Goal: Task Accomplishment & Management: Use online tool/utility

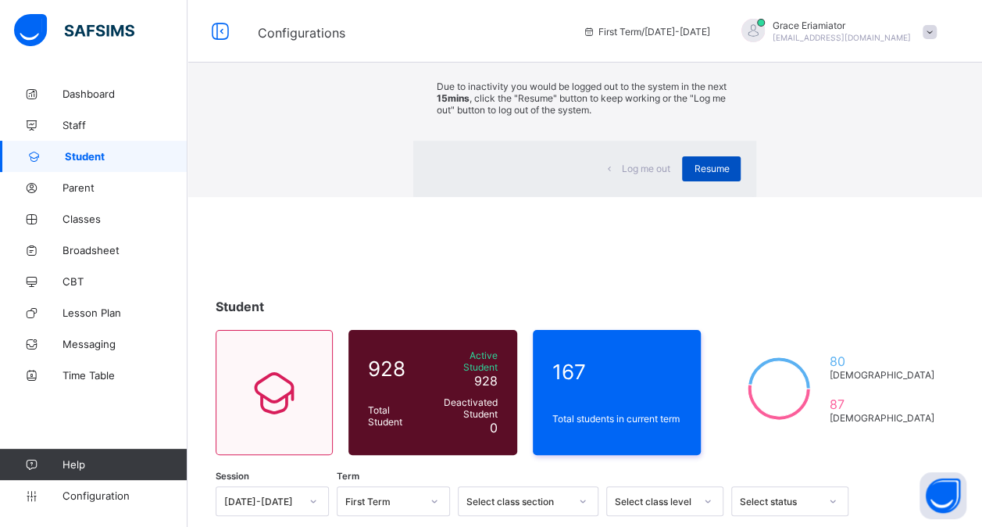
click at [694, 174] on span "Resume" at bounding box center [711, 169] width 35 height 12
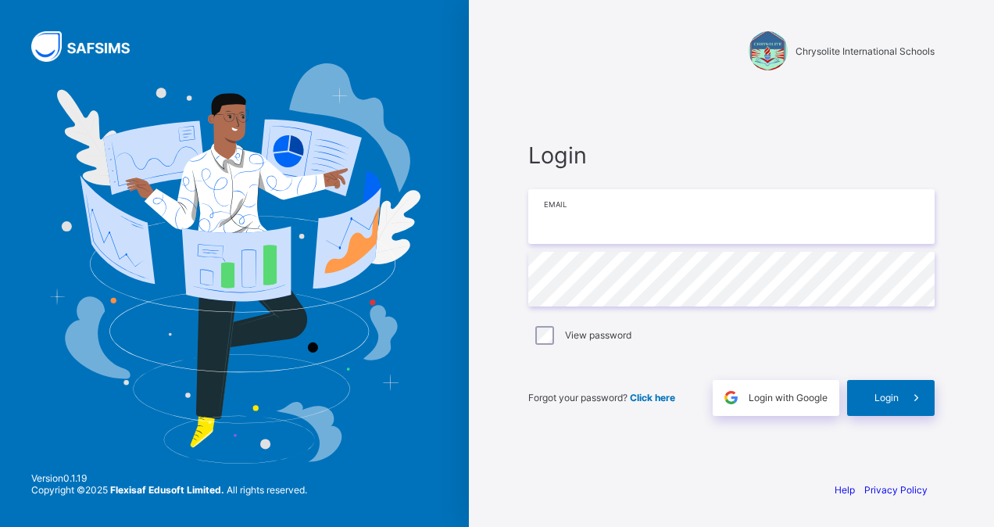
click at [747, 222] on input "email" at bounding box center [731, 216] width 406 height 55
type input "**********"
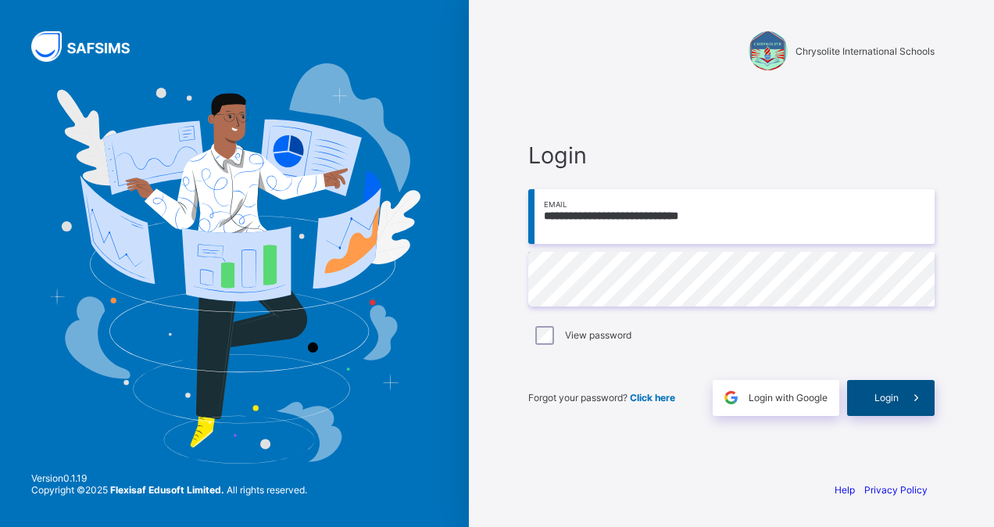
click at [876, 388] on div "Login" at bounding box center [891, 398] width 88 height 36
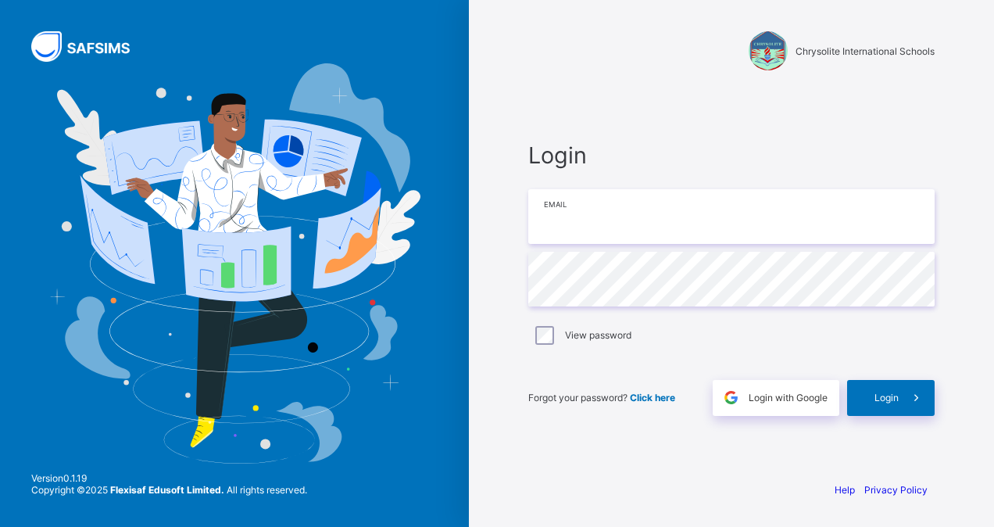
click at [728, 238] on input "email" at bounding box center [731, 216] width 406 height 55
type input "**********"
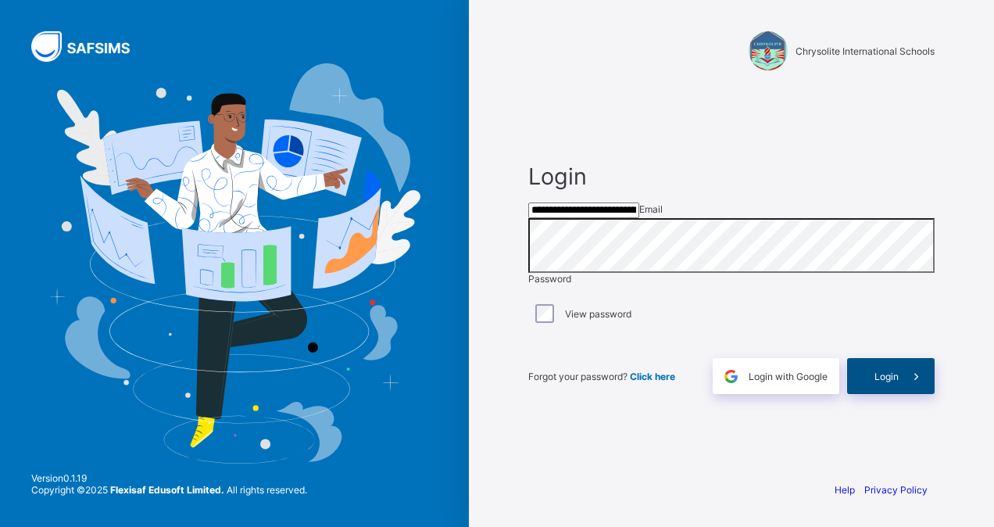
click at [877, 382] on span "Login" at bounding box center [887, 376] width 24 height 12
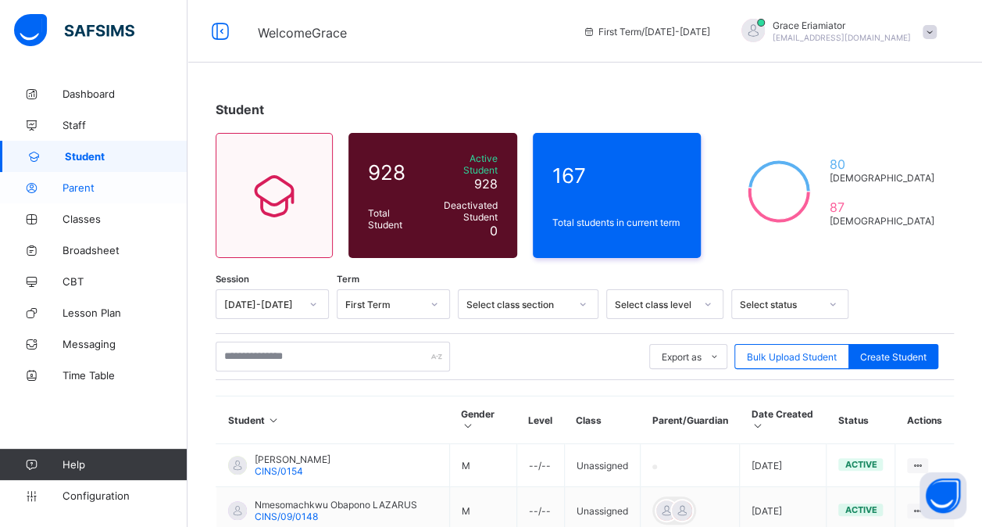
click at [83, 184] on span "Parent" at bounding box center [125, 187] width 125 height 13
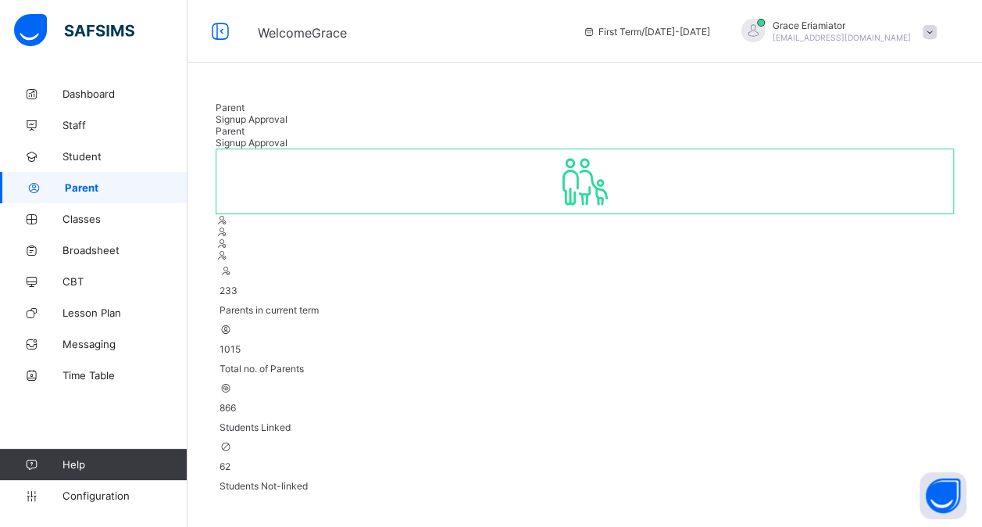
click at [288, 118] on span "Signup Approval" at bounding box center [252, 119] width 72 height 12
click at [240, 113] on span "Parent" at bounding box center [230, 108] width 29 height 12
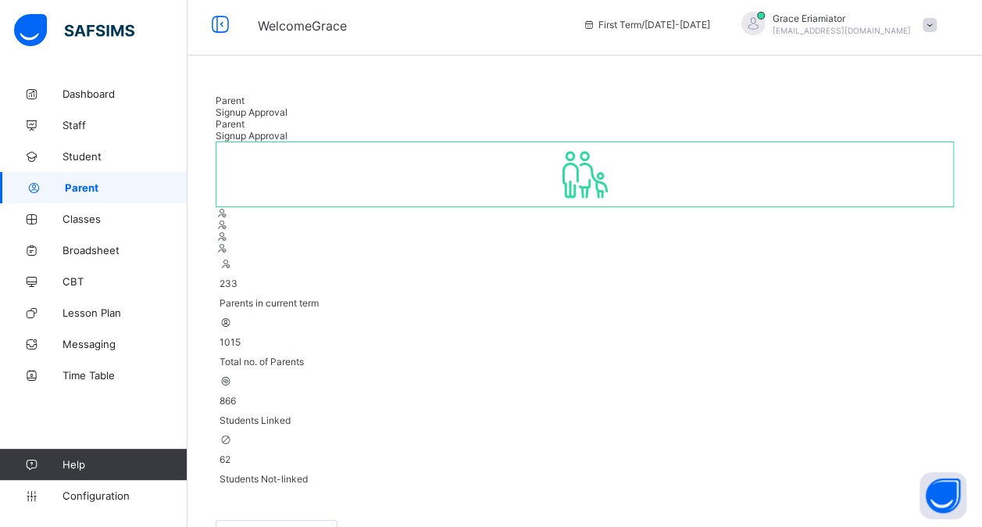
scroll to position [36, 0]
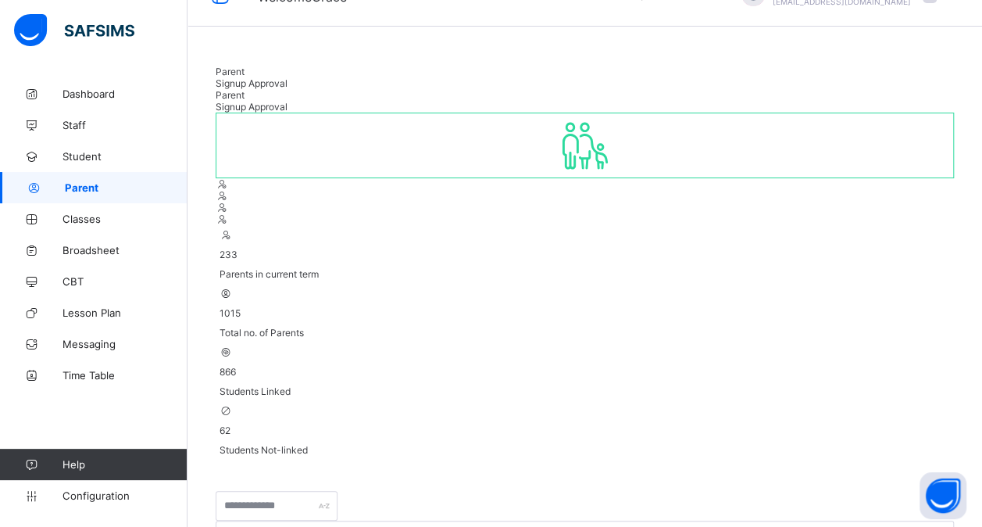
click at [314, 89] on div "Signup Approval" at bounding box center [585, 83] width 739 height 12
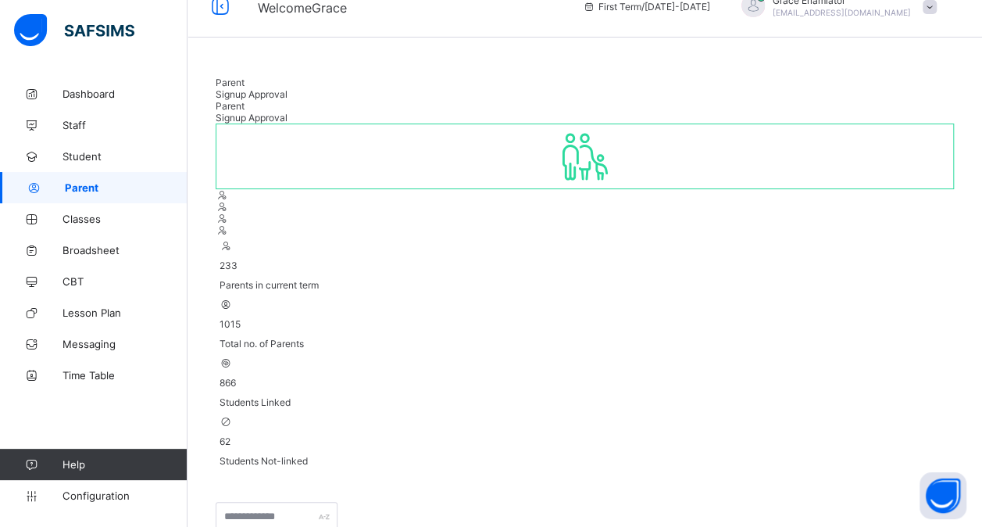
scroll to position [0, 0]
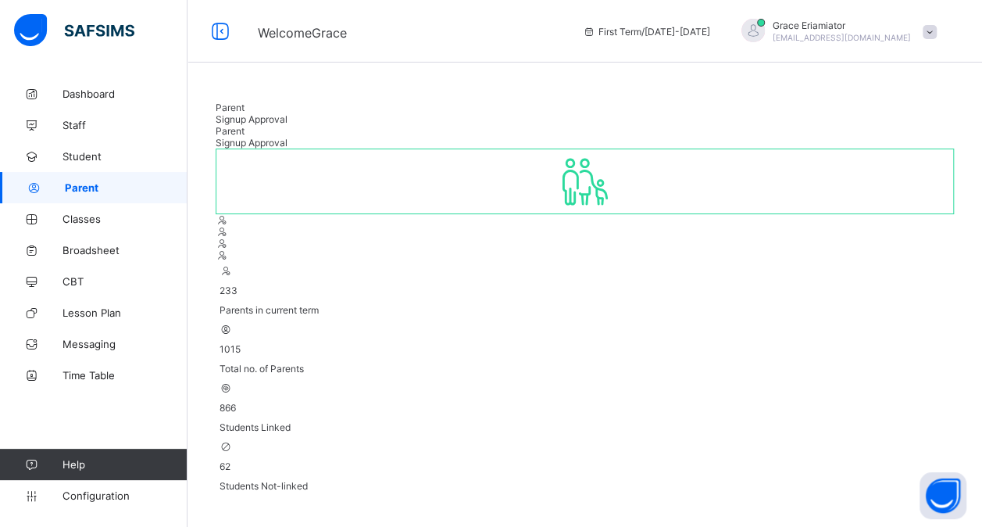
click at [238, 113] on span "Parent" at bounding box center [230, 108] width 29 height 12
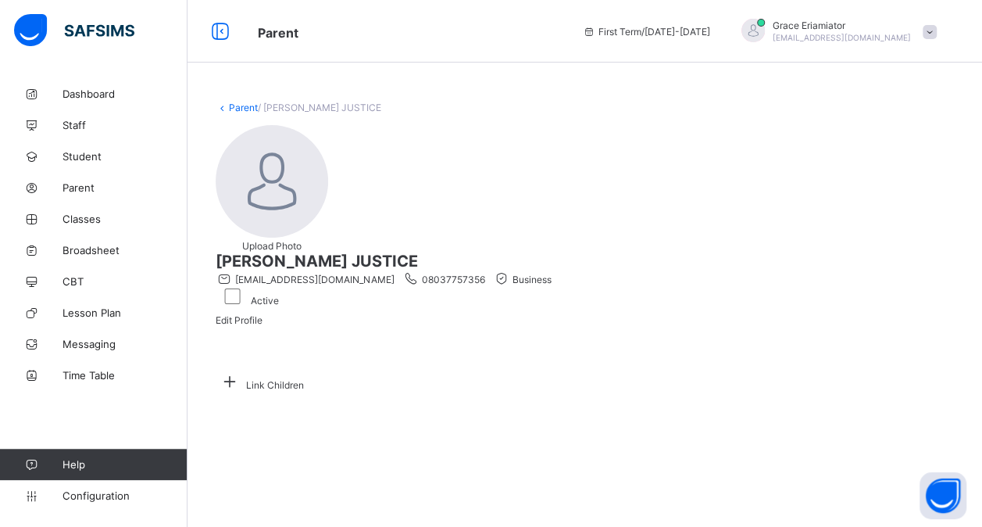
scroll to position [40, 0]
click at [244, 385] on icon at bounding box center [230, 381] width 28 height 24
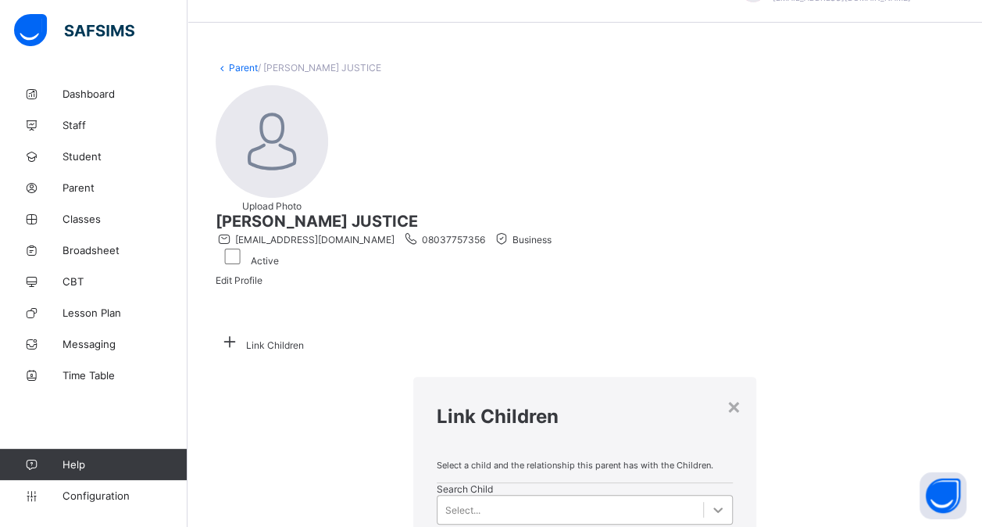
click at [710, 502] on icon at bounding box center [718, 510] width 16 height 16
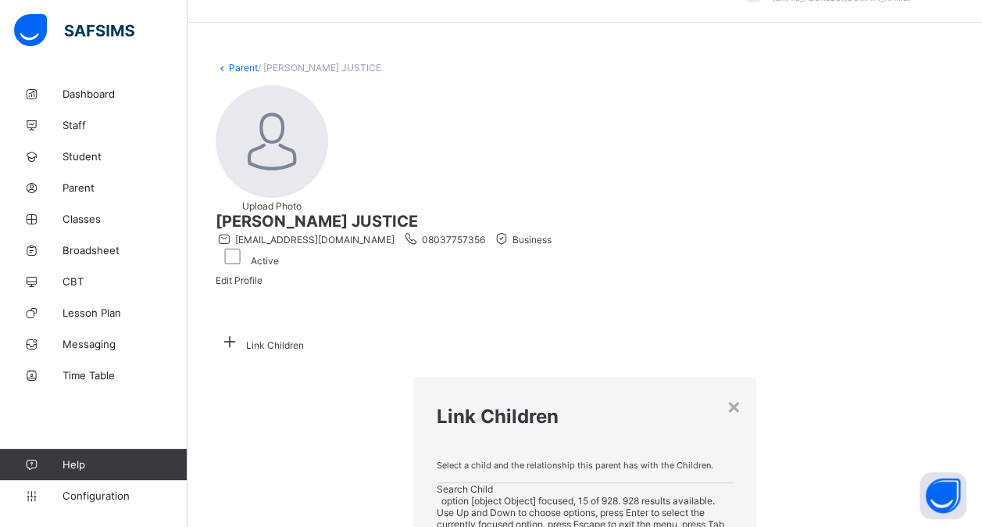
scroll to position [552, 0]
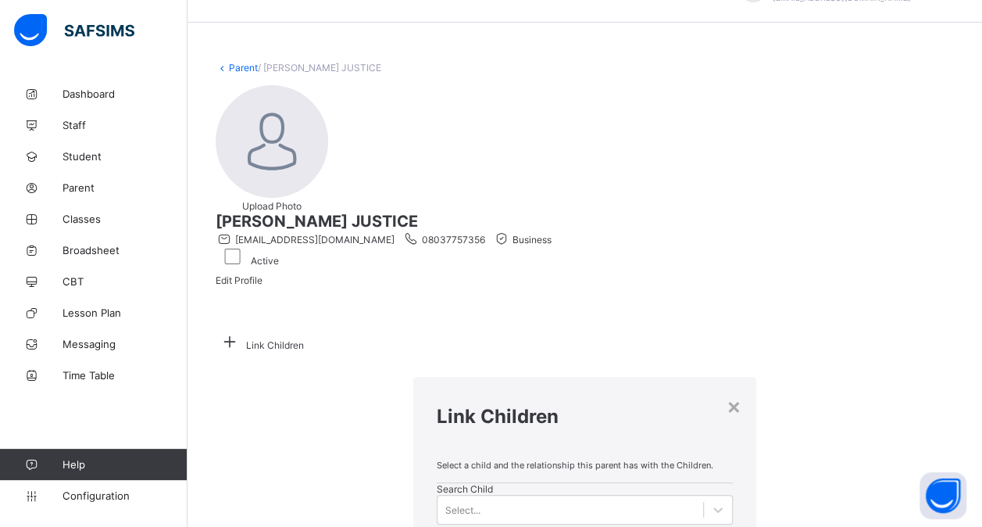
drag, startPoint x: 527, startPoint y: 342, endPoint x: 546, endPoint y: 269, distance: 76.0
click at [546, 448] on div "Select a child and the relationship this parent has with the Children. Search C…" at bounding box center [585, 520] width 344 height 145
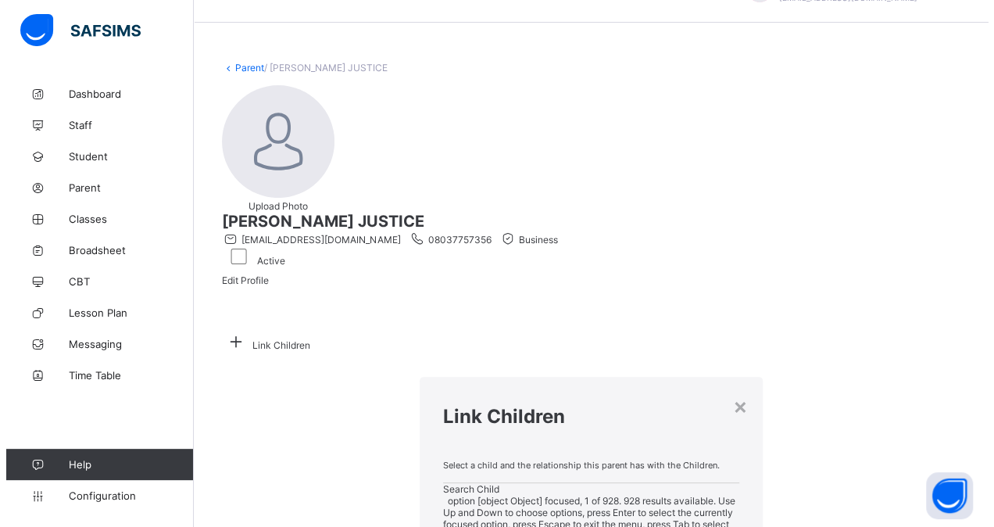
scroll to position [0, 0]
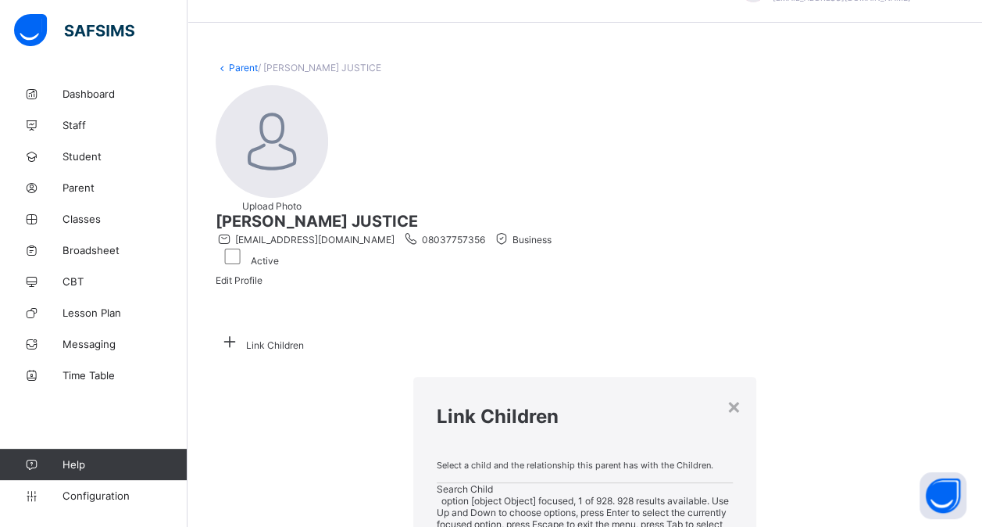
drag, startPoint x: 407, startPoint y: 263, endPoint x: 410, endPoint y: 275, distance: 12.0
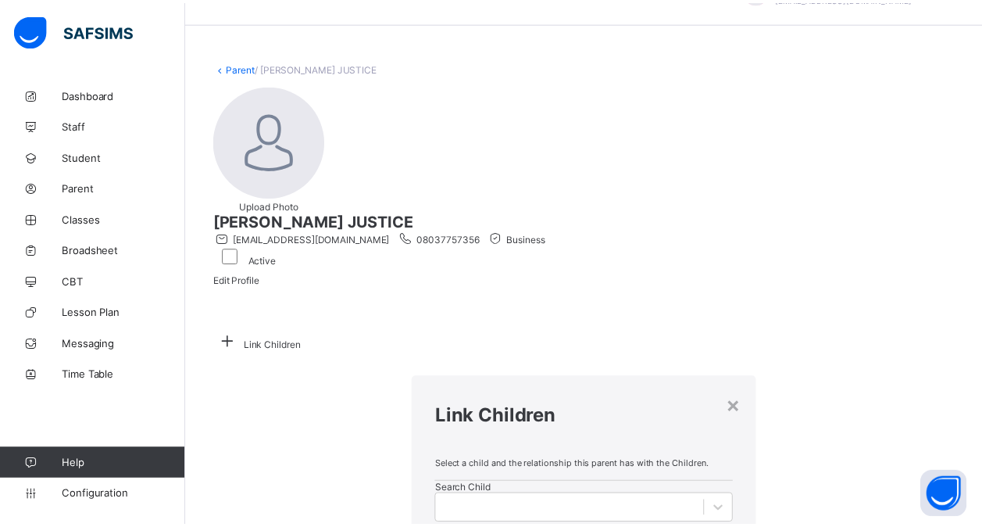
scroll to position [64, 0]
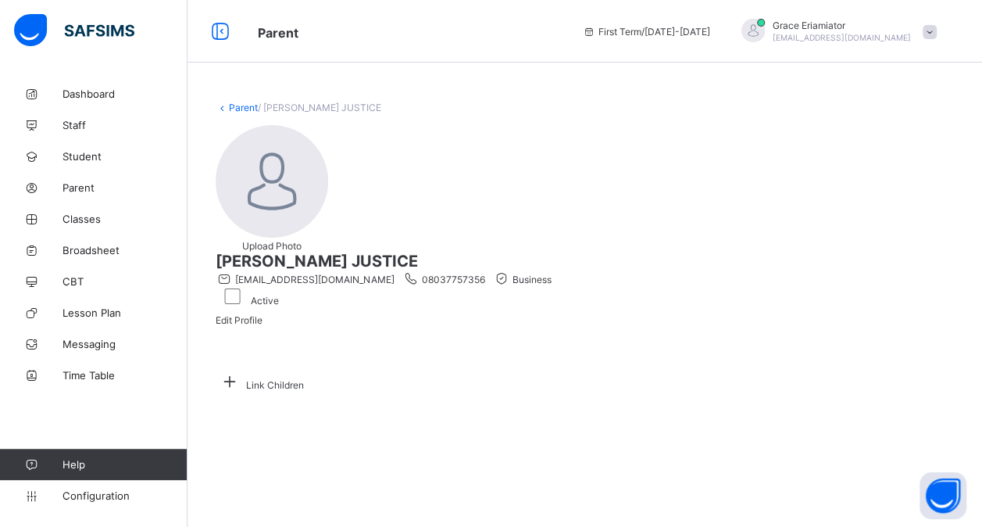
click at [239, 102] on link "Parent" at bounding box center [243, 108] width 29 height 12
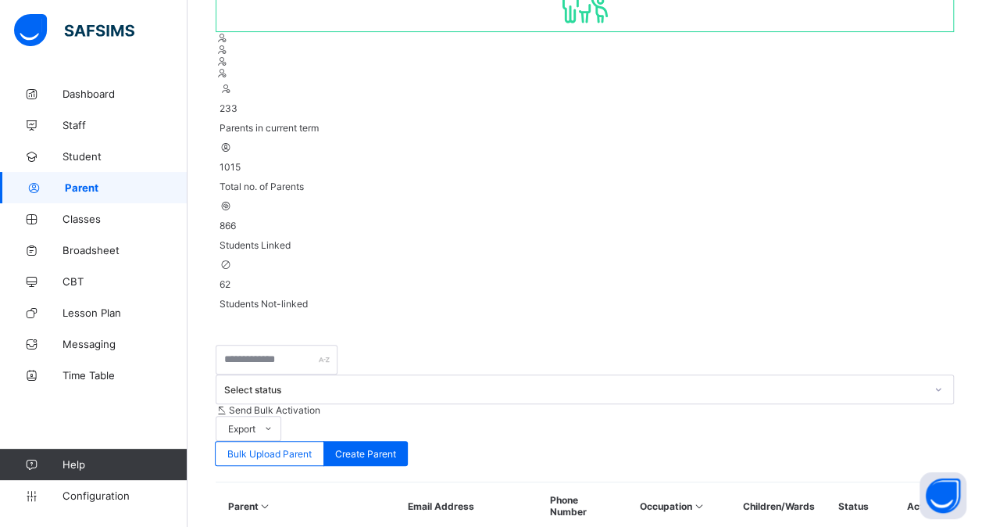
scroll to position [190, 0]
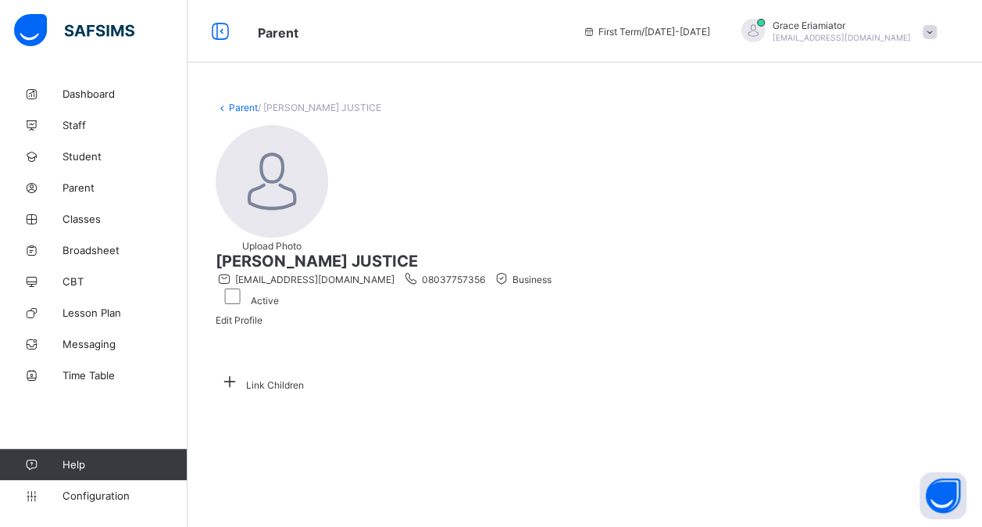
click at [237, 108] on link "Parent" at bounding box center [243, 108] width 29 height 12
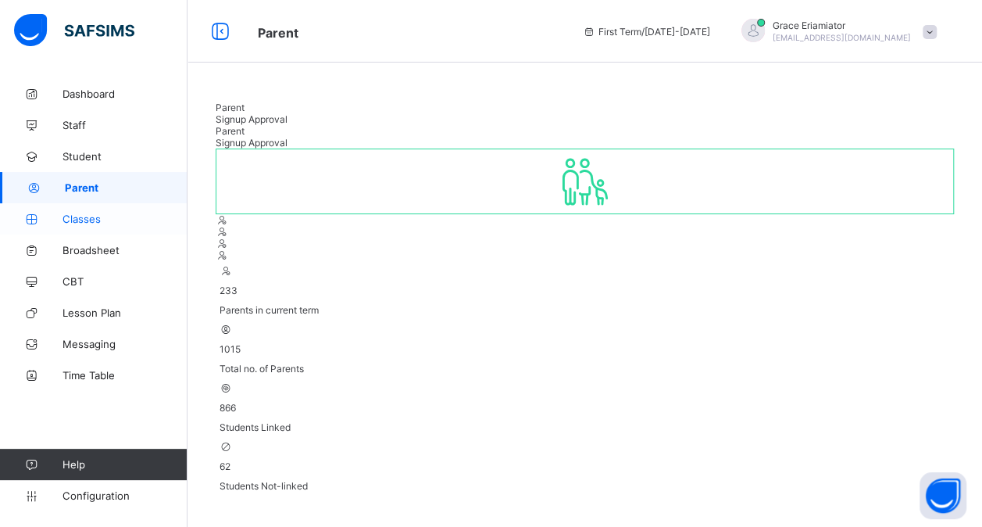
click at [85, 214] on span "Classes" at bounding box center [125, 219] width 125 height 13
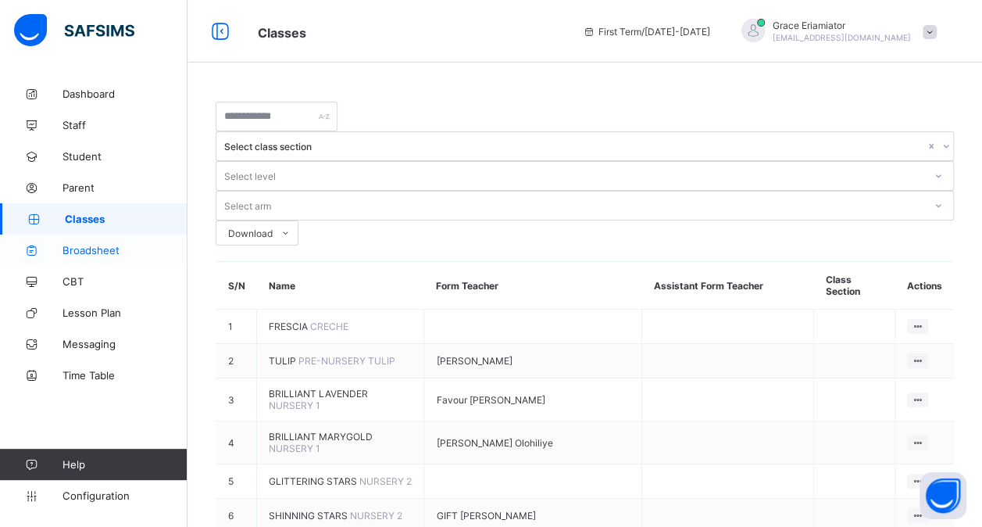
click at [94, 256] on span "Broadsheet" at bounding box center [125, 250] width 125 height 13
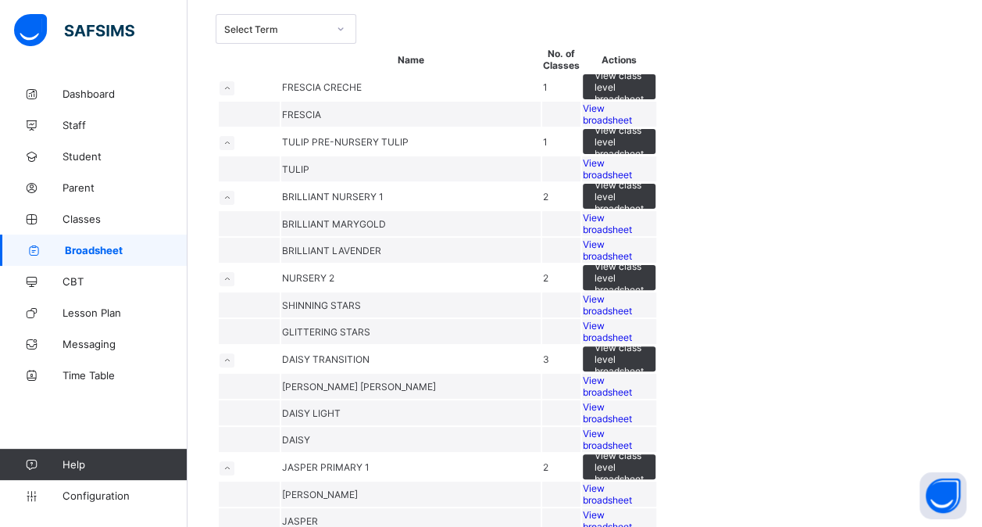
scroll to position [87, 0]
click at [644, 106] on span "View class level broadsheet" at bounding box center [619, 87] width 49 height 35
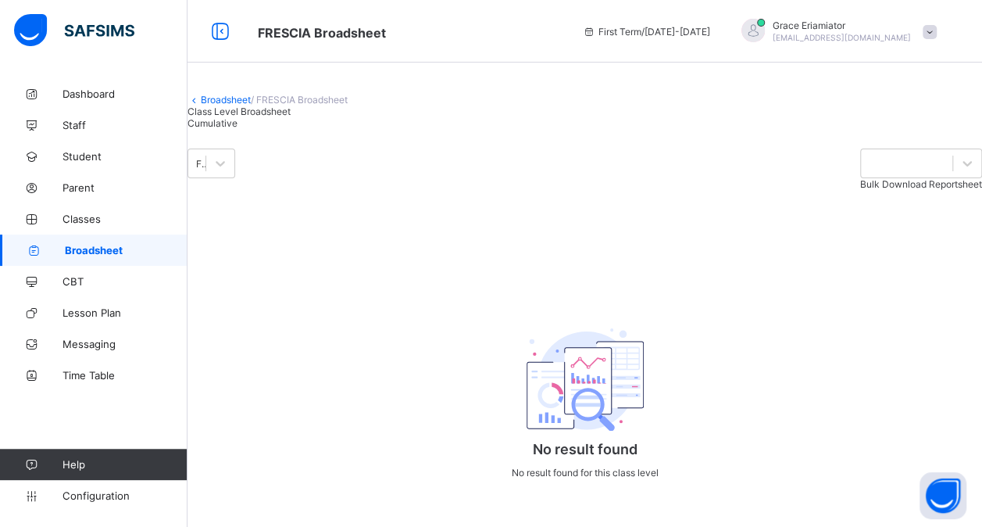
scroll to position [91, 0]
click at [93, 250] on span "Broadsheet" at bounding box center [126, 250] width 123 height 13
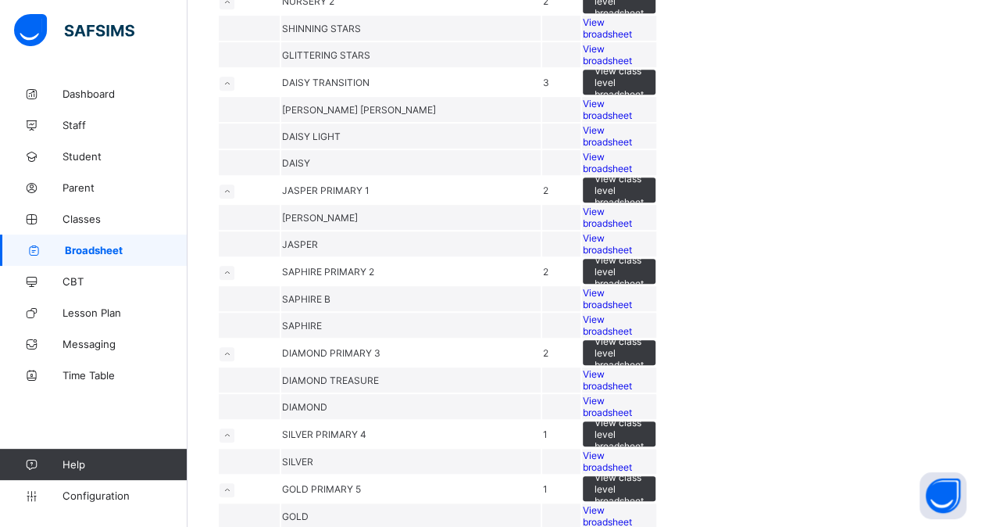
scroll to position [401, 0]
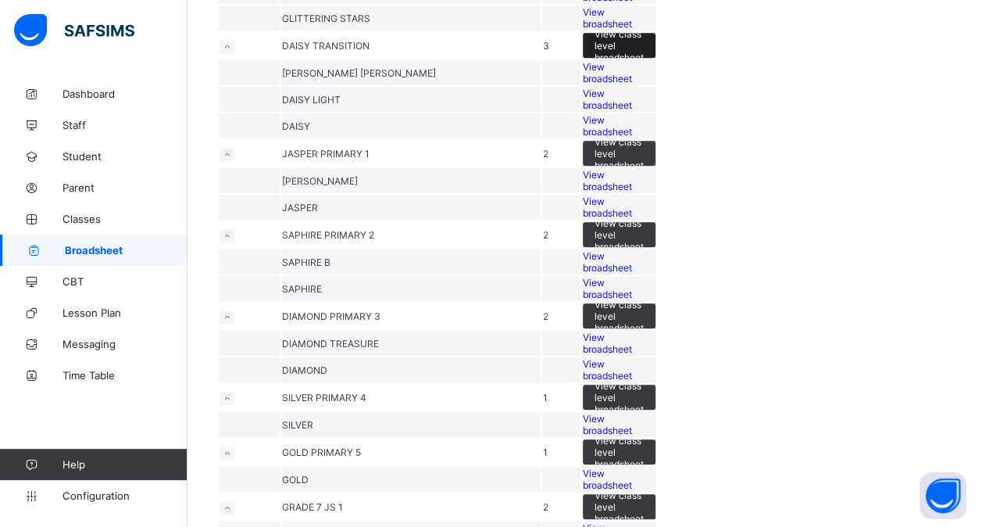
click at [644, 63] on span "View class level broadsheet" at bounding box center [619, 45] width 49 height 35
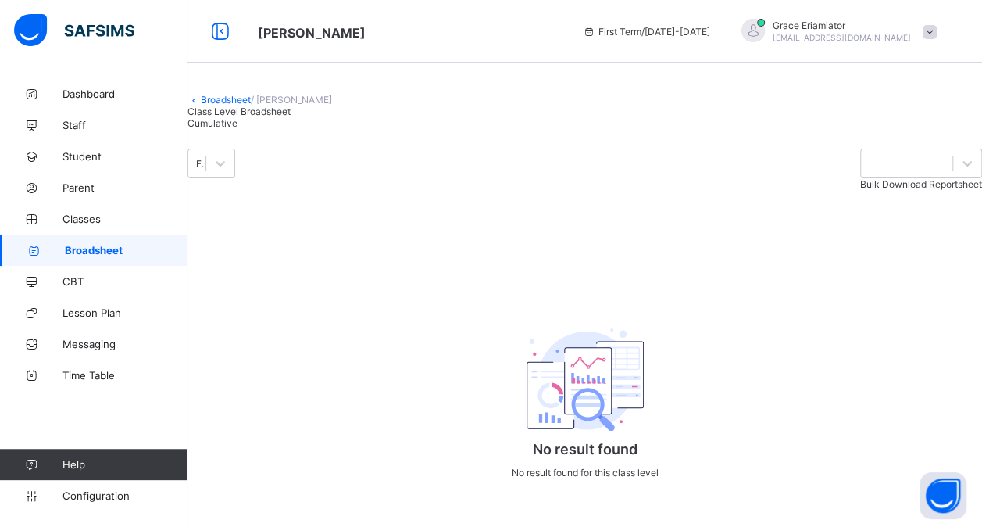
scroll to position [134, 0]
click at [238, 117] on span "Cumulative" at bounding box center [213, 123] width 50 height 12
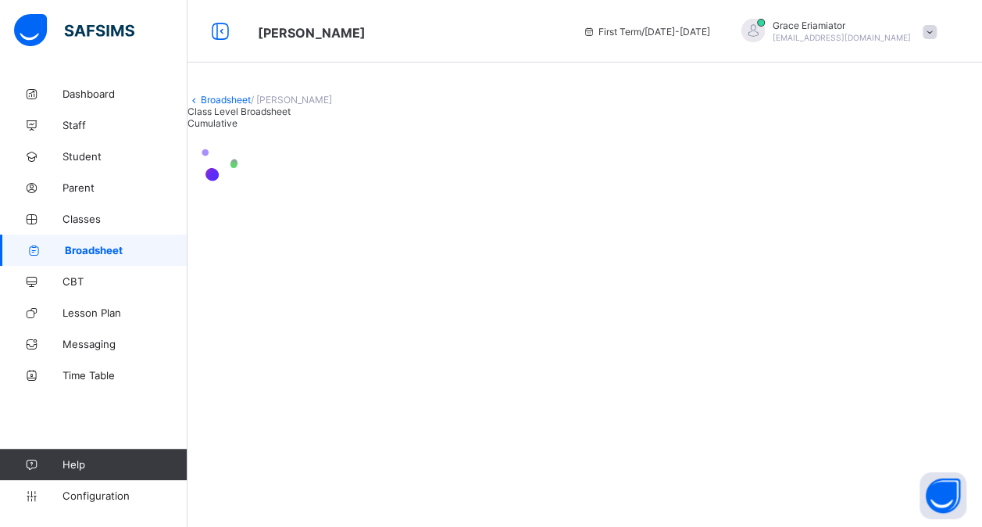
scroll to position [0, 0]
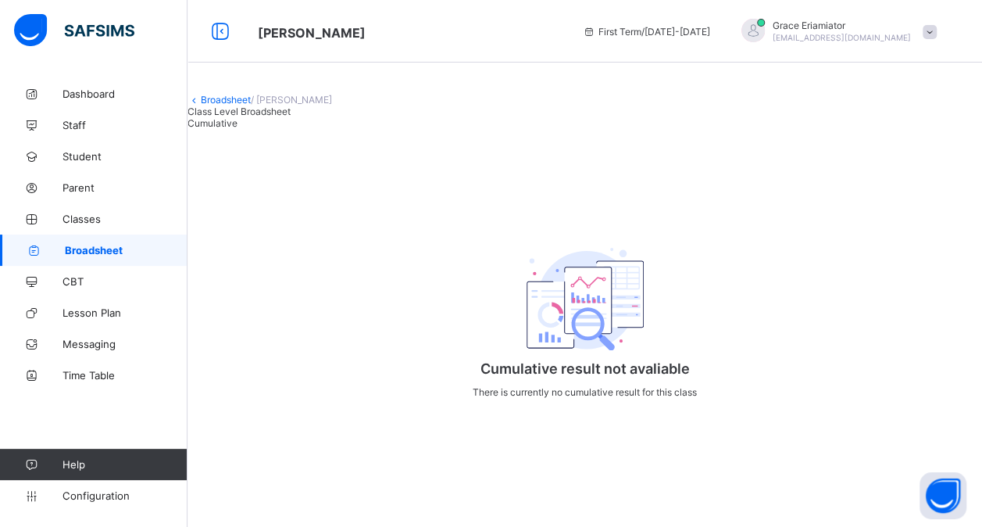
click at [267, 117] on div "Class Level Broadsheet" at bounding box center [239, 112] width 103 height 12
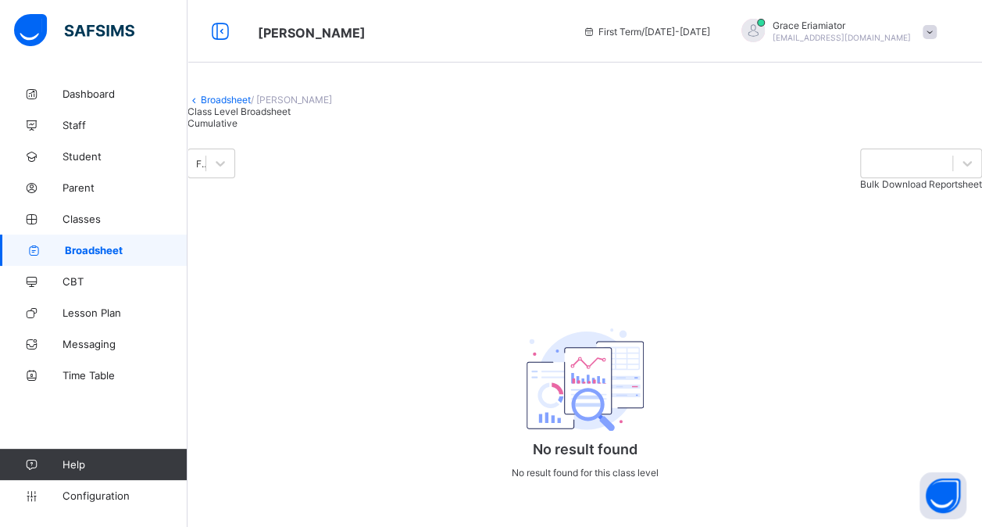
scroll to position [134, 0]
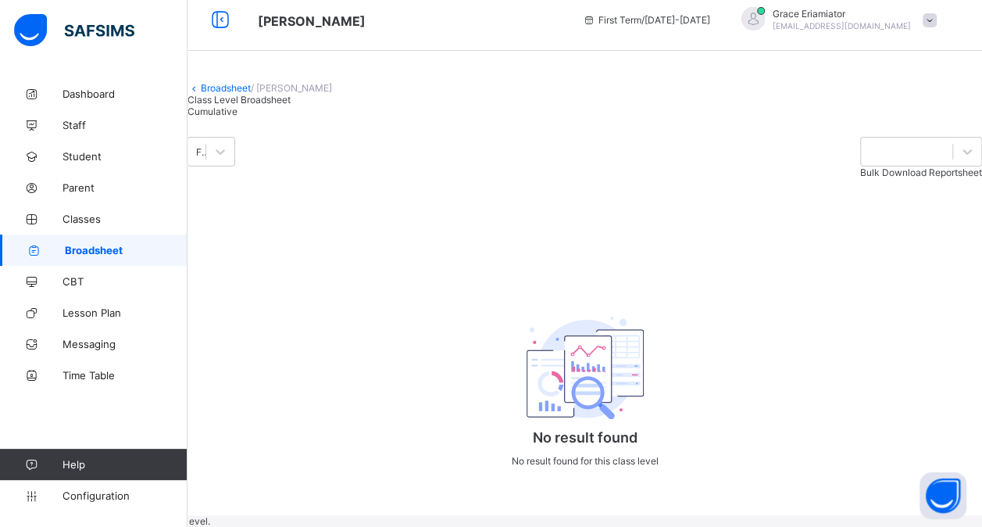
click at [127, 245] on span "Broadsheet" at bounding box center [126, 250] width 123 height 13
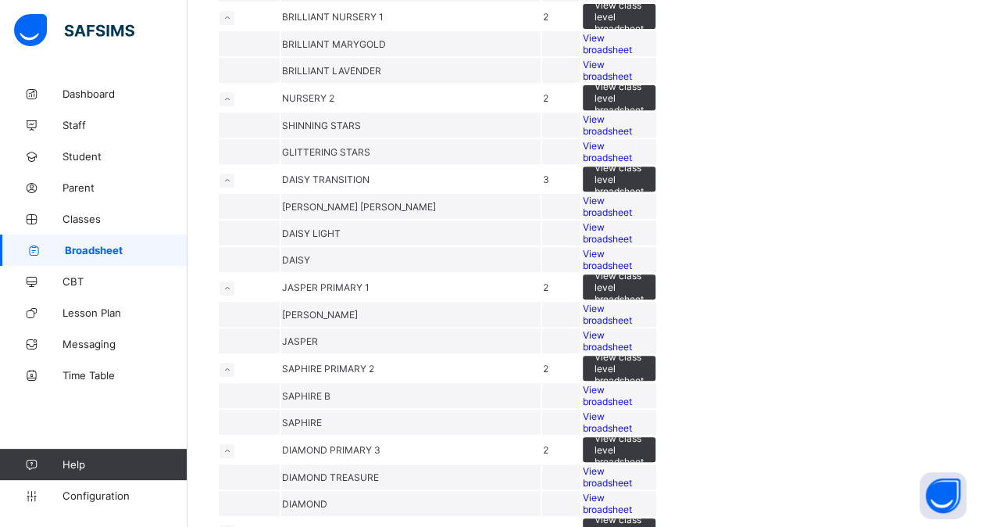
scroll to position [268, 0]
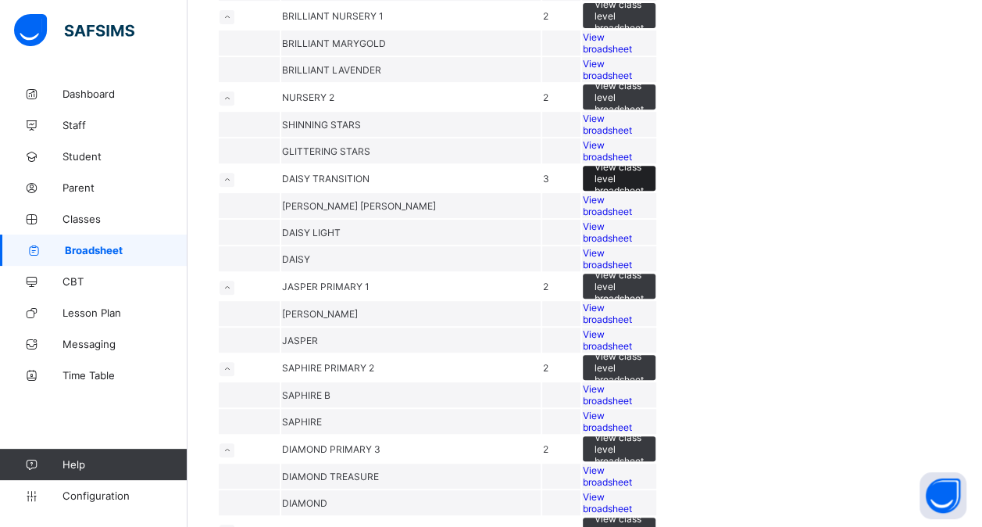
click at [644, 196] on span "View class level broadsheet" at bounding box center [619, 178] width 49 height 35
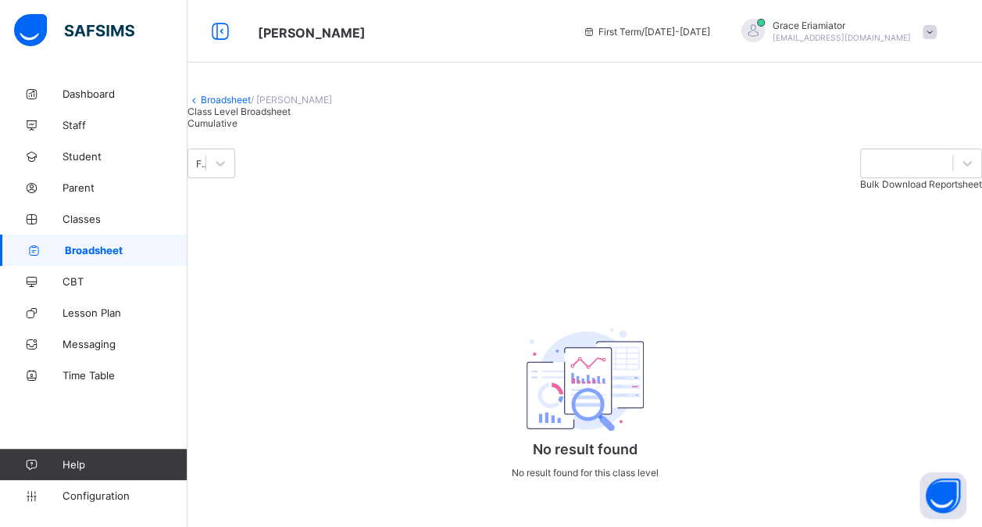
scroll to position [56, 0]
click at [238, 117] on span "Cumulative" at bounding box center [213, 123] width 50 height 12
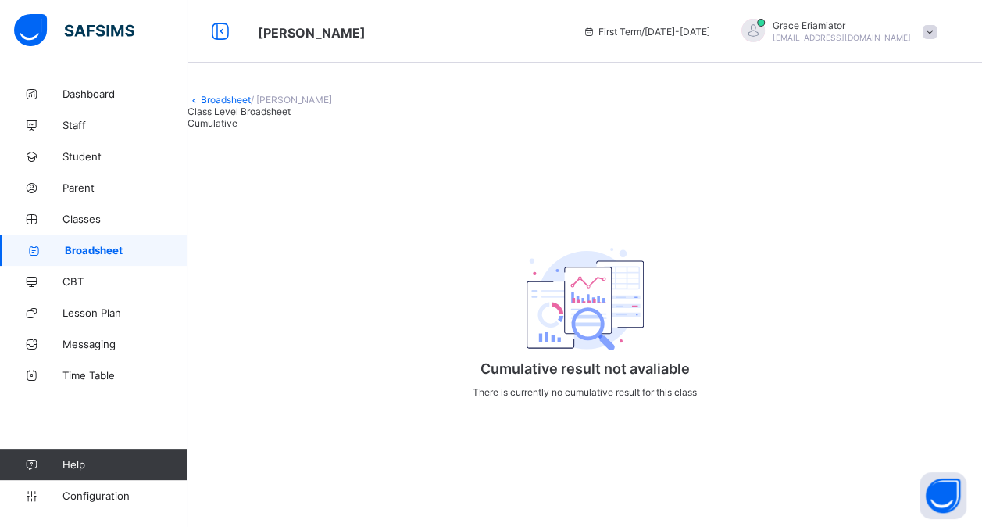
click at [270, 117] on span "Class Level Broadsheet" at bounding box center [239, 112] width 103 height 12
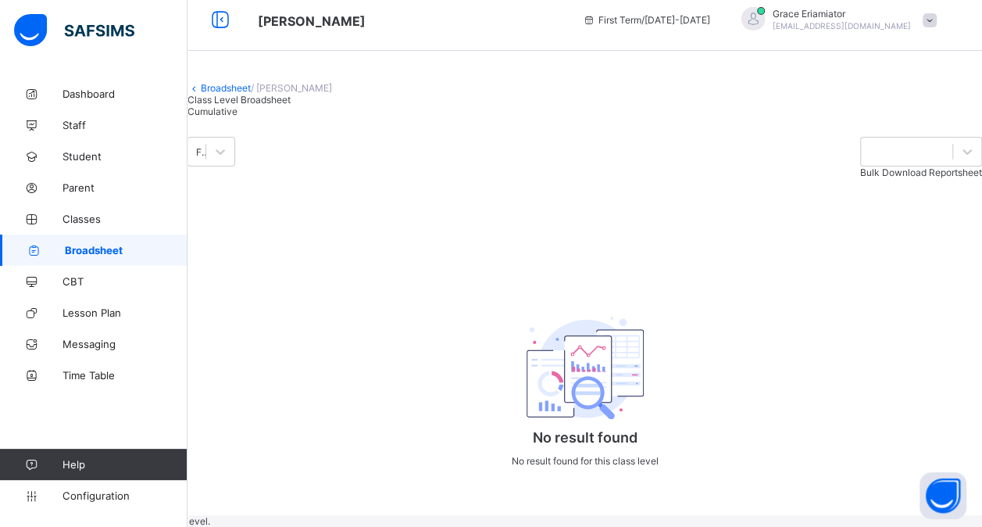
scroll to position [66, 0]
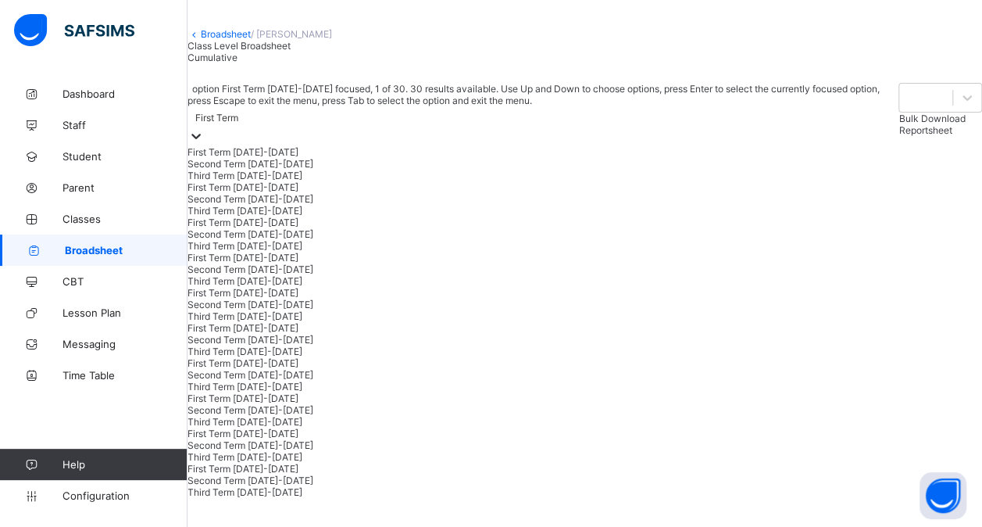
click at [238, 123] on div "First Term" at bounding box center [216, 118] width 43 height 12
click at [277, 170] on div "Second Term [DATE]-[DATE]" at bounding box center [544, 164] width 713 height 12
click at [321, 123] on div "Second Term [DATE]-[DATE]" at bounding box center [258, 118] width 126 height 12
click at [303, 193] on div "First Term [DATE]-[DATE]" at bounding box center [550, 187] width 724 height 12
click at [306, 123] on div "First Term [DATE]-[DATE]" at bounding box center [250, 118] width 111 height 12
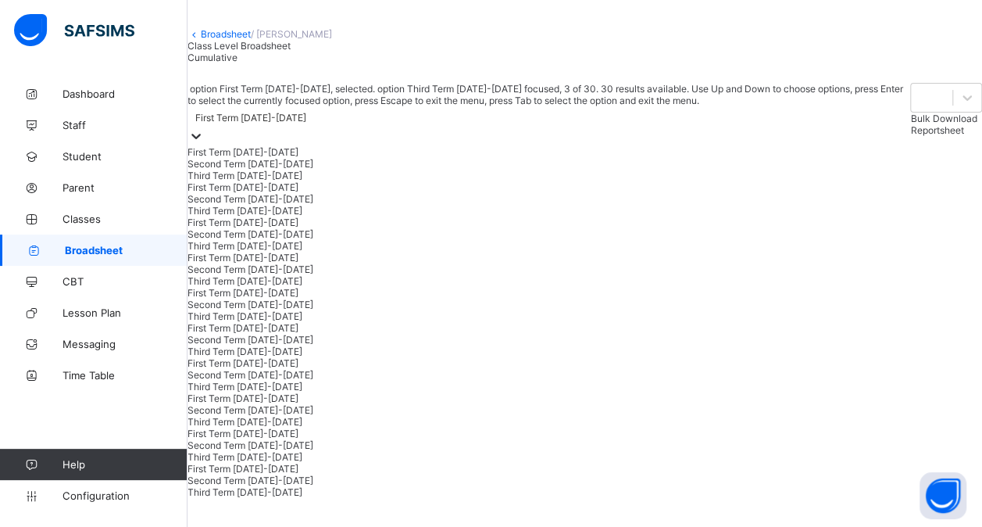
click at [314, 181] on div "Third Term [DATE]-[DATE]" at bounding box center [549, 176] width 723 height 12
click at [310, 123] on div "Third Term [DATE]-[DATE]" at bounding box center [252, 118] width 115 height 12
click at [291, 158] on div "First Term [DATE]-[DATE]" at bounding box center [549, 152] width 723 height 12
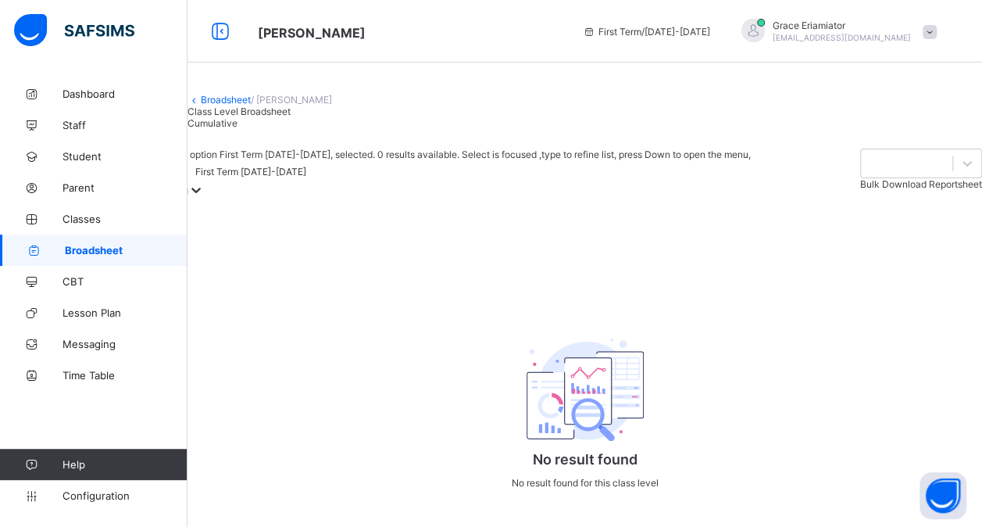
scroll to position [84, 0]
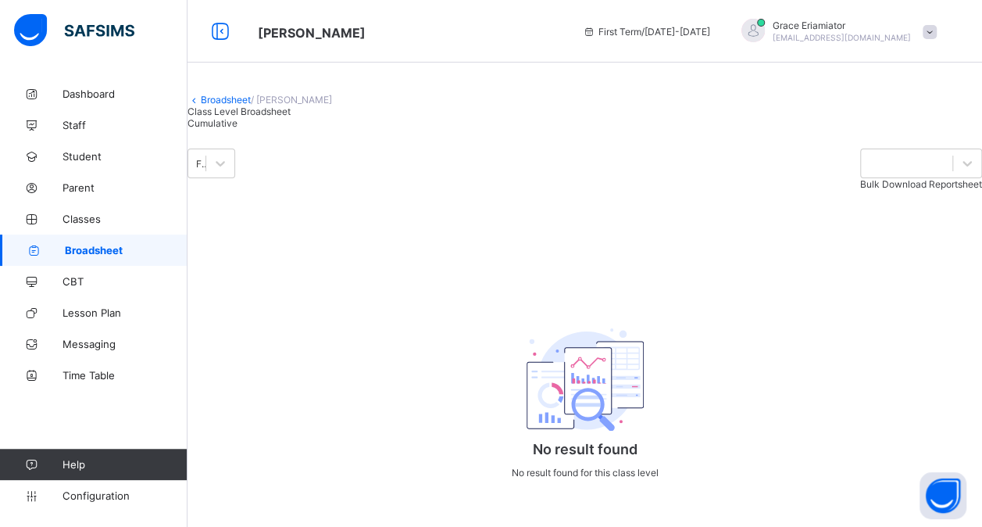
click at [238, 117] on span "Cumulative" at bounding box center [213, 123] width 50 height 12
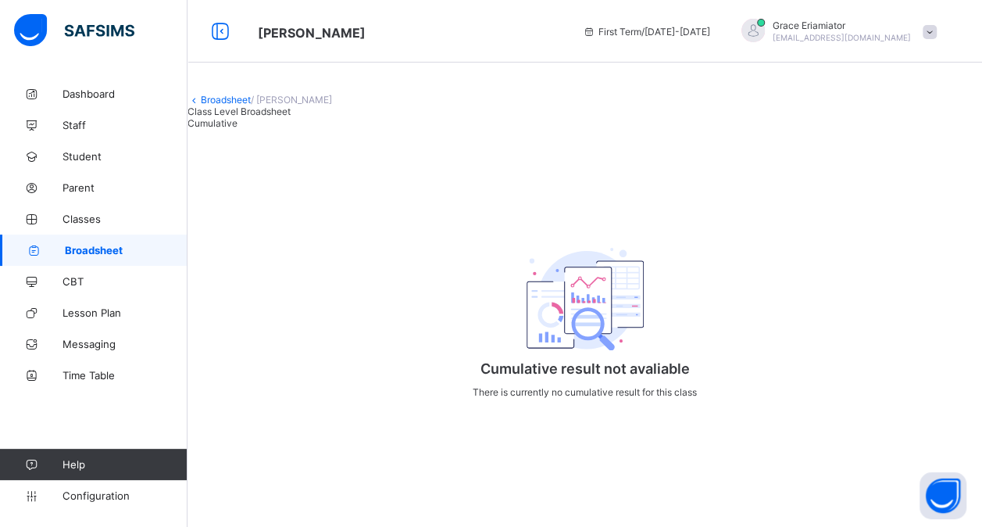
scroll to position [27, 0]
click at [283, 117] on span "Class Level Broadsheet" at bounding box center [239, 112] width 103 height 12
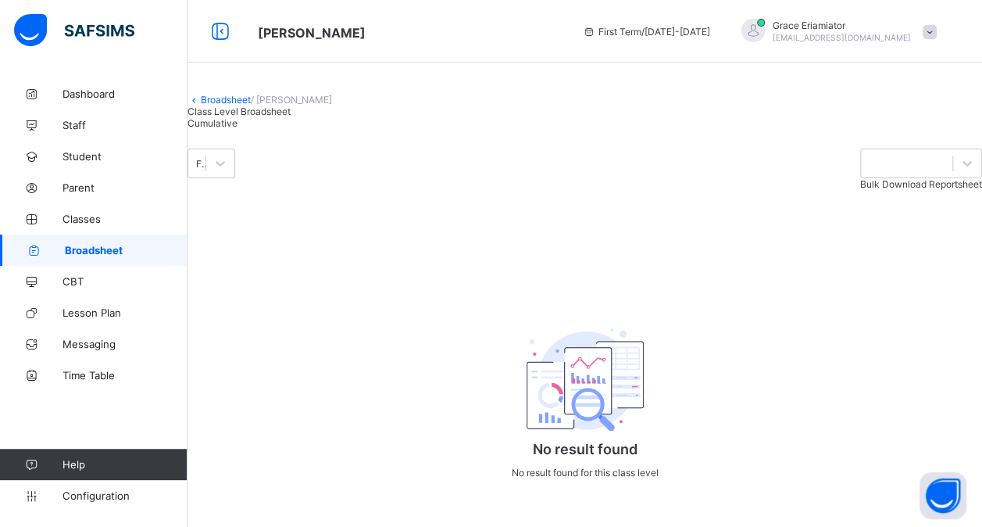
click at [238, 129] on span "Cumulative" at bounding box center [213, 123] width 50 height 12
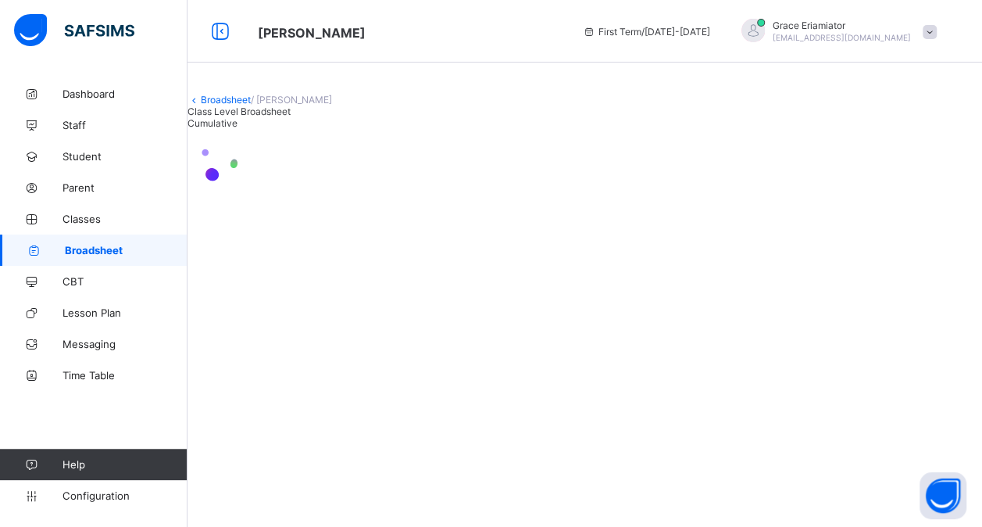
scroll to position [0, 0]
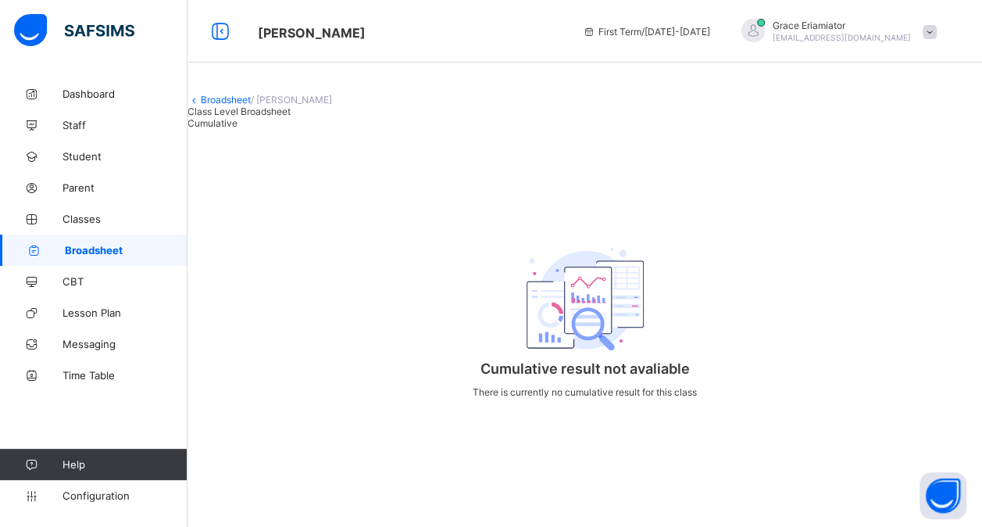
click at [273, 117] on span "Class Level Broadsheet" at bounding box center [239, 112] width 103 height 12
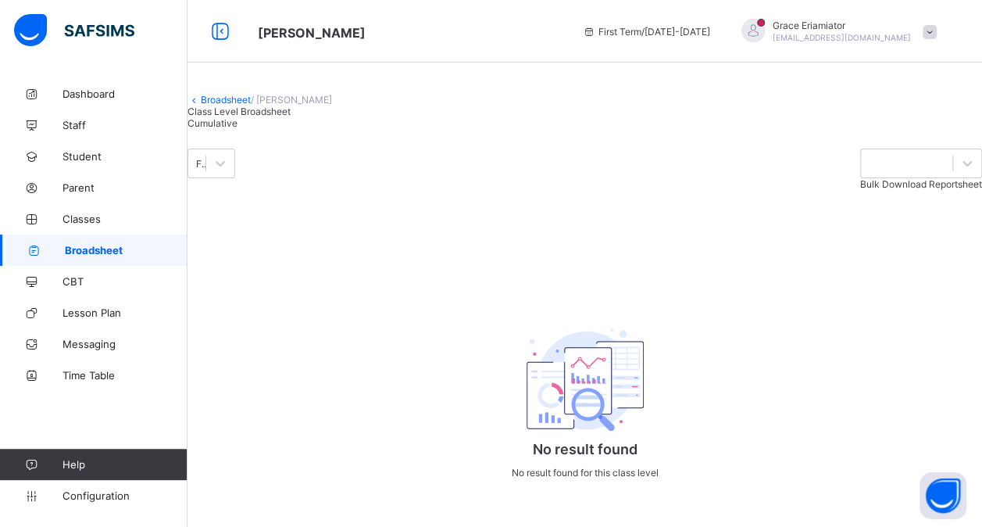
scroll to position [134, 0]
click at [106, 316] on span "Lesson Plan" at bounding box center [125, 312] width 125 height 13
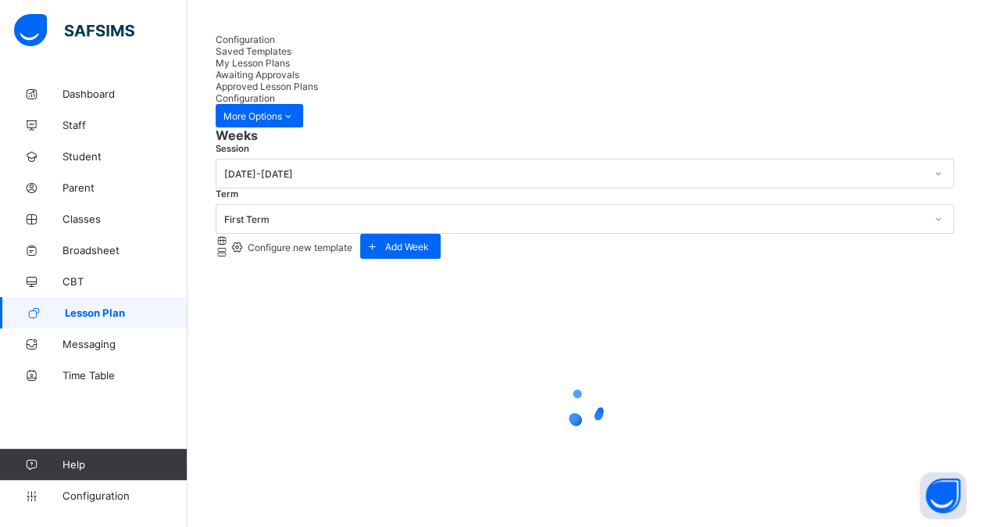
scroll to position [134, 0]
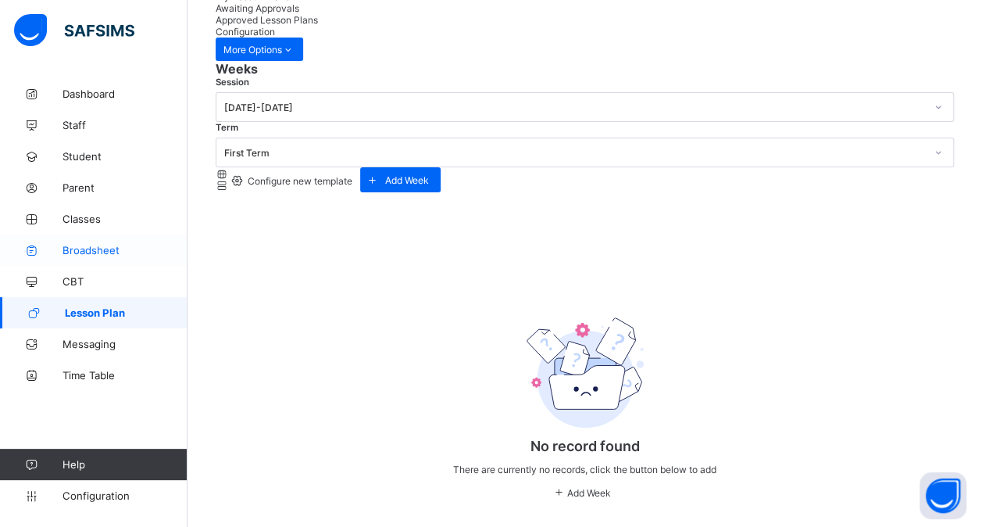
click at [108, 243] on link "Broadsheet" at bounding box center [94, 249] width 188 height 31
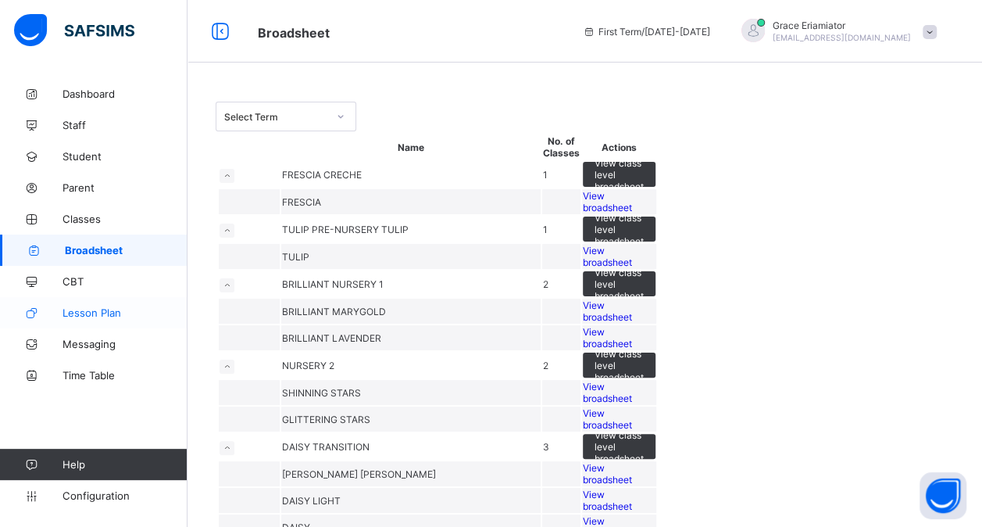
click at [94, 318] on span "Lesson Plan" at bounding box center [125, 312] width 125 height 13
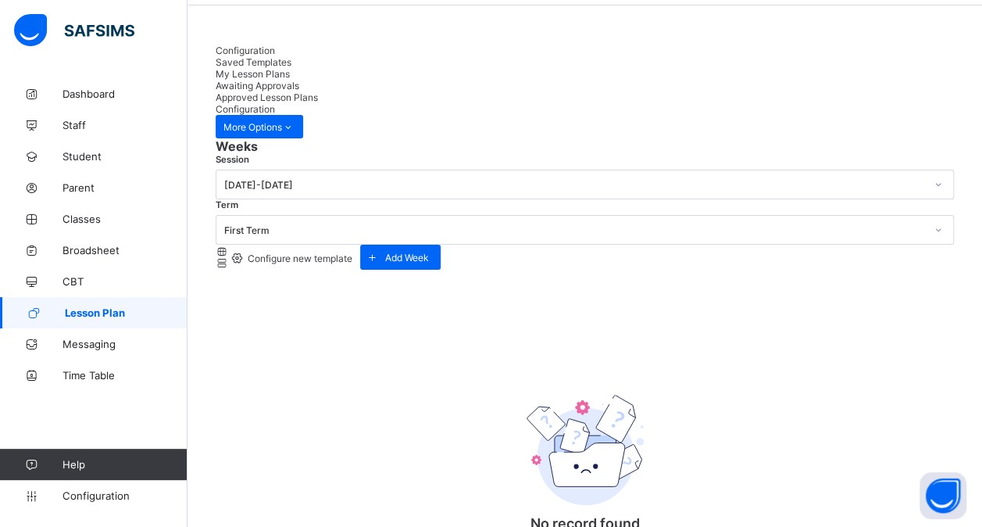
scroll to position [58, 0]
click at [292, 61] on span "Saved Templates" at bounding box center [254, 61] width 76 height 12
click at [290, 67] on span "My Lesson Plans" at bounding box center [253, 73] width 74 height 12
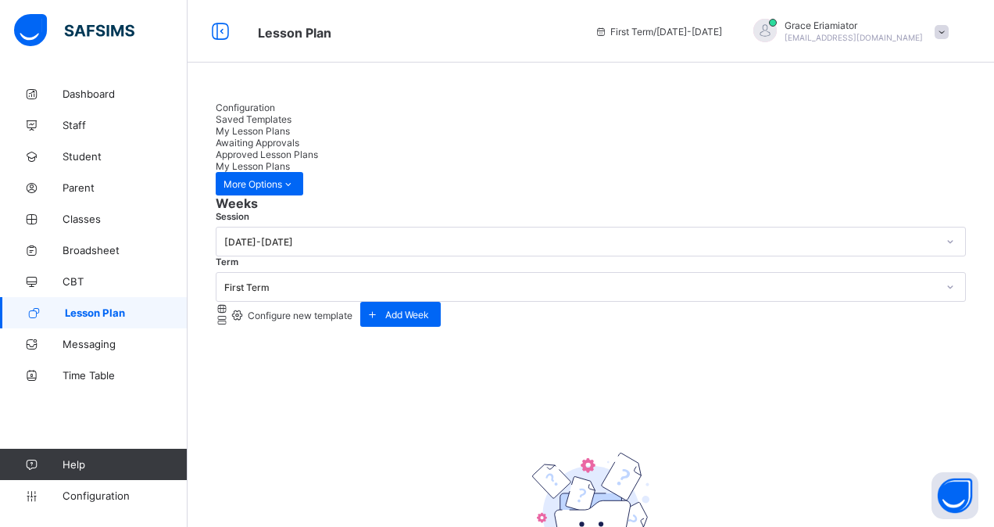
click at [271, 113] on div "Configuration" at bounding box center [591, 108] width 750 height 12
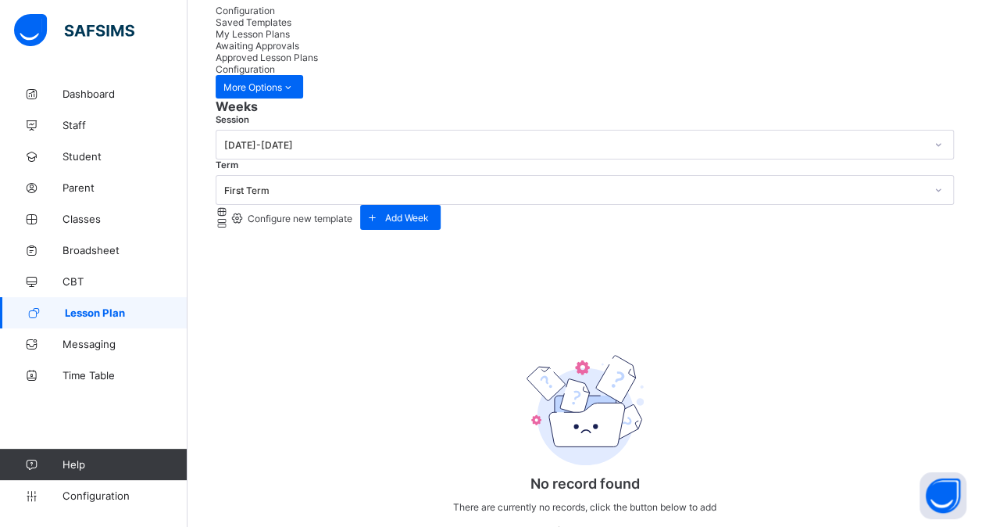
scroll to position [138, 0]
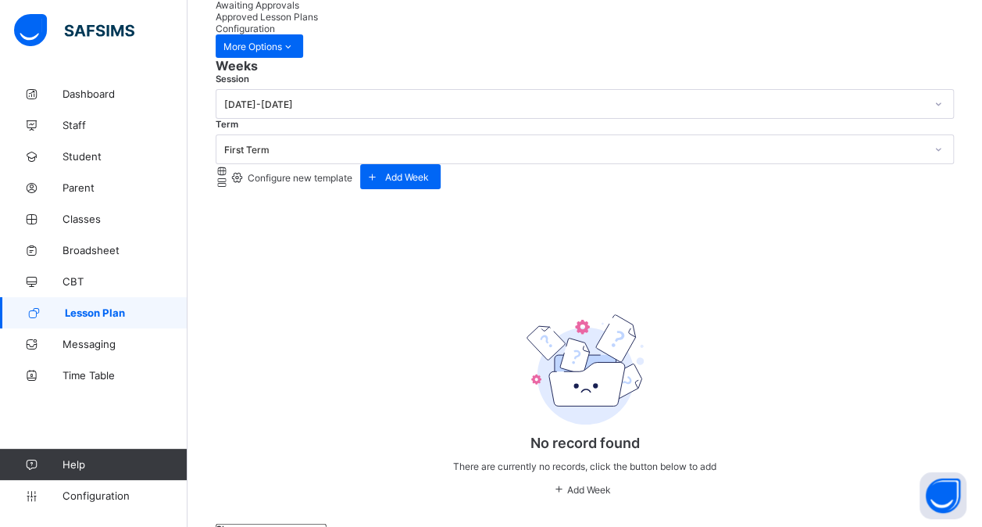
click at [352, 172] on span "Configure new template" at bounding box center [298, 178] width 107 height 12
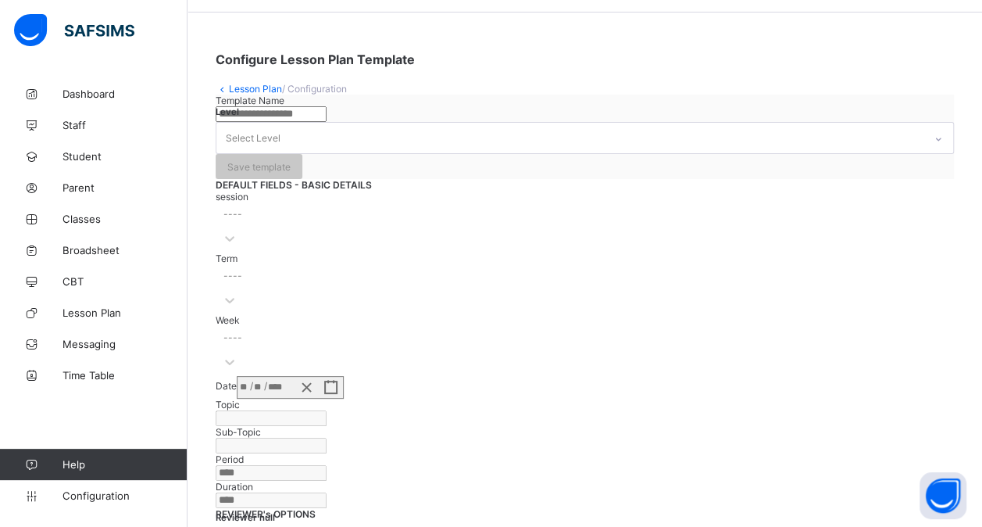
scroll to position [49, 0]
click at [244, 91] on link "Lesson Plan" at bounding box center [255, 90] width 53 height 12
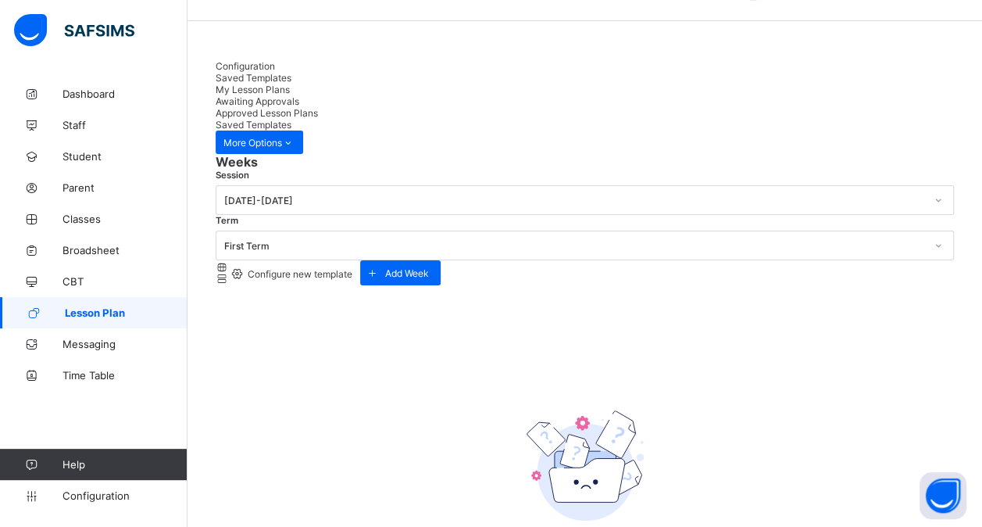
scroll to position [44, 0]
click at [275, 70] on span "Configuration" at bounding box center [245, 64] width 59 height 12
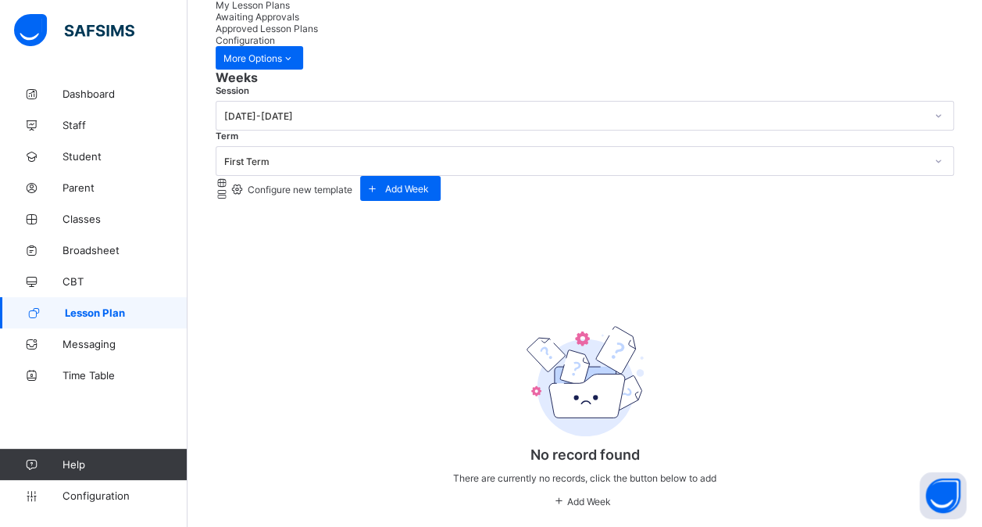
scroll to position [130, 0]
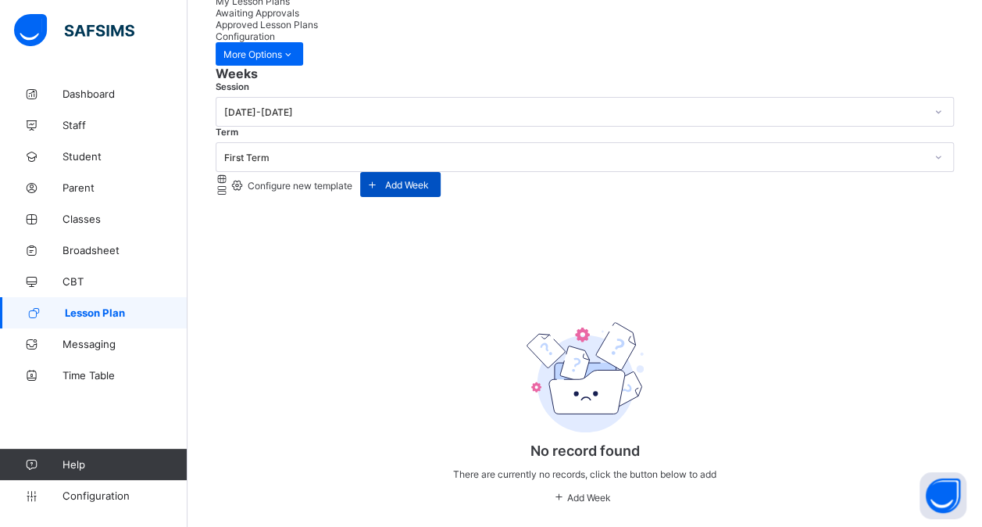
click at [429, 179] on span "Add Week" at bounding box center [407, 185] width 44 height 12
type input "******"
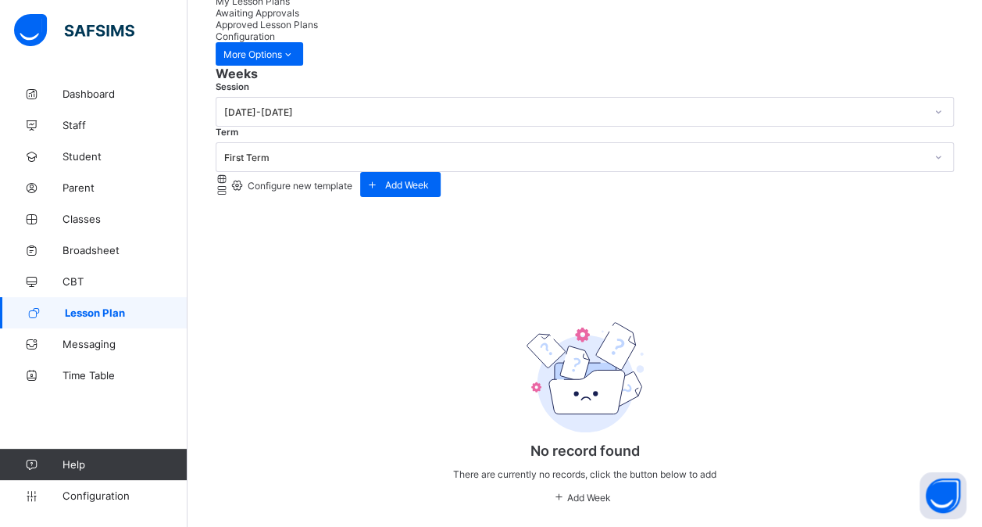
type input "**********"
type input "*"
type input "****"
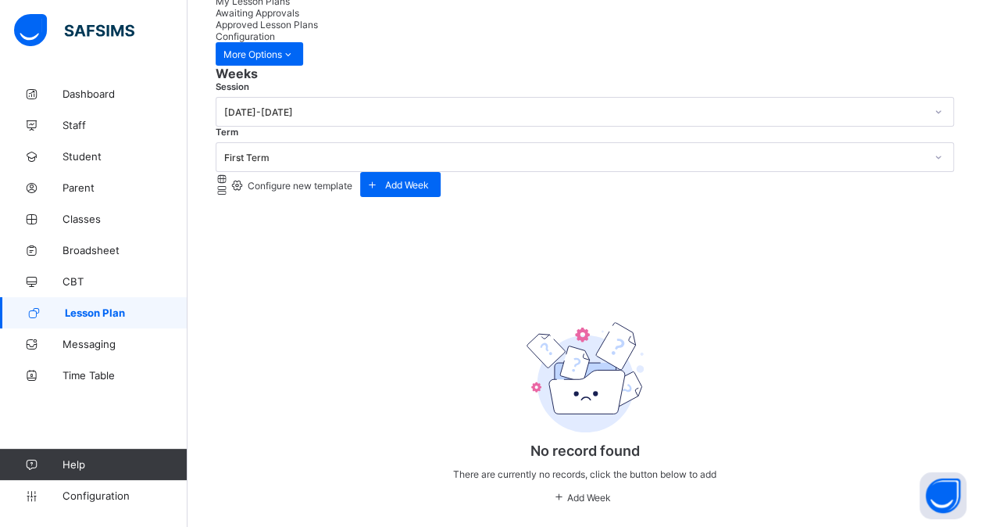
type input "**********"
type input "*"
type input "****"
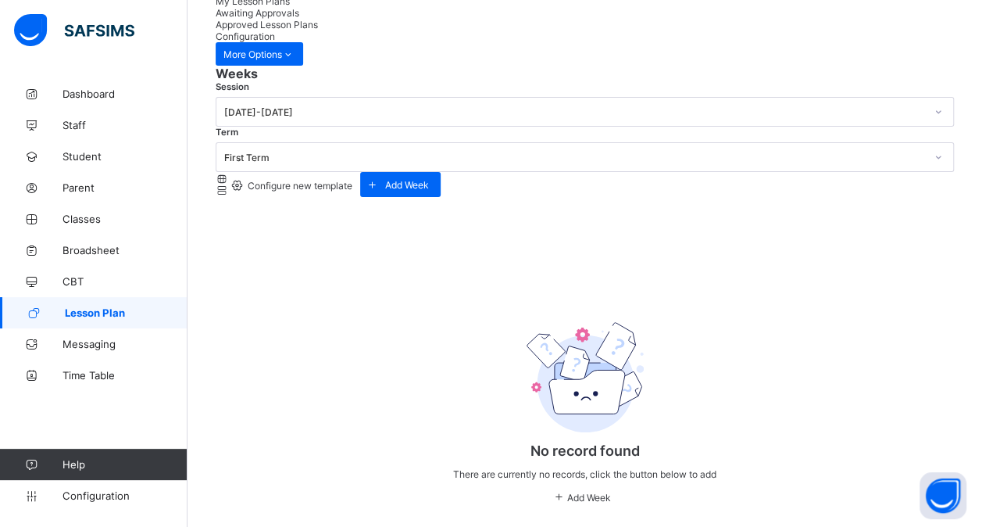
type input "**********"
type input "**"
type input "**********"
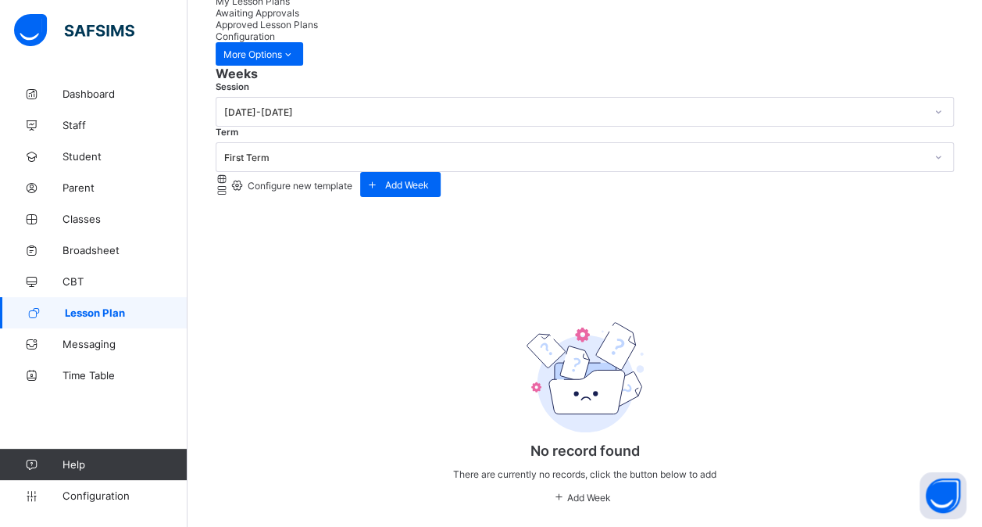
type input "**"
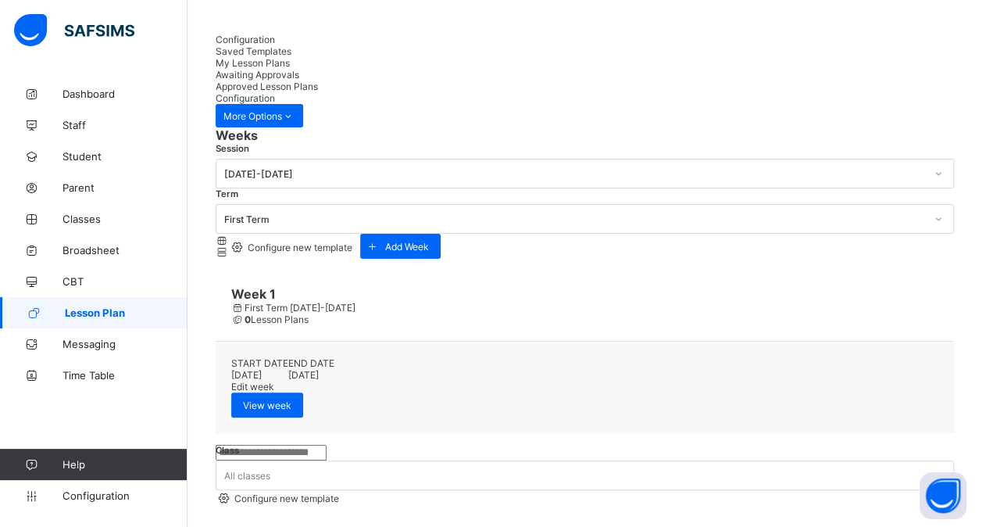
scroll to position [0, 0]
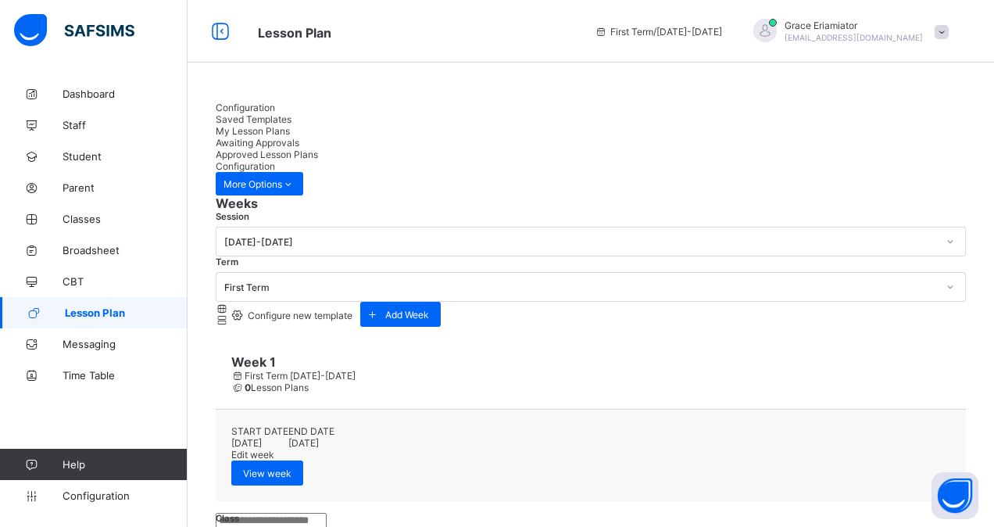
click at [292, 118] on span "Saved Templates" at bounding box center [254, 119] width 76 height 12
click at [268, 113] on div "Configuration" at bounding box center [585, 108] width 739 height 12
click at [292, 117] on span "Saved Templates" at bounding box center [254, 119] width 76 height 12
click at [254, 113] on span "Configuration" at bounding box center [245, 108] width 59 height 12
click at [342, 124] on div "Saved Templates" at bounding box center [591, 119] width 750 height 12
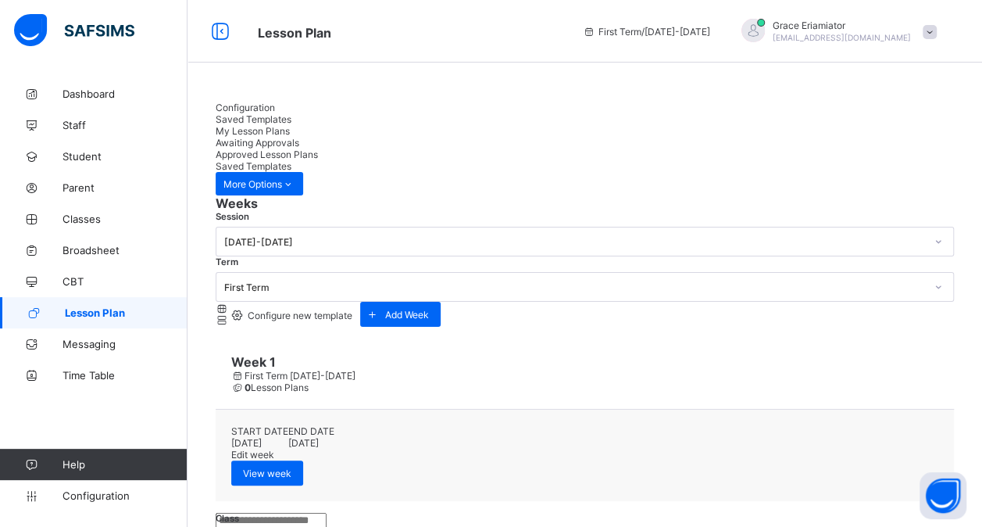
click at [274, 113] on span "Configuration" at bounding box center [245, 108] width 59 height 12
click at [352, 309] on span "Configure new template" at bounding box center [298, 315] width 107 height 12
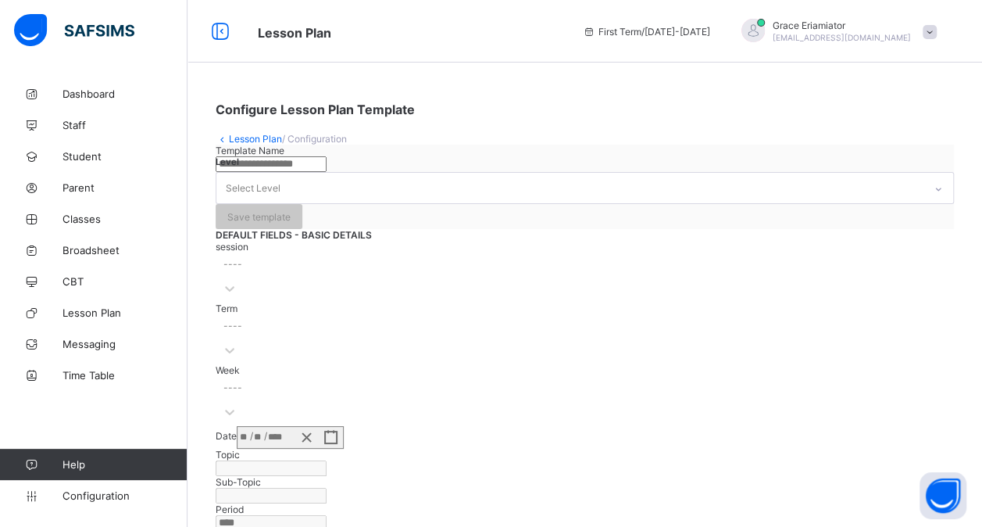
click at [247, 145] on div "Configure Lesson Plan Template Lesson Plan / Configuration Template Name Level …" at bounding box center [585, 417] width 795 height 678
click at [252, 138] on link "Lesson Plan" at bounding box center [255, 139] width 53 height 12
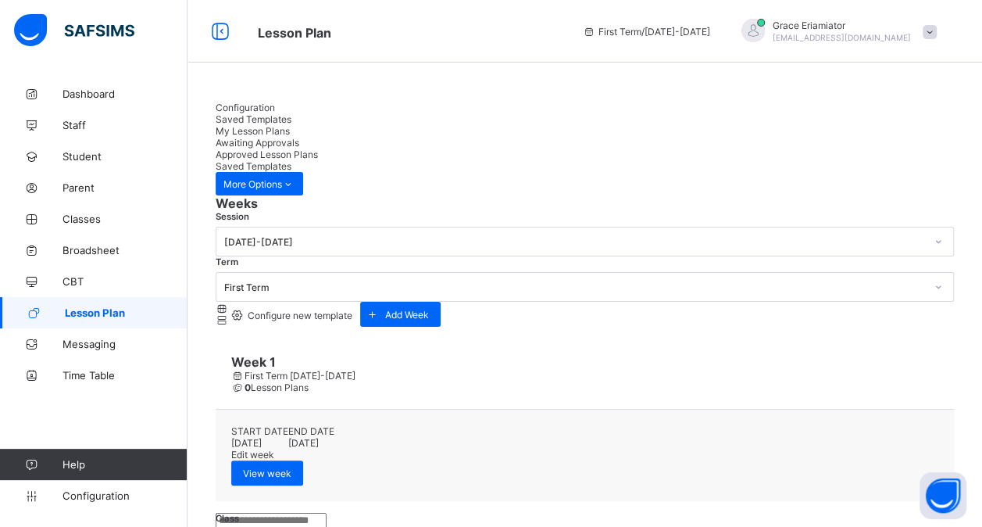
click at [263, 113] on span "Configuration" at bounding box center [245, 108] width 59 height 12
click at [292, 118] on span "Saved Templates" at bounding box center [254, 119] width 76 height 12
click at [263, 113] on span "Configuration" at bounding box center [245, 108] width 59 height 12
click at [352, 309] on span "Configure new template" at bounding box center [298, 315] width 107 height 12
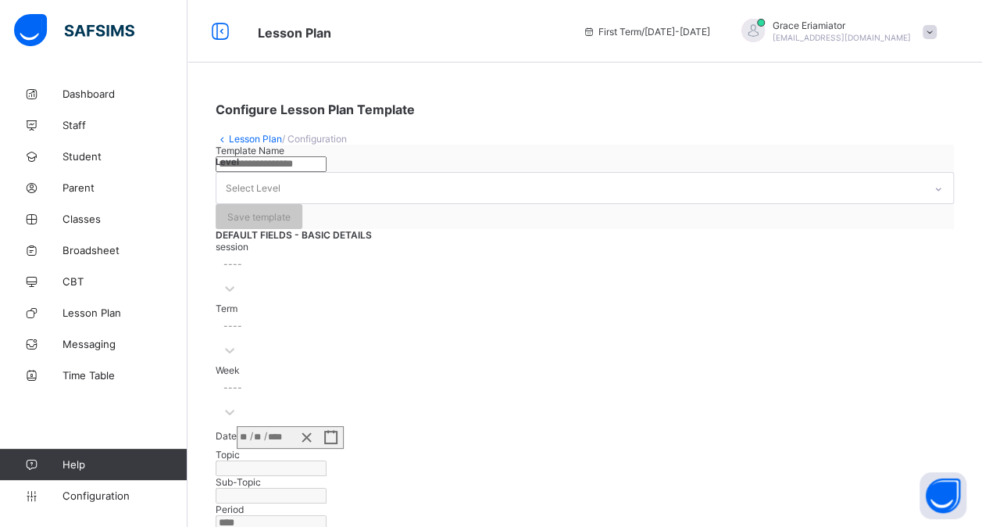
click at [327, 172] on input "text" at bounding box center [271, 164] width 111 height 16
type input "**********"
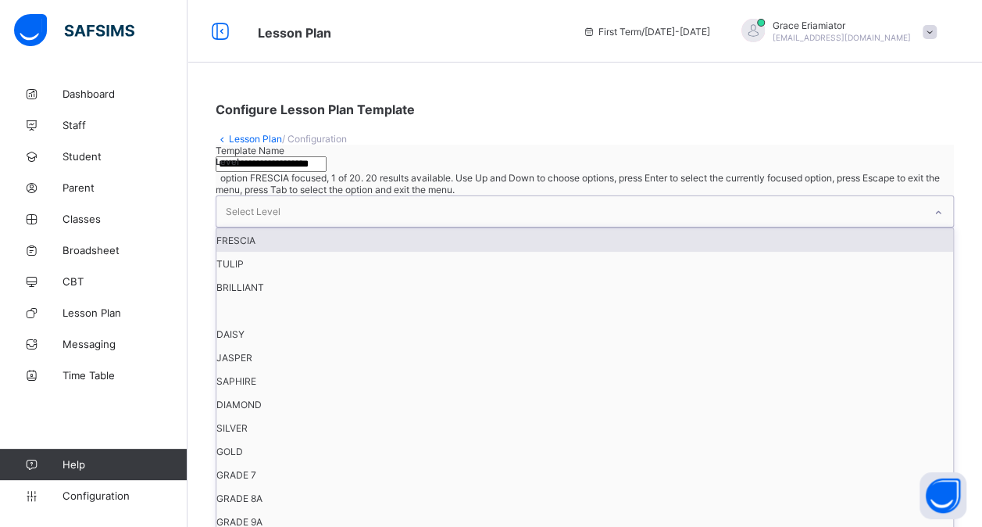
click at [572, 213] on div "Select Level" at bounding box center [569, 211] width 707 height 30
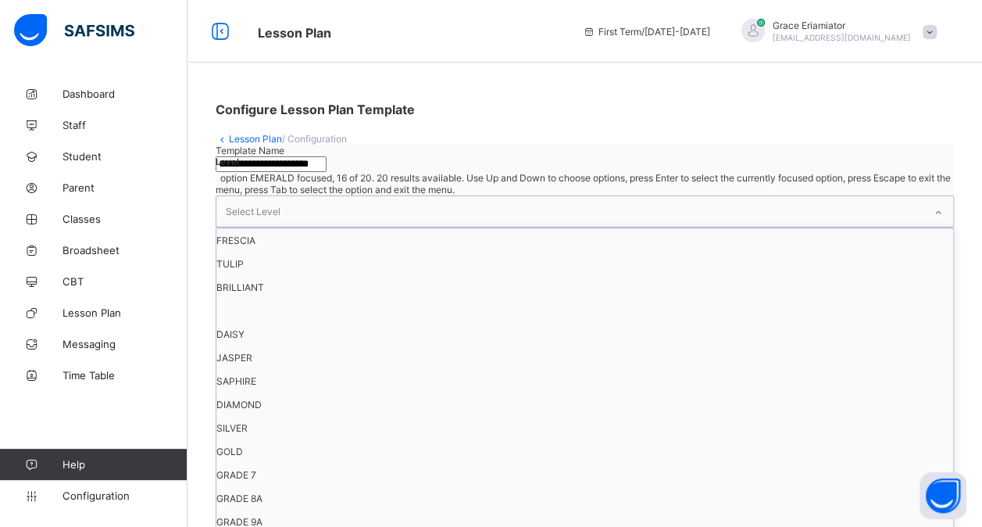
scroll to position [234, 0]
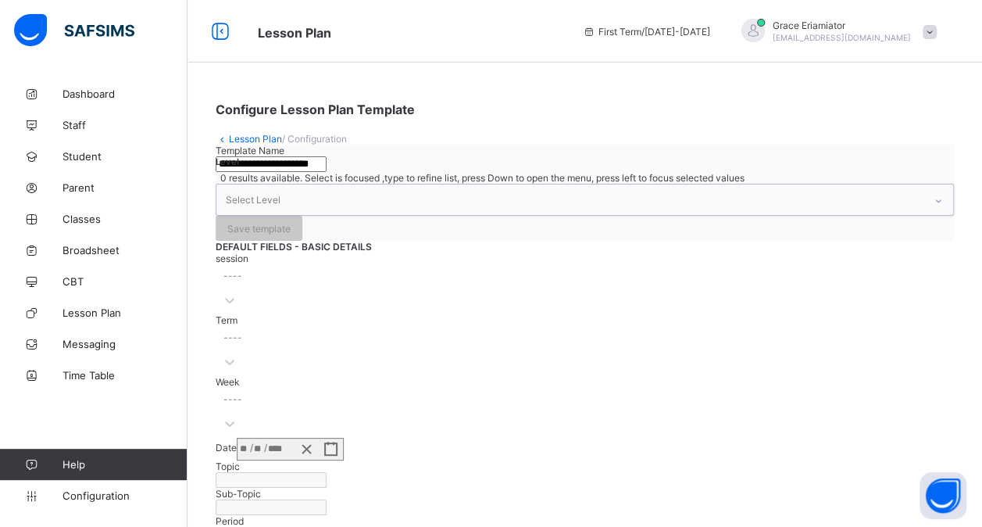
click at [564, 206] on div "Select Level" at bounding box center [569, 199] width 707 height 30
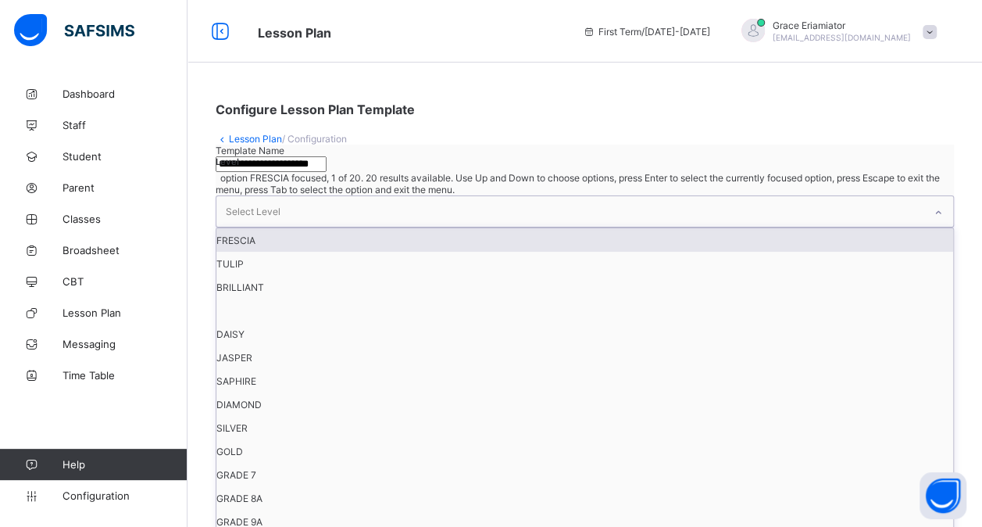
click at [564, 206] on div "Select Level" at bounding box center [569, 211] width 707 height 30
click at [571, 251] on div "FRESCIA" at bounding box center [584, 239] width 737 height 23
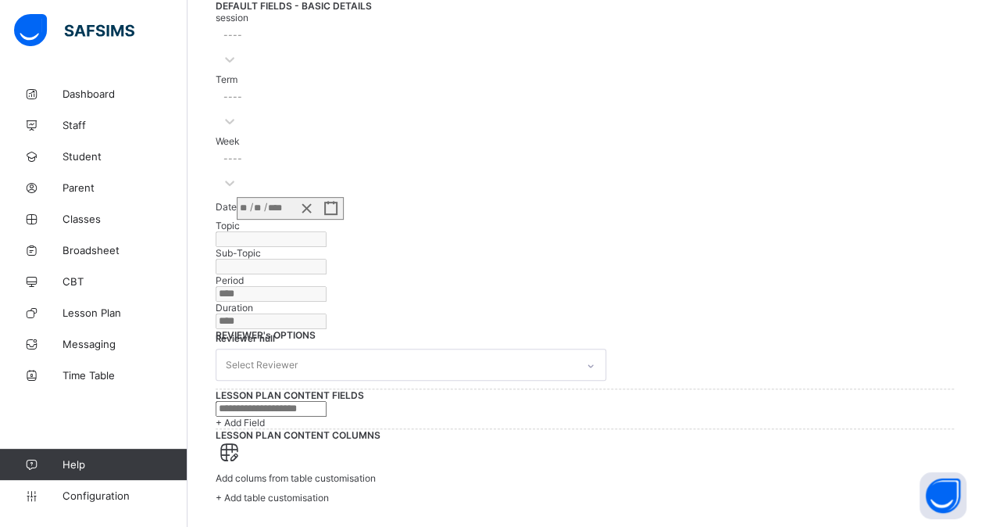
scroll to position [511, 0]
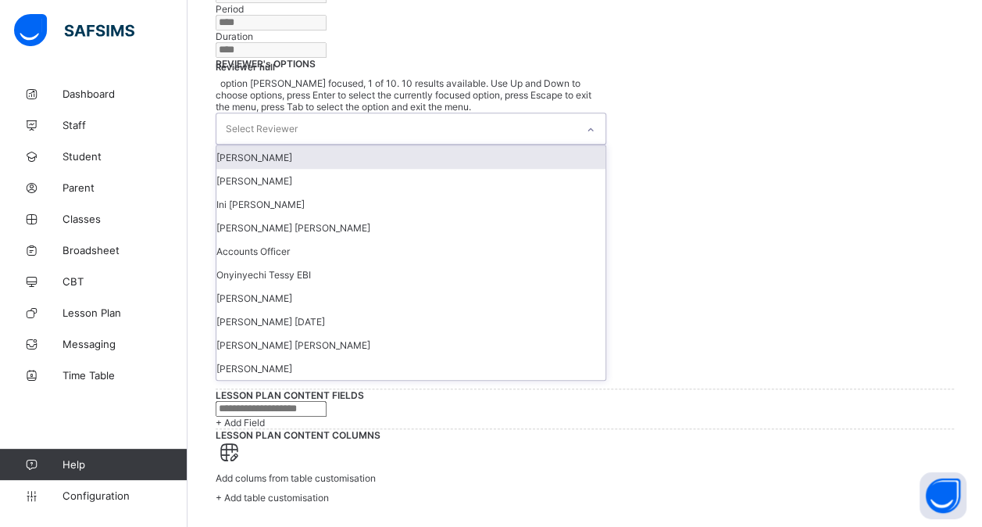
click at [410, 144] on div "Select Reviewer" at bounding box center [396, 128] width 360 height 30
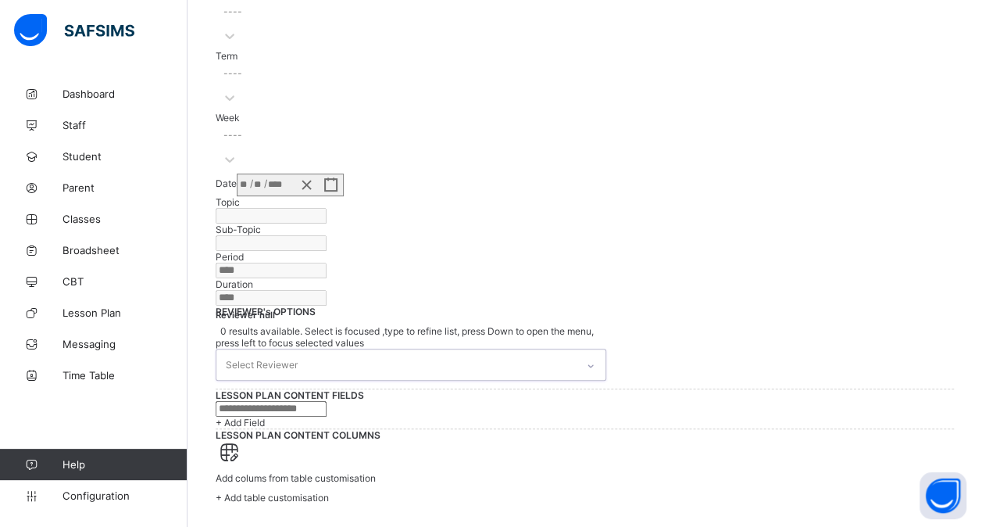
click at [445, 349] on div "Select Reviewer" at bounding box center [396, 364] width 360 height 30
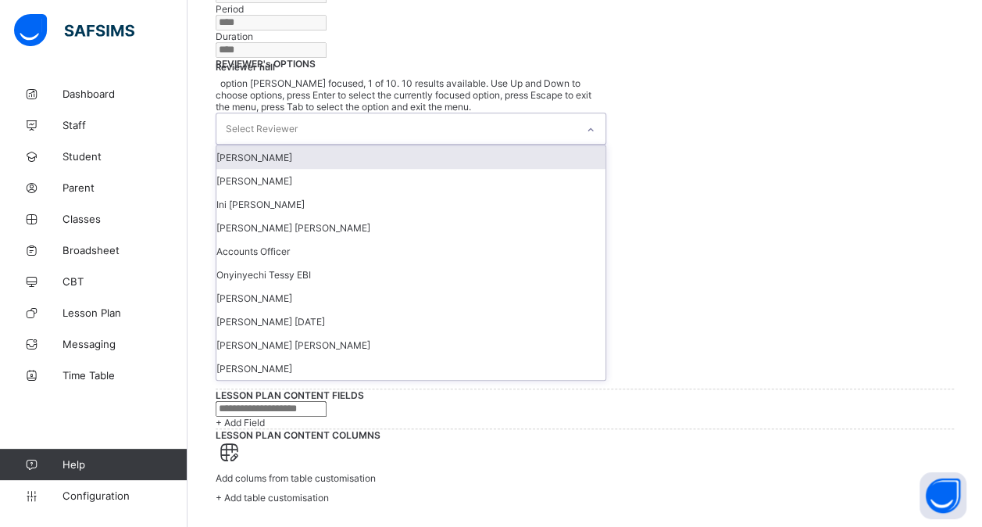
click at [445, 144] on div "Select Reviewer" at bounding box center [396, 128] width 360 height 30
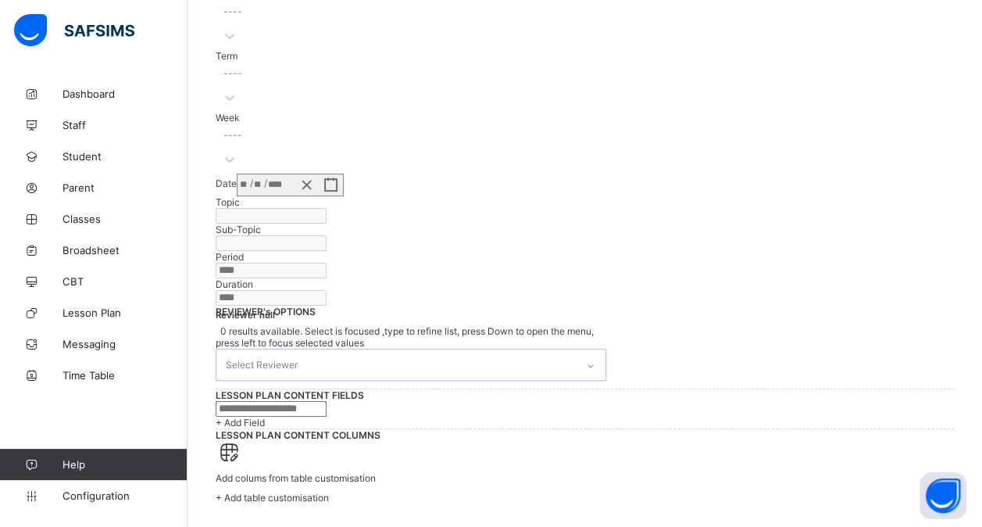
click at [445, 349] on div "Select Reviewer" at bounding box center [396, 364] width 360 height 30
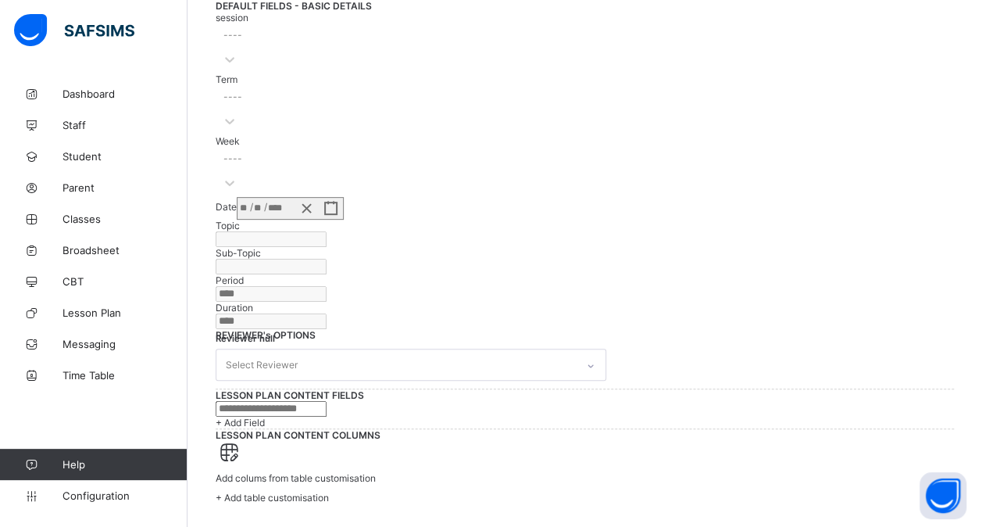
click at [327, 401] on input "text" at bounding box center [271, 409] width 111 height 16
type input "*********"
click at [265, 417] on span "+ Add Field" at bounding box center [240, 423] width 49 height 12
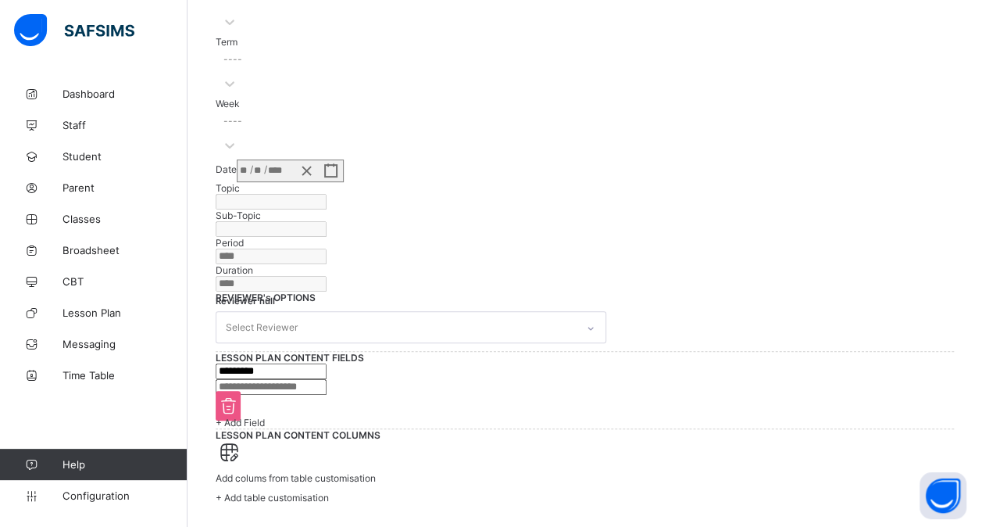
click at [291, 379] on input "text" at bounding box center [271, 387] width 111 height 16
click at [327, 379] on input "**********" at bounding box center [271, 387] width 111 height 16
type input "**********"
click at [265, 417] on span "+ Add Field" at bounding box center [240, 423] width 49 height 12
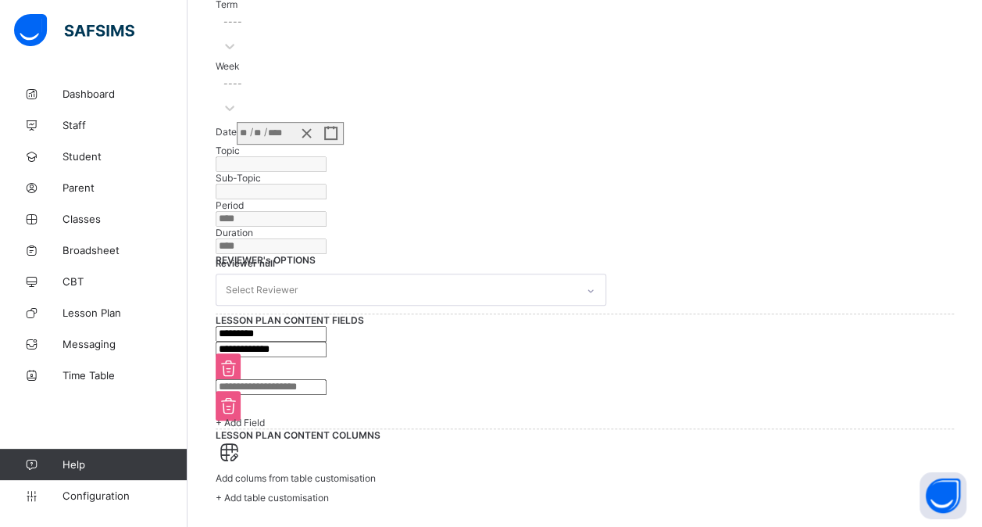
click at [294, 379] on input "text" at bounding box center [271, 387] width 111 height 16
type input "**********"
click at [265, 417] on span "+ Add Field" at bounding box center [240, 423] width 49 height 12
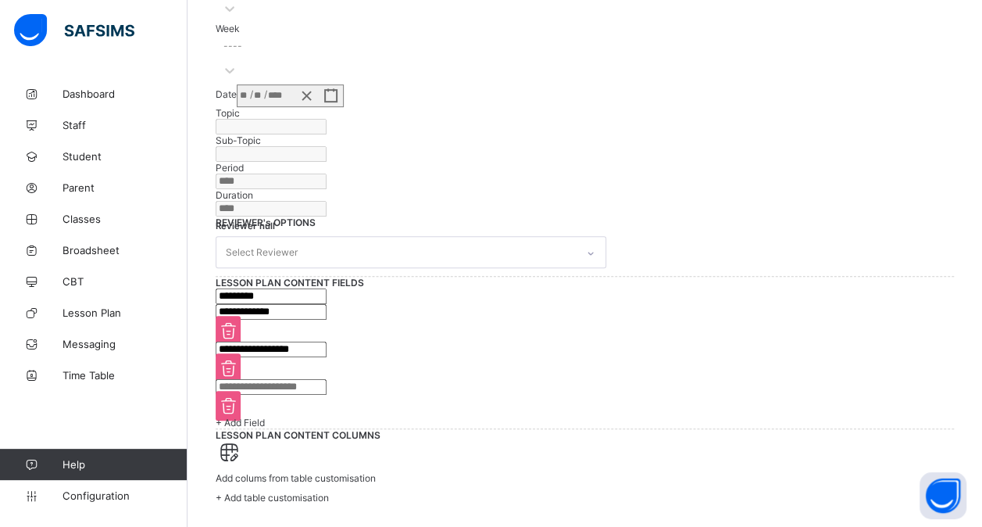
click at [306, 379] on input "text" at bounding box center [271, 387] width 111 height 16
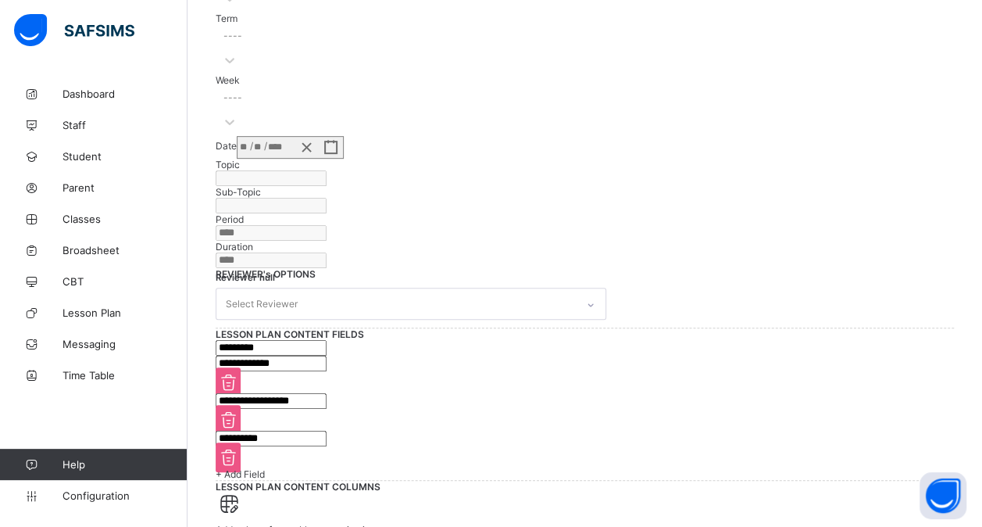
scroll to position [291, 0]
type input "**********"
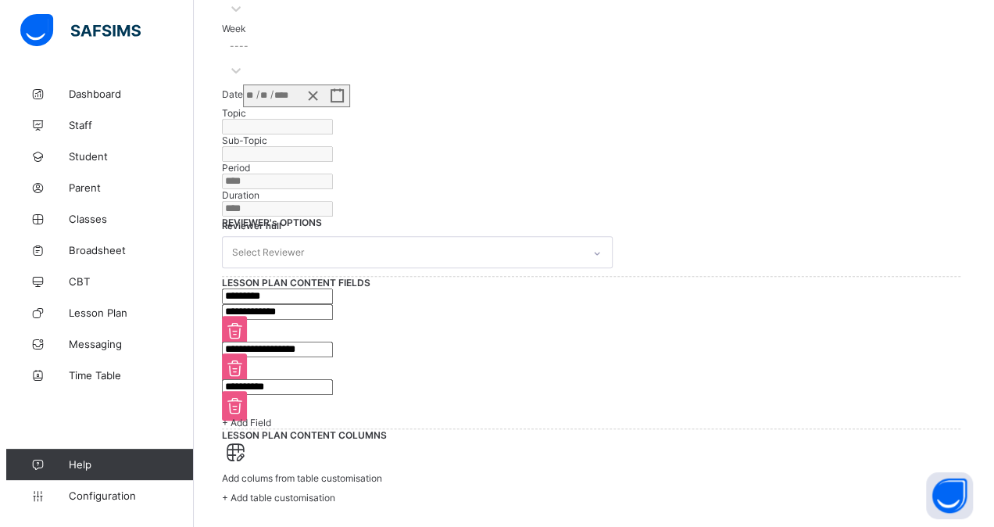
scroll to position [937, 0]
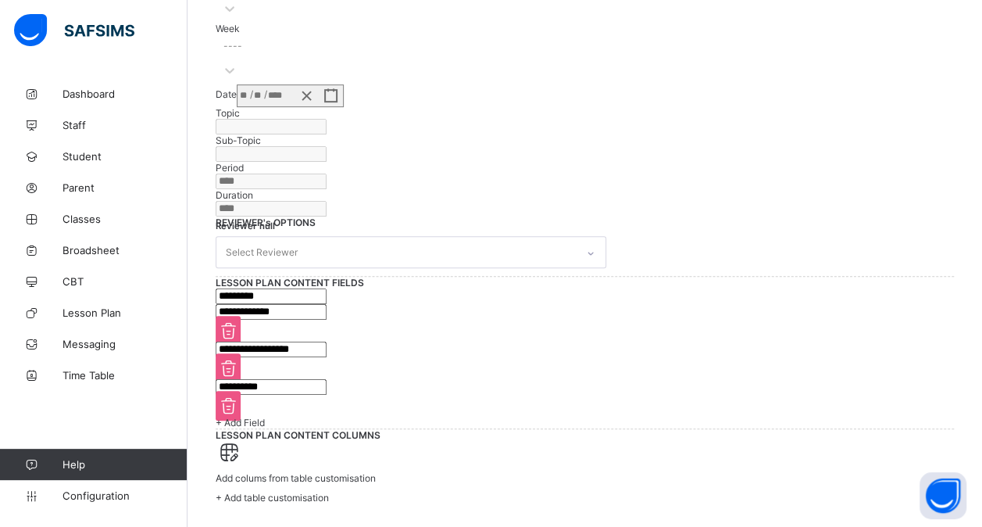
click at [329, 492] on span "+ Add table customisation" at bounding box center [272, 498] width 113 height 12
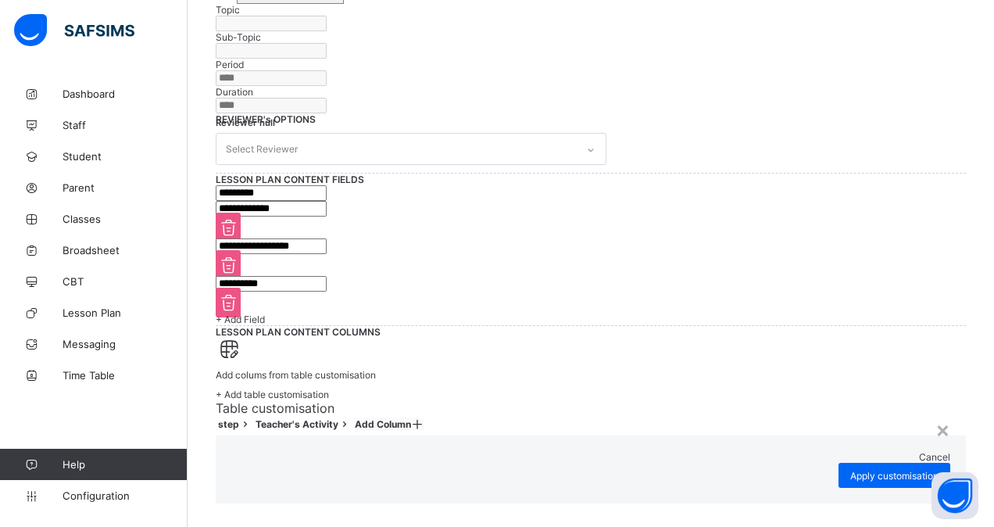
click at [424, 418] on icon at bounding box center [417, 424] width 13 height 12
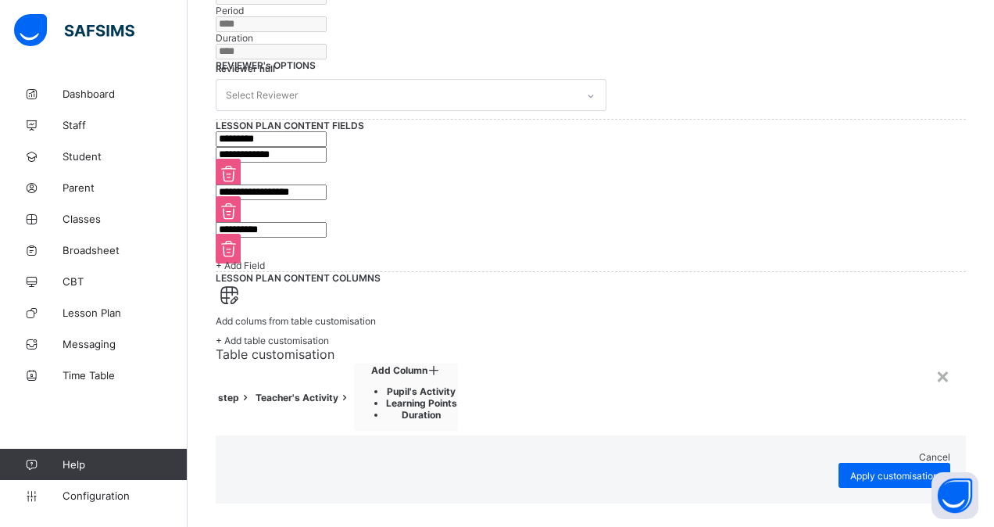
click at [457, 385] on li "Pupil's Activity" at bounding box center [421, 391] width 71 height 12
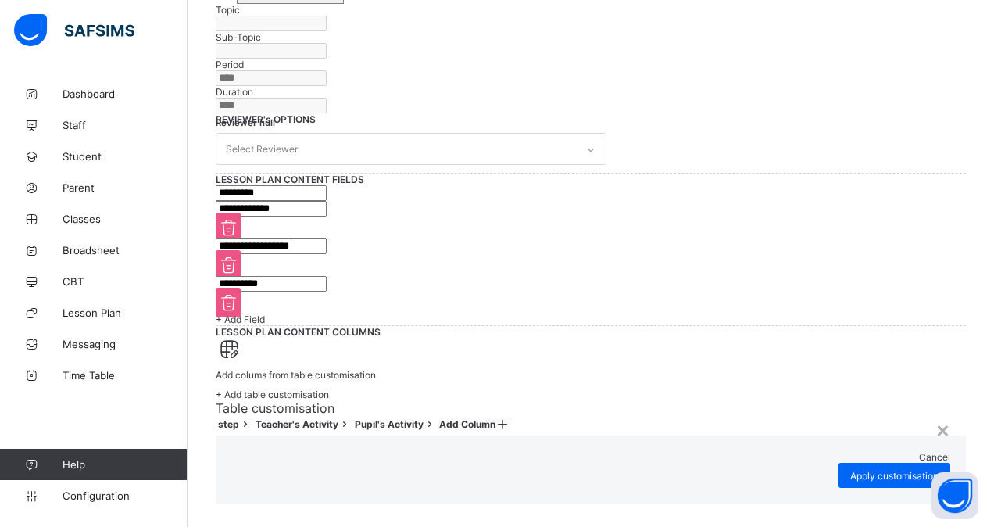
click at [509, 418] on icon at bounding box center [501, 424] width 13 height 12
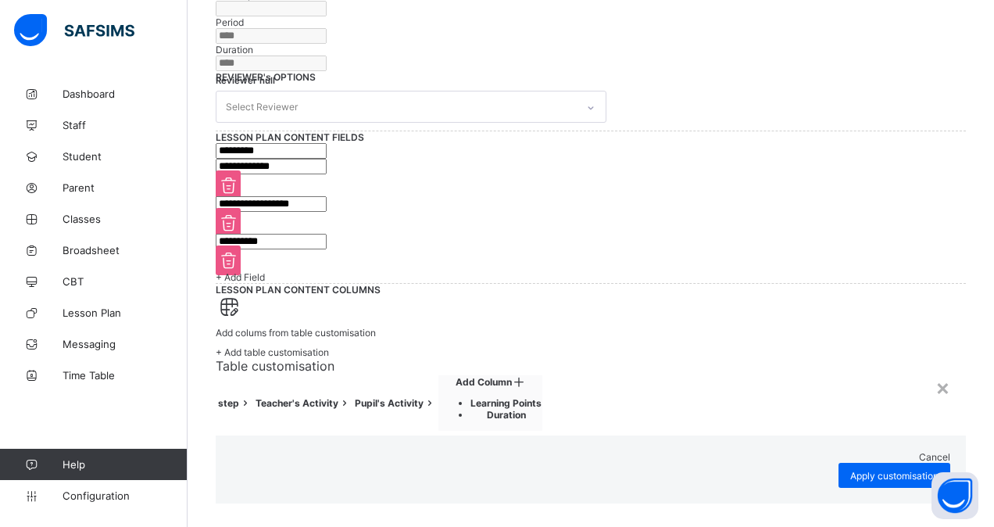
click at [542, 397] on li "Learning Points" at bounding box center [505, 403] width 71 height 12
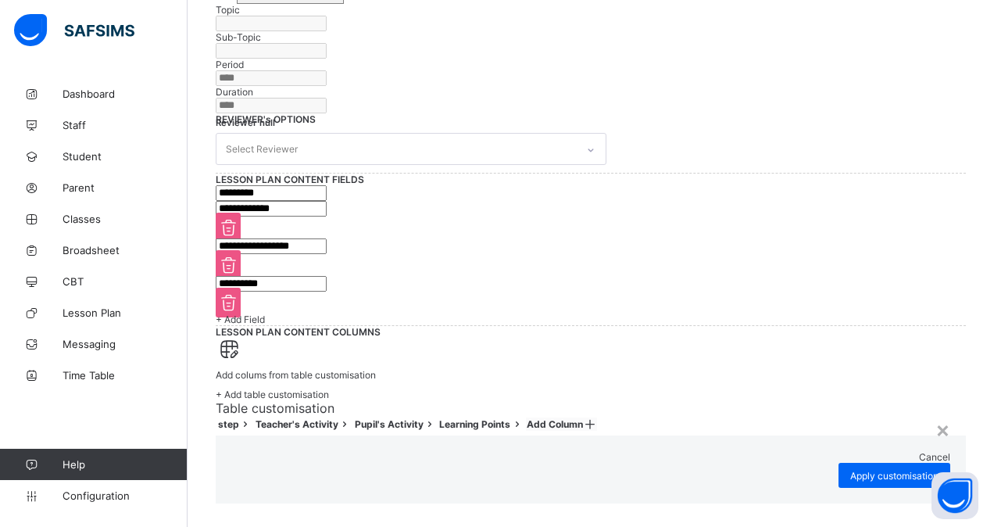
click at [596, 418] on icon at bounding box center [589, 424] width 13 height 12
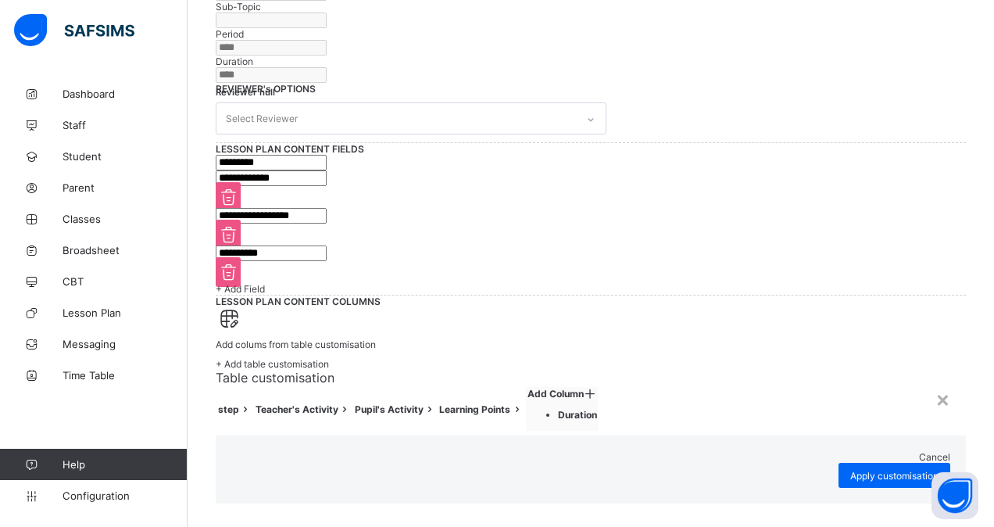
click at [597, 409] on ul "Duration" at bounding box center [562, 415] width 70 height 12
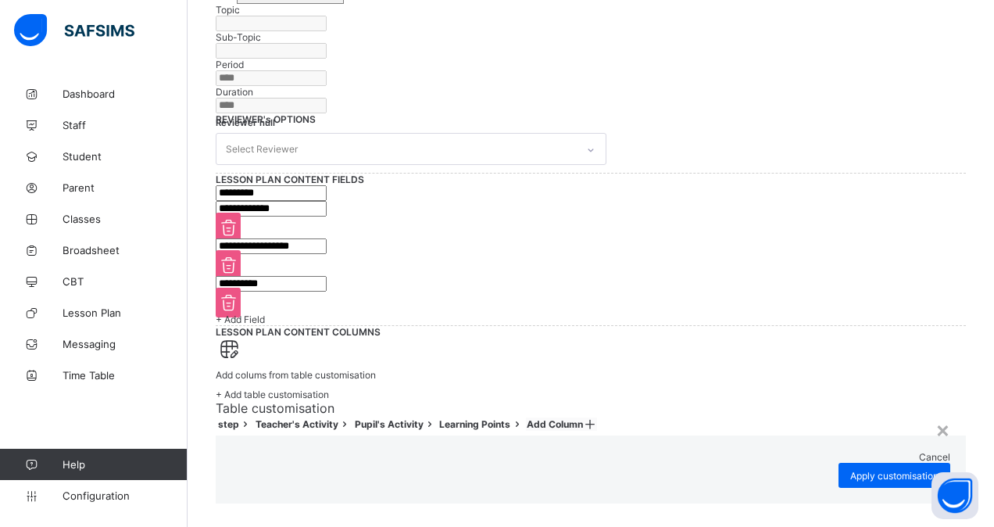
click at [596, 418] on icon at bounding box center [589, 424] width 13 height 12
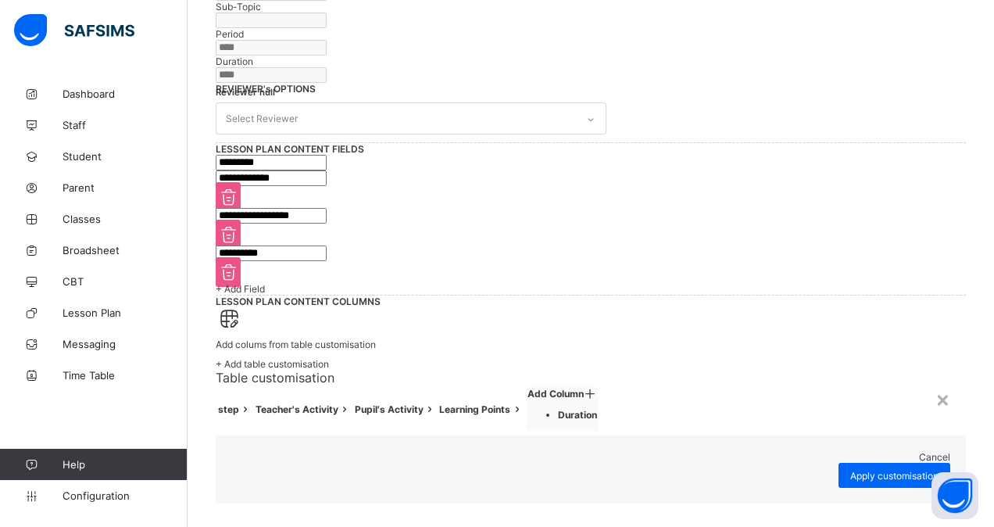
click at [597, 409] on li "Duration" at bounding box center [577, 415] width 39 height 12
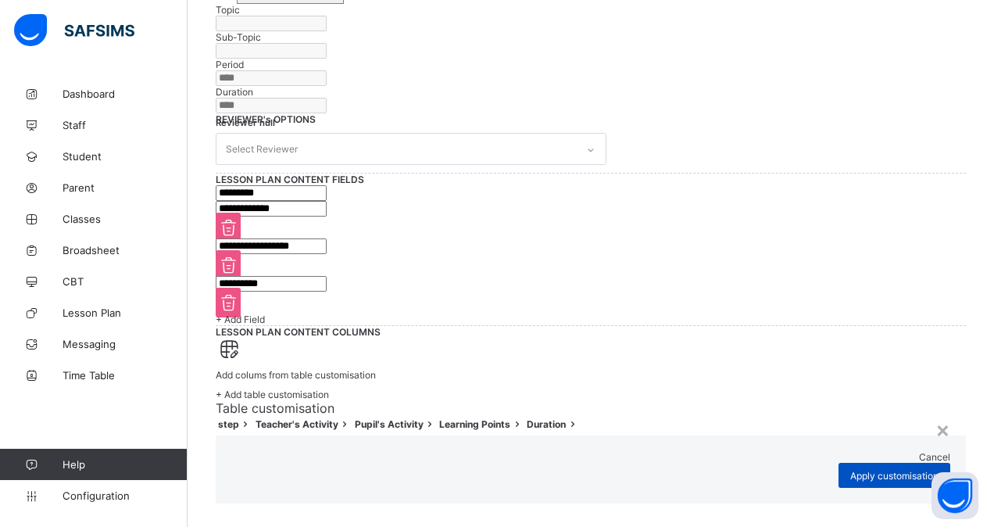
click at [850, 470] on span "Apply customisation" at bounding box center [894, 476] width 88 height 12
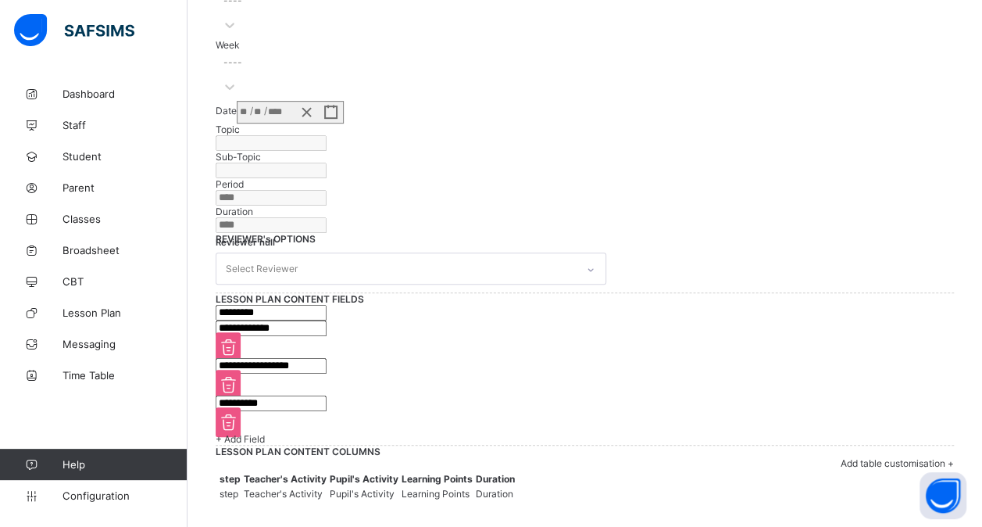
scroll to position [613, 0]
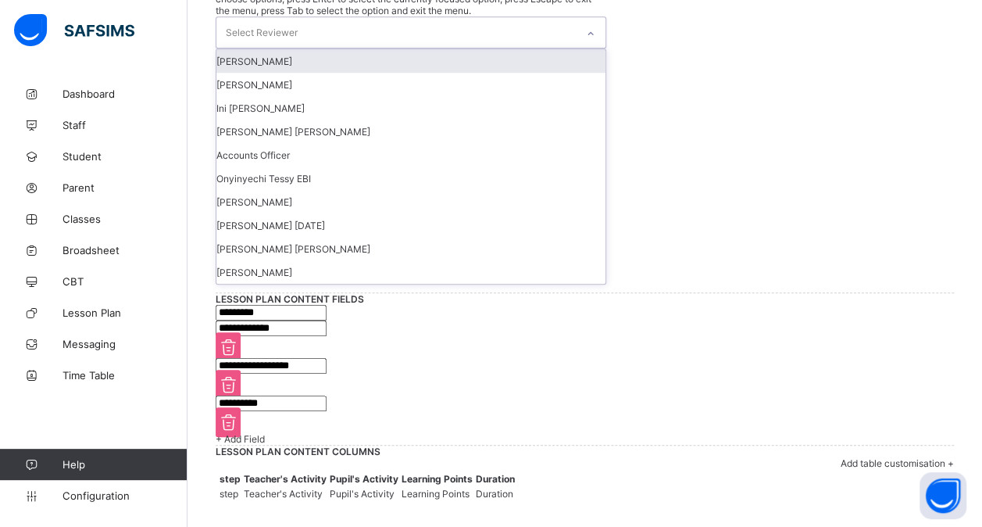
click at [560, 48] on div "Select Reviewer" at bounding box center [396, 32] width 360 height 30
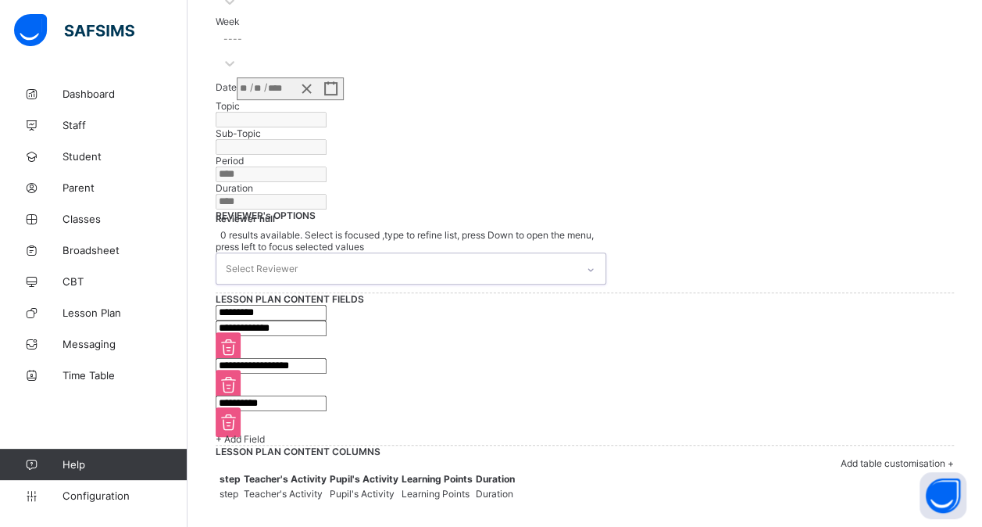
click at [560, 253] on div "Select Reviewer" at bounding box center [396, 268] width 360 height 30
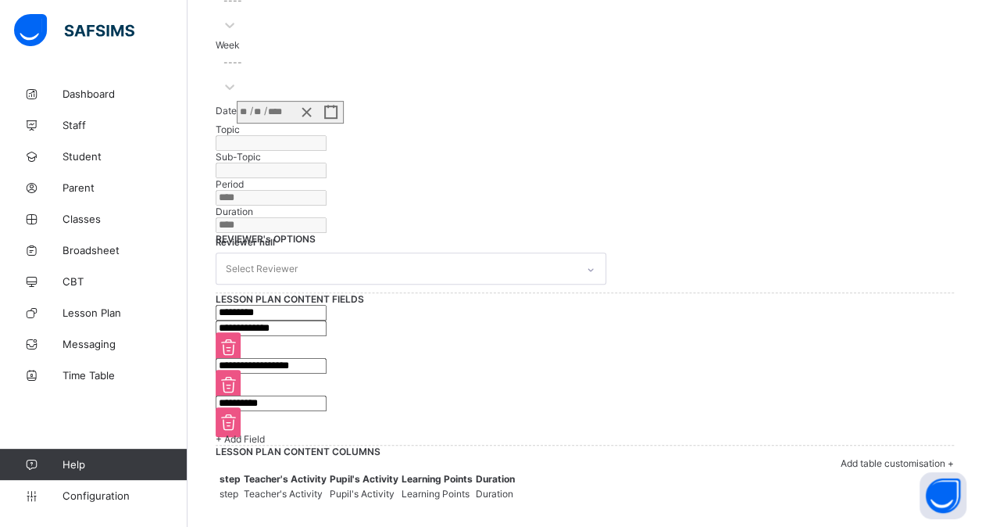
click at [878, 457] on span "+ Add table customisation" at bounding box center [897, 463] width 113 height 12
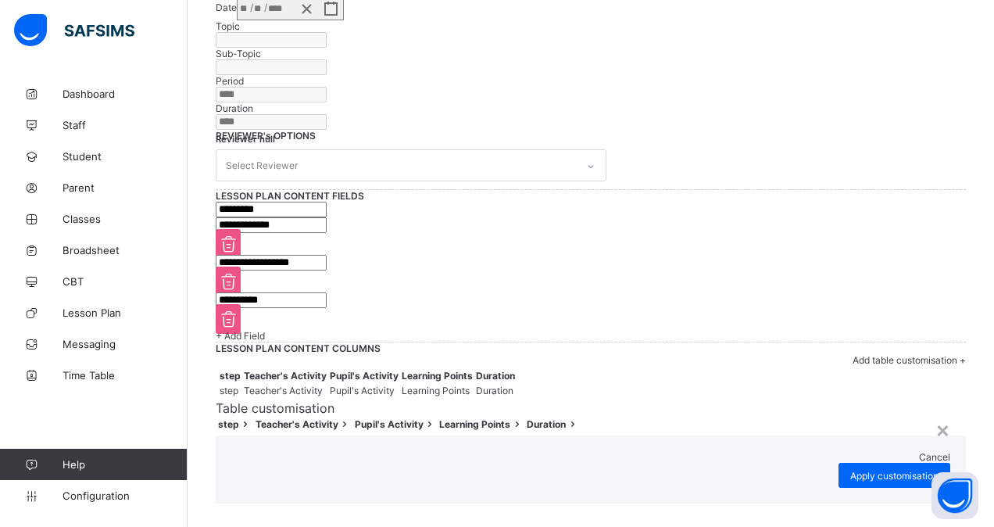
click at [919, 451] on span "Cancel" at bounding box center [934, 457] width 31 height 12
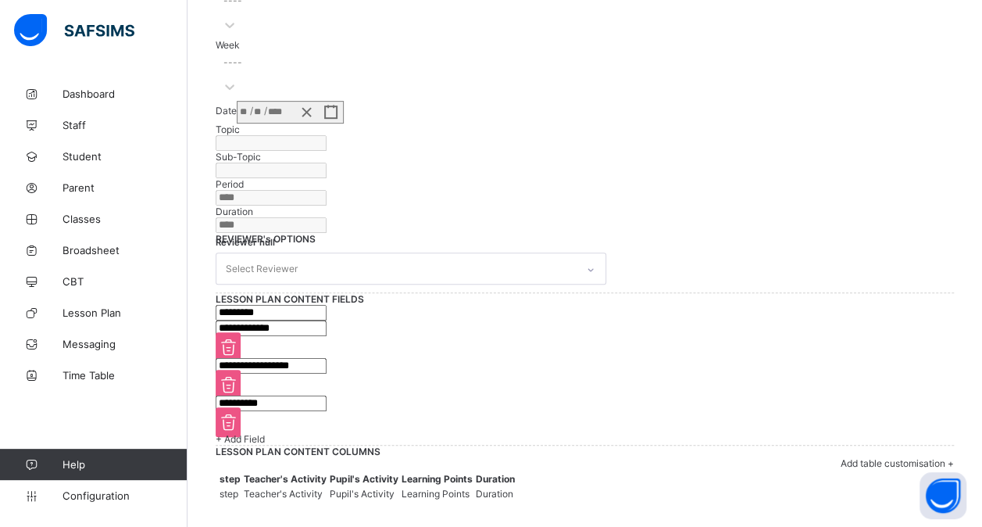
scroll to position [630, 0]
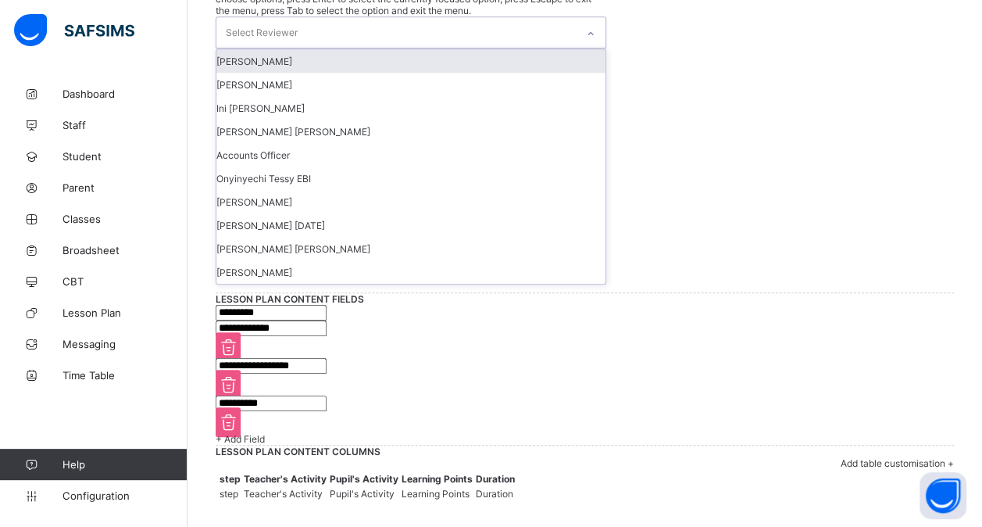
click at [486, 48] on div "Select Reviewer" at bounding box center [396, 32] width 360 height 30
click at [426, 73] on div "[PERSON_NAME]" at bounding box center [410, 60] width 389 height 23
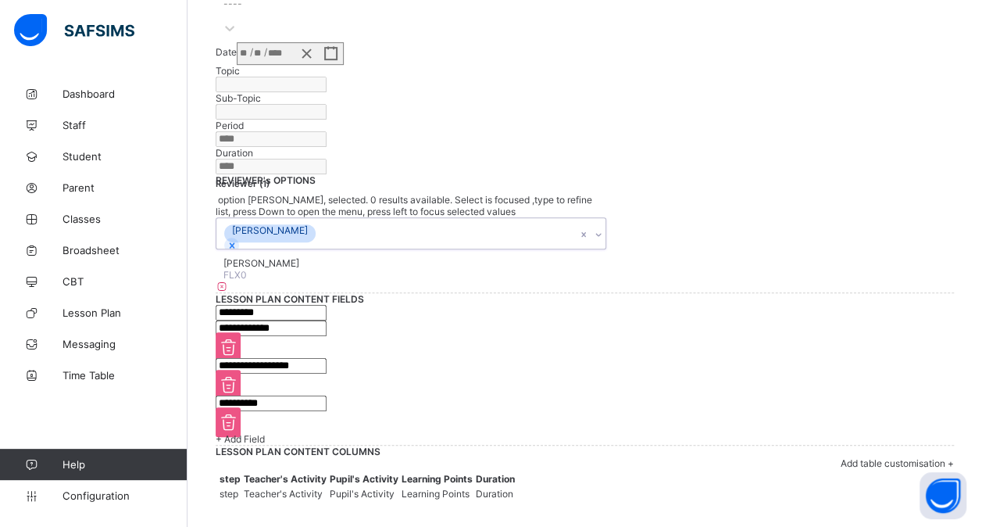
scroll to position [476, 0]
click at [495, 249] on div "[PERSON_NAME]" at bounding box center [396, 233] width 360 height 30
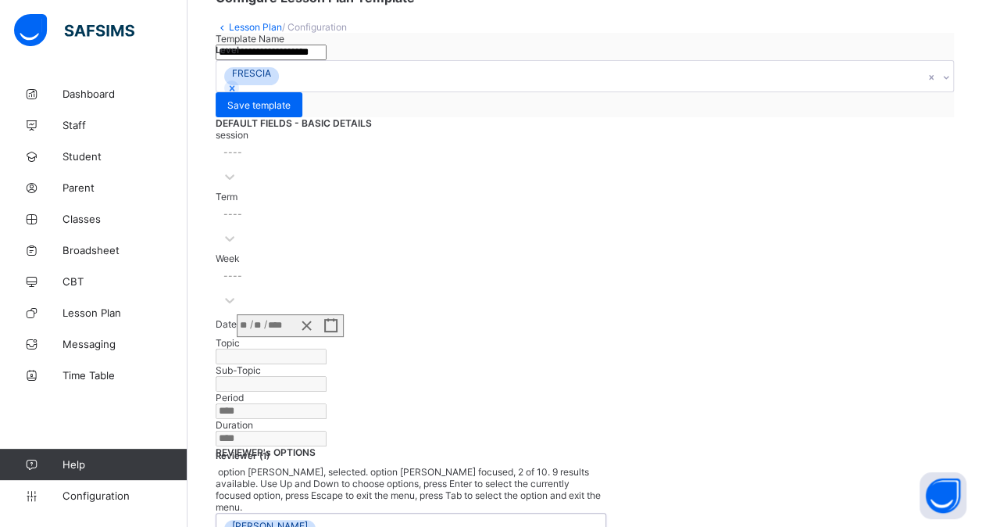
scroll to position [84, 0]
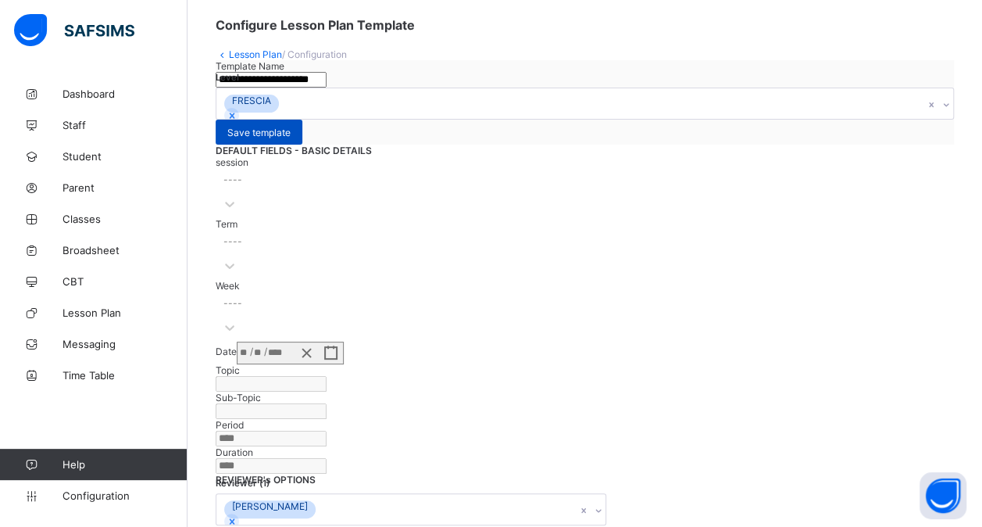
click at [302, 131] on div "Save template" at bounding box center [259, 132] width 87 height 25
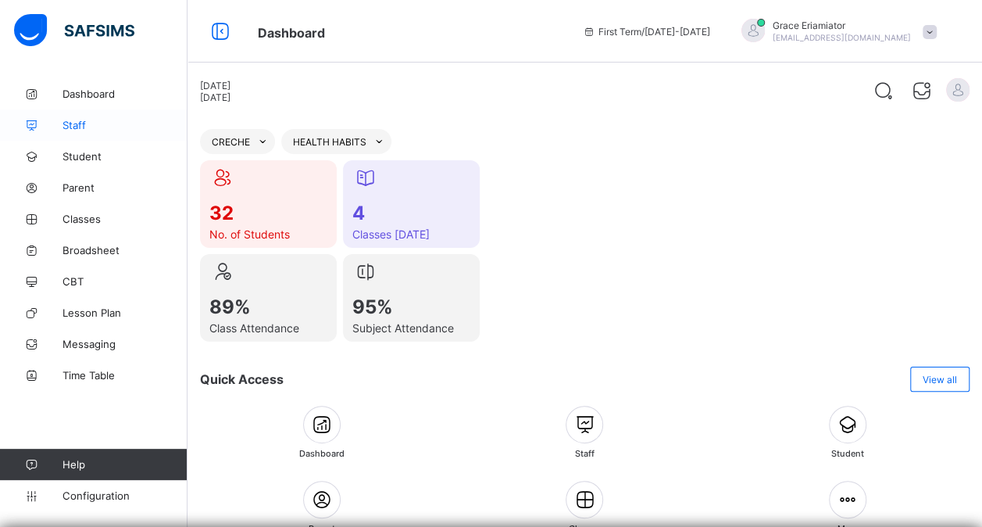
click at [109, 131] on span "Staff" at bounding box center [125, 125] width 125 height 13
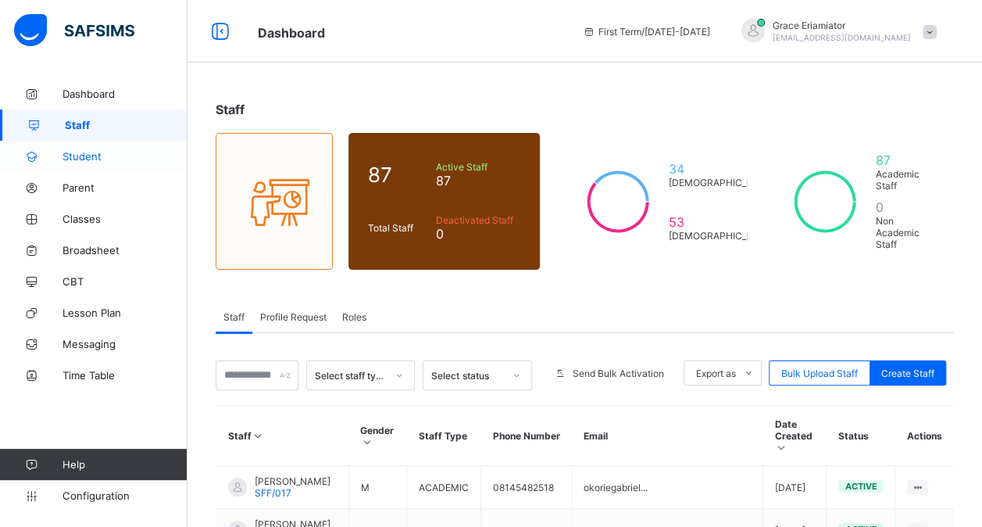
click at [92, 161] on span "Student" at bounding box center [125, 156] width 125 height 13
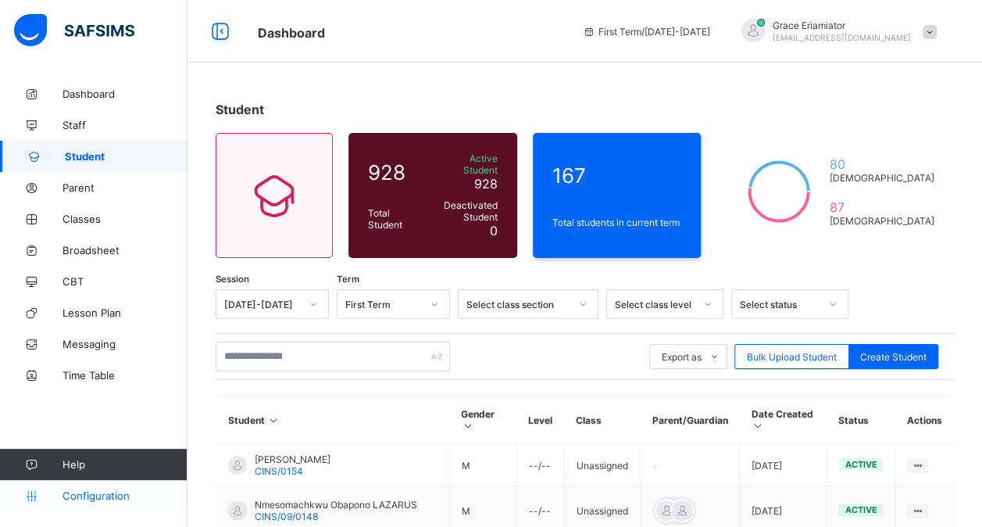
click at [102, 497] on span "Configuration" at bounding box center [125, 495] width 124 height 13
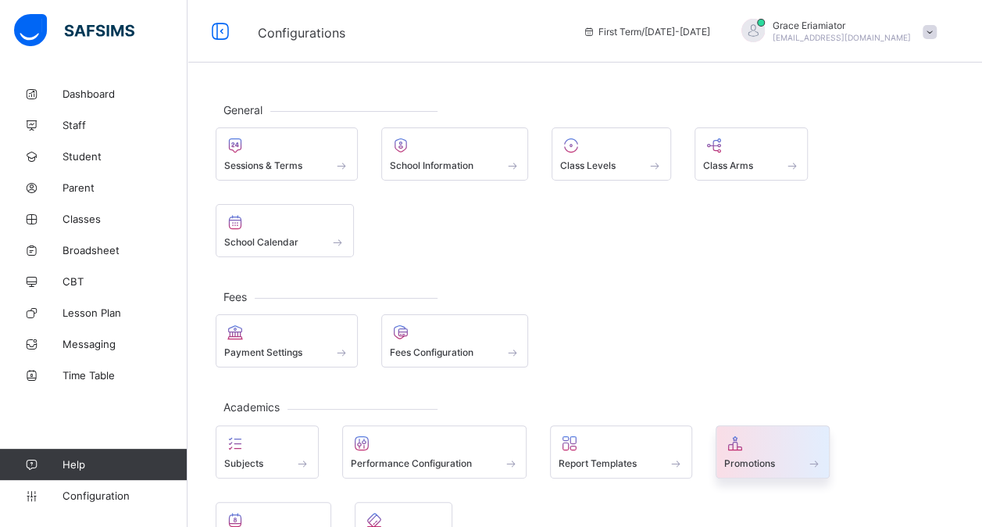
click at [752, 445] on div at bounding box center [773, 443] width 98 height 19
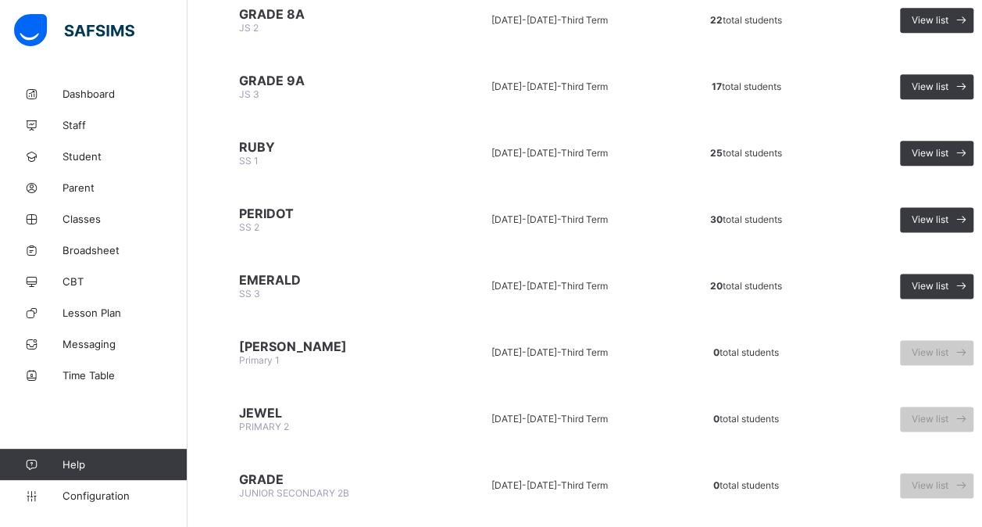
scroll to position [1020, 0]
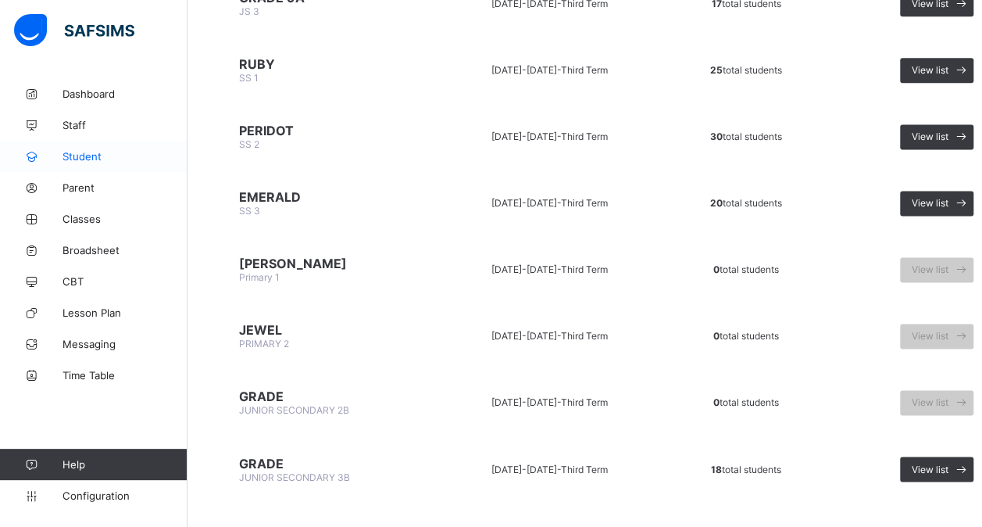
click at [98, 152] on span "Student" at bounding box center [125, 156] width 125 height 13
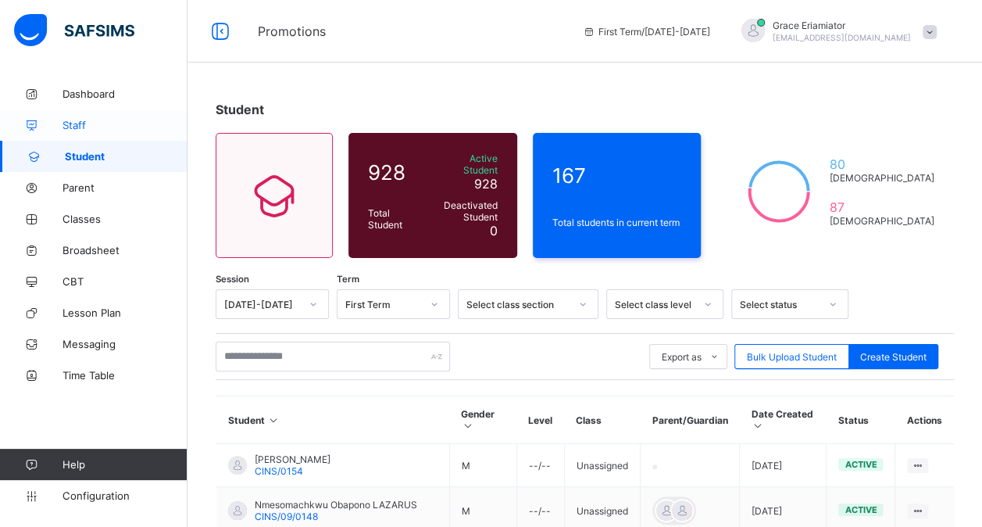
click at [86, 122] on span "Staff" at bounding box center [125, 125] width 125 height 13
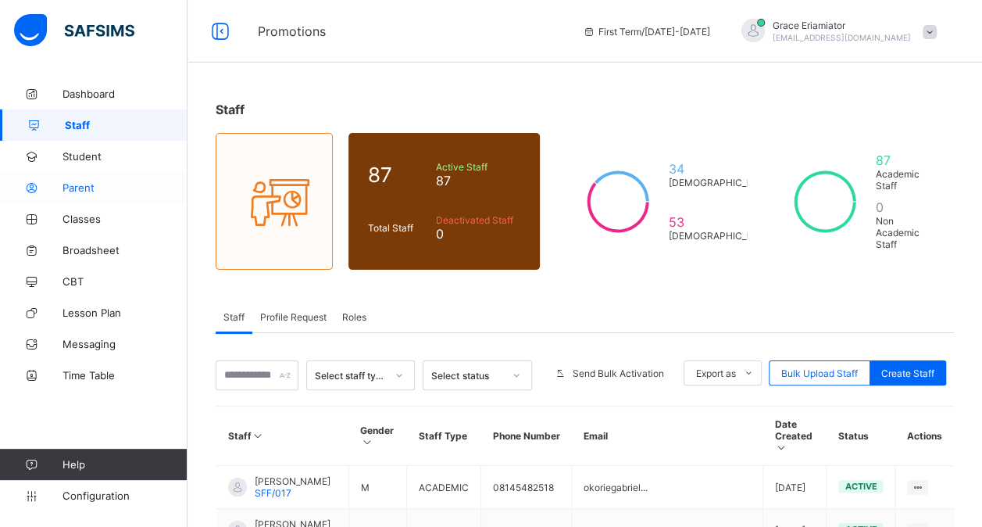
click at [83, 188] on span "Parent" at bounding box center [125, 187] width 125 height 13
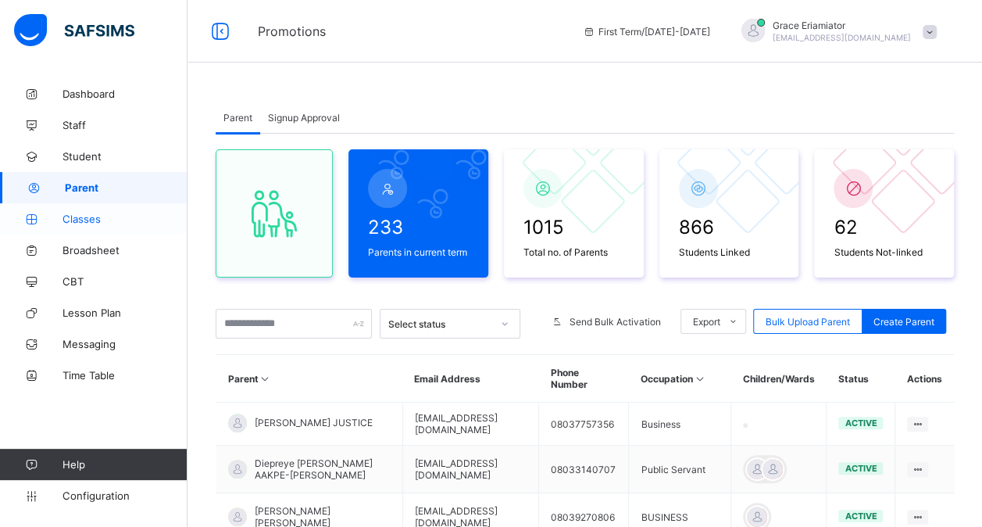
click at [84, 217] on span "Classes" at bounding box center [125, 219] width 125 height 13
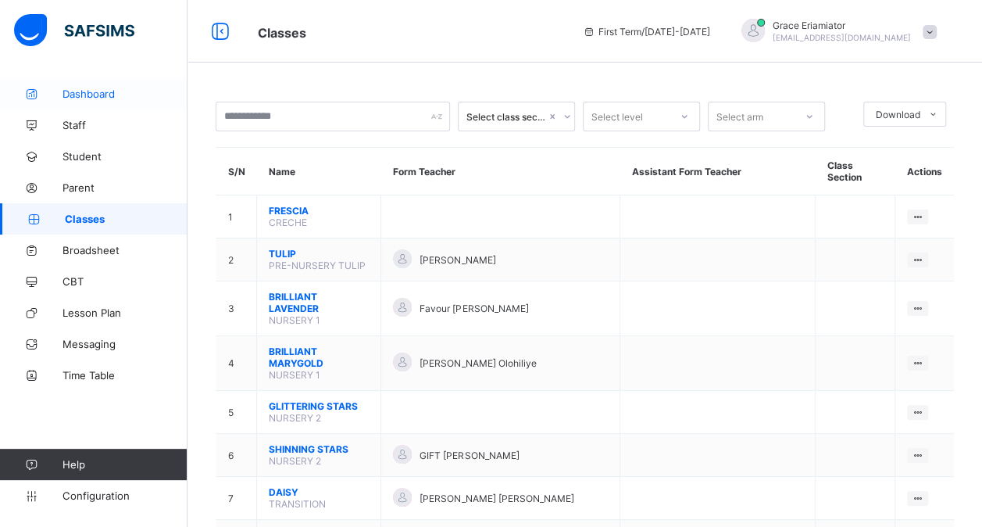
click at [89, 98] on span "Dashboard" at bounding box center [125, 94] width 125 height 13
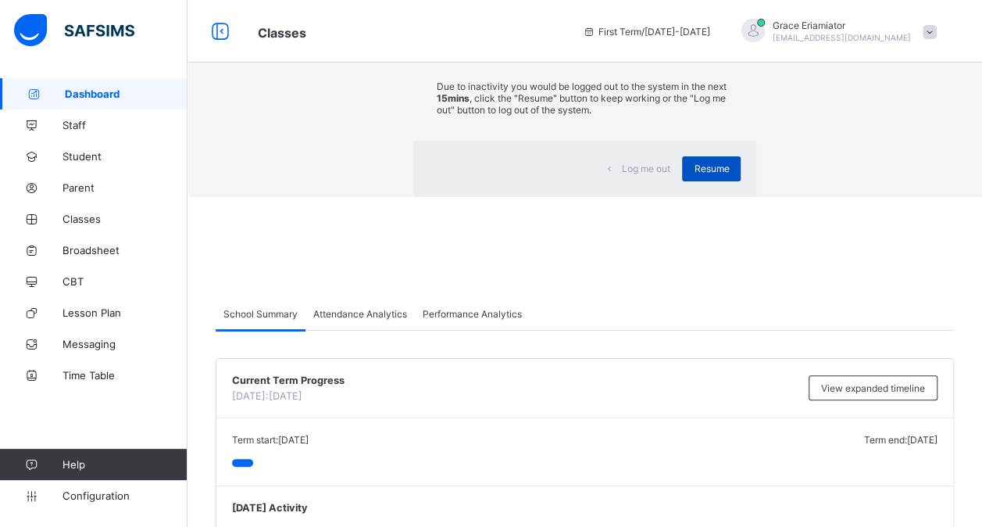
click at [694, 174] on span "Resume" at bounding box center [711, 169] width 35 height 12
click at [682, 181] on div "Resume" at bounding box center [711, 168] width 59 height 25
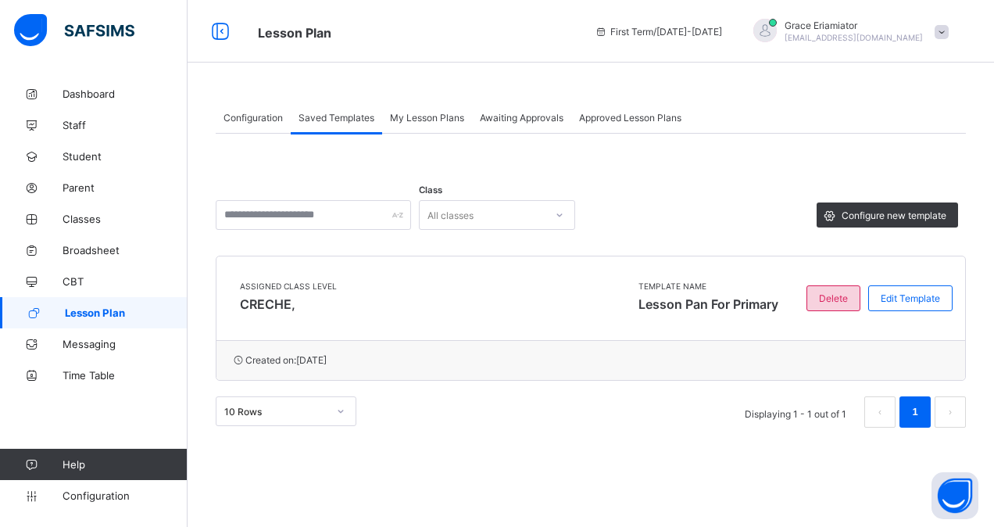
click at [828, 300] on span "Delete" at bounding box center [833, 298] width 29 height 12
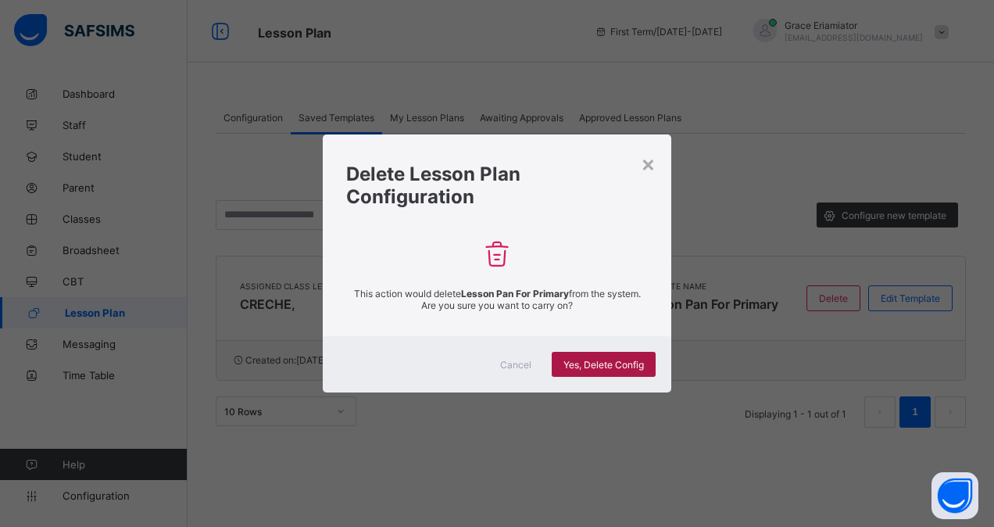
click at [608, 361] on span "Yes, Delete Config" at bounding box center [603, 365] width 80 height 12
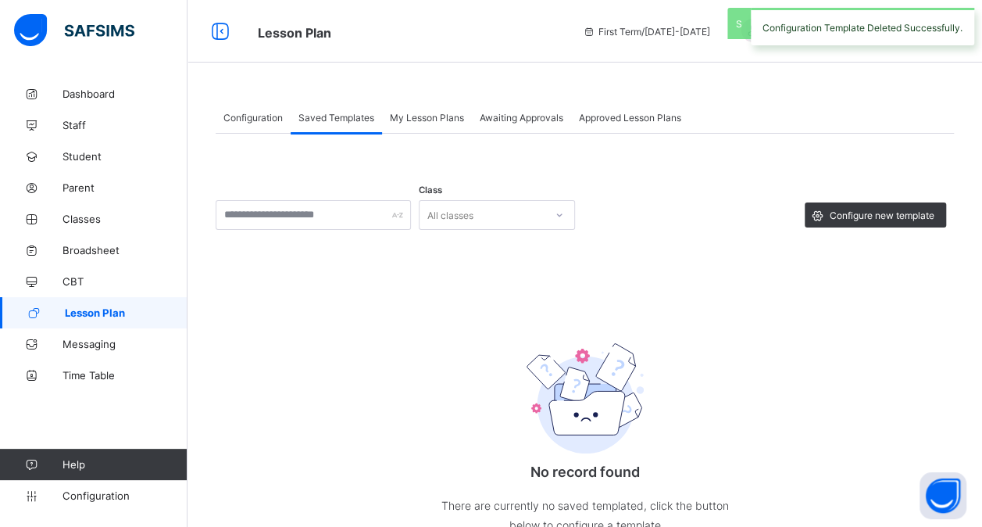
click at [528, 128] on div "Awaiting Approvals" at bounding box center [521, 117] width 99 height 31
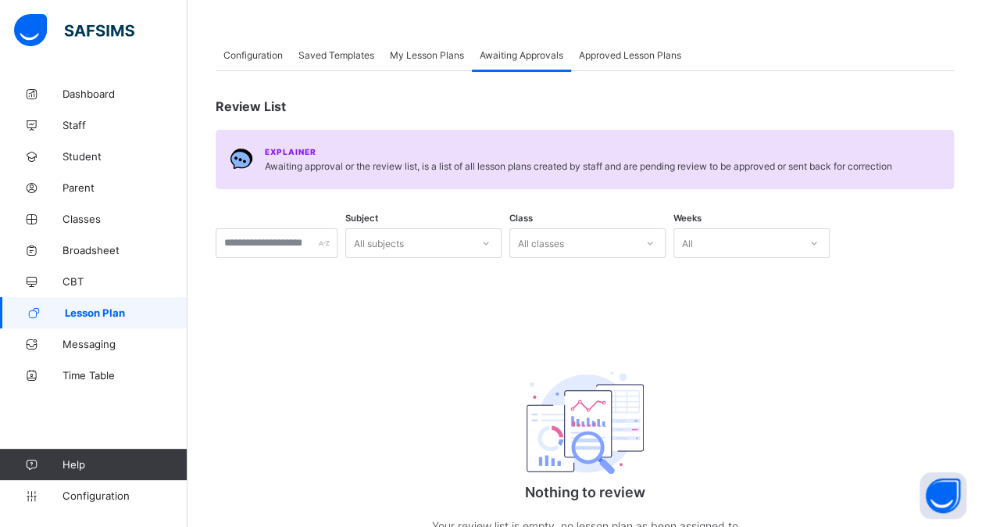
scroll to position [62, 0]
click at [339, 60] on span "Saved Templates" at bounding box center [337, 56] width 76 height 12
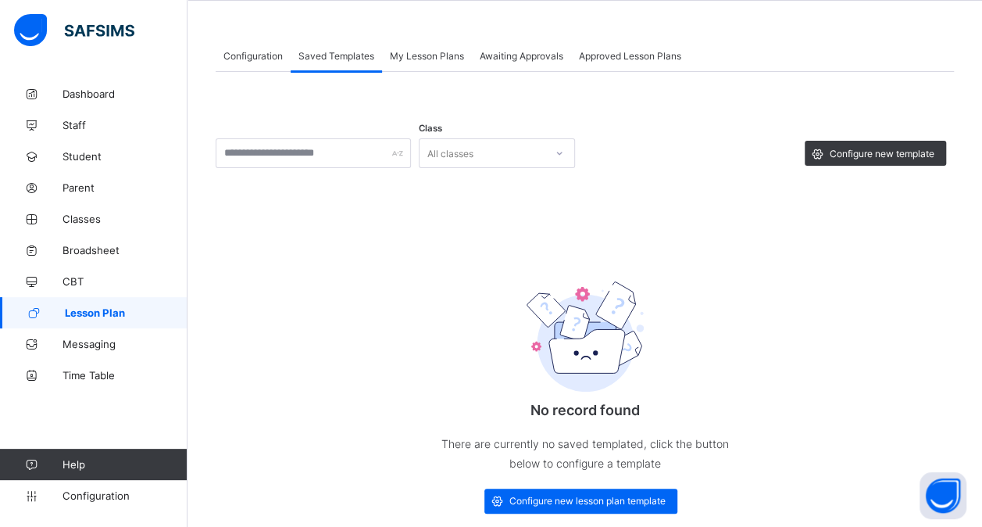
click at [528, 52] on span "Awaiting Approvals" at bounding box center [522, 56] width 84 height 12
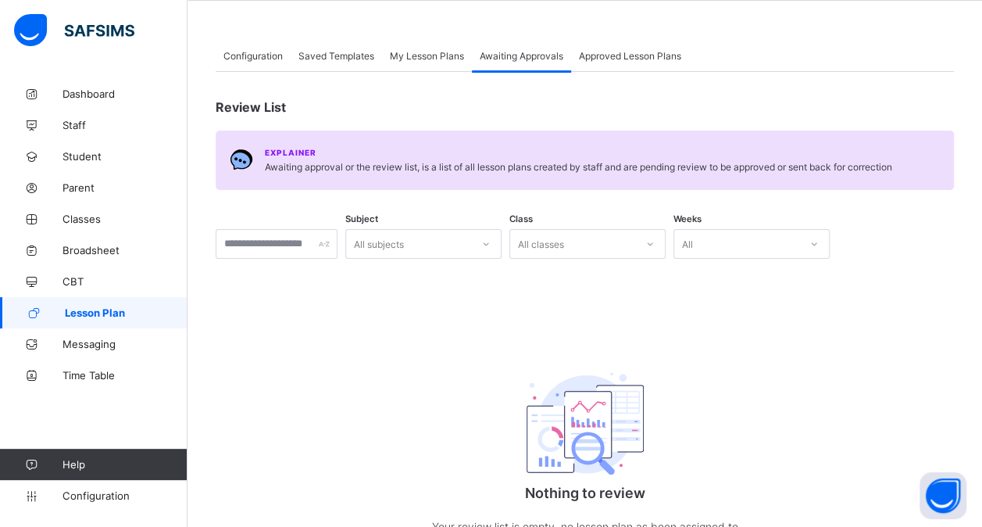
click at [621, 58] on span "Approved Lesson Plans" at bounding box center [630, 56] width 102 height 12
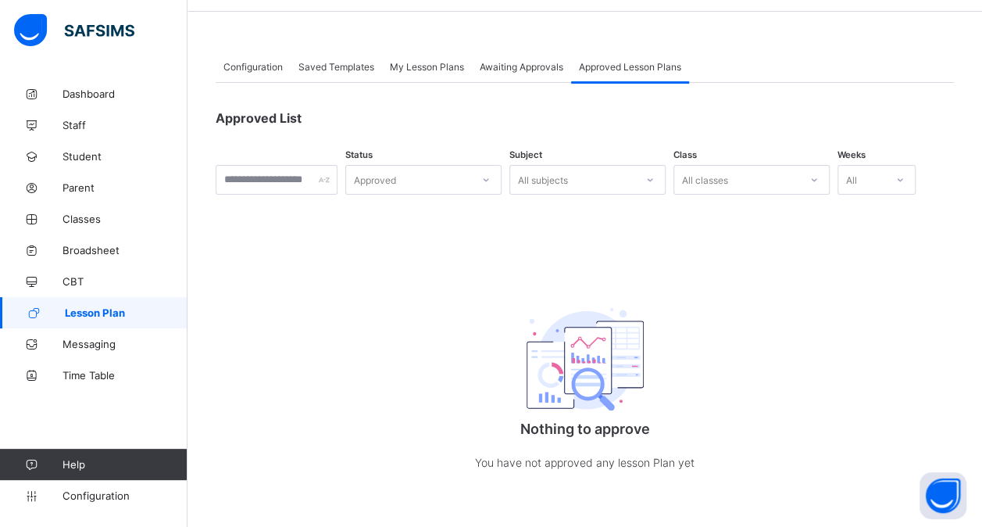
click at [428, 66] on span "My Lesson Plans" at bounding box center [427, 67] width 74 height 12
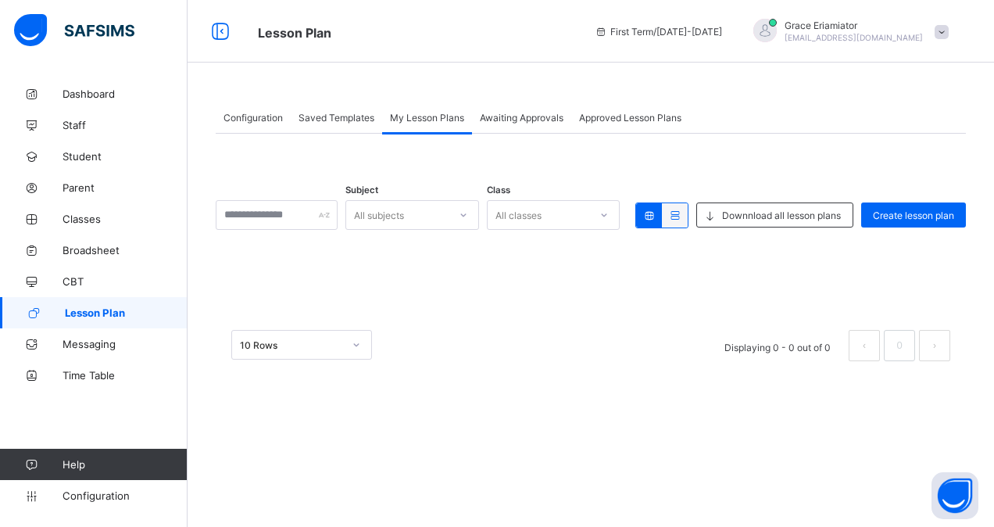
click at [254, 116] on span "Configuration" at bounding box center [253, 118] width 59 height 12
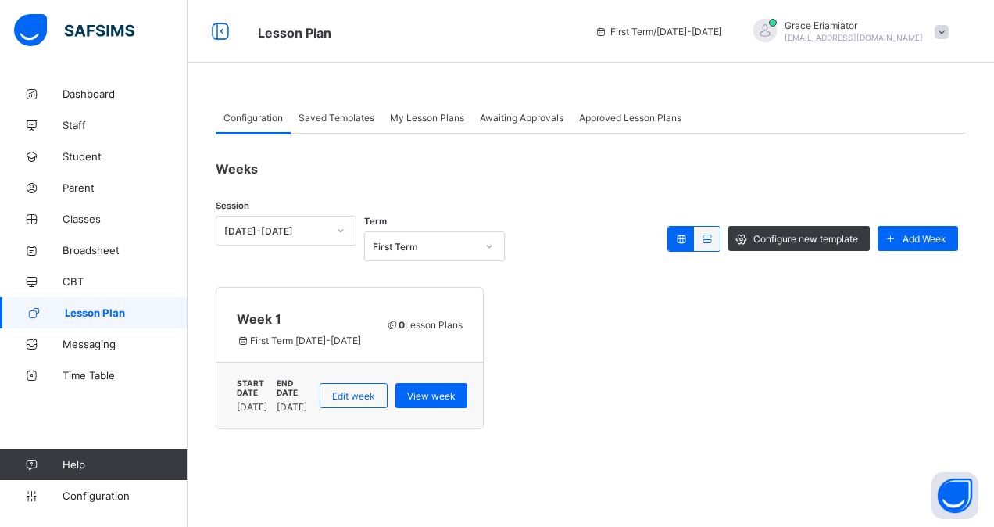
click at [334, 115] on span "Saved Templates" at bounding box center [337, 118] width 76 height 12
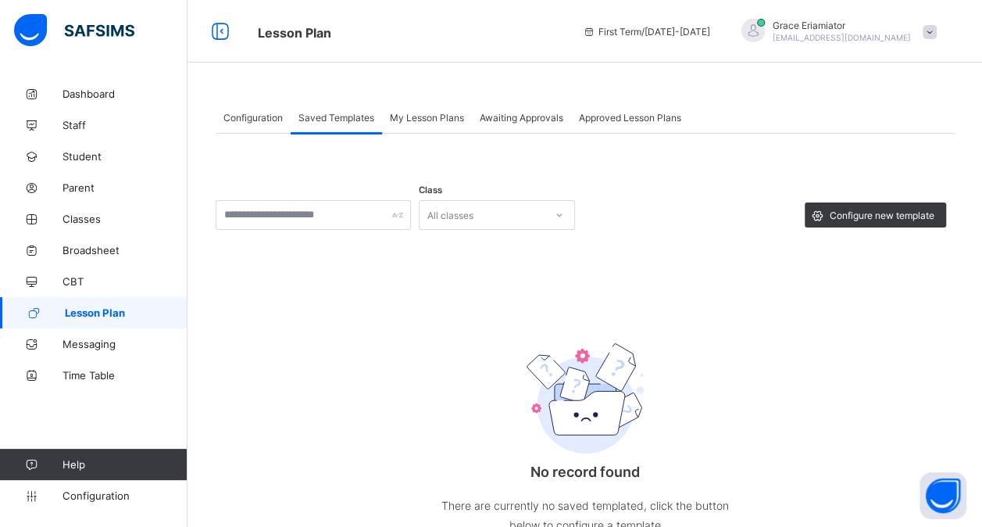
click at [244, 114] on span "Configuration" at bounding box center [253, 118] width 59 height 12
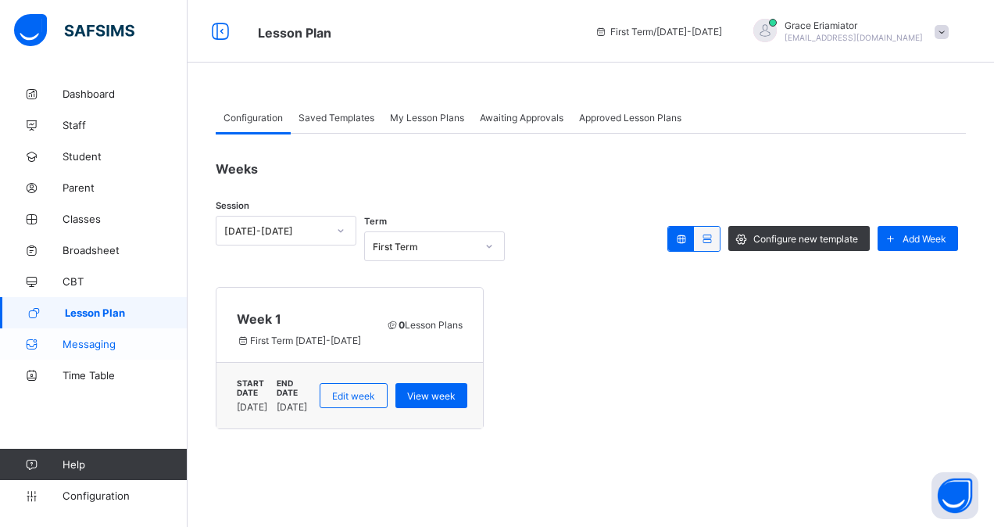
click at [86, 352] on link "Messaging" at bounding box center [94, 343] width 188 height 31
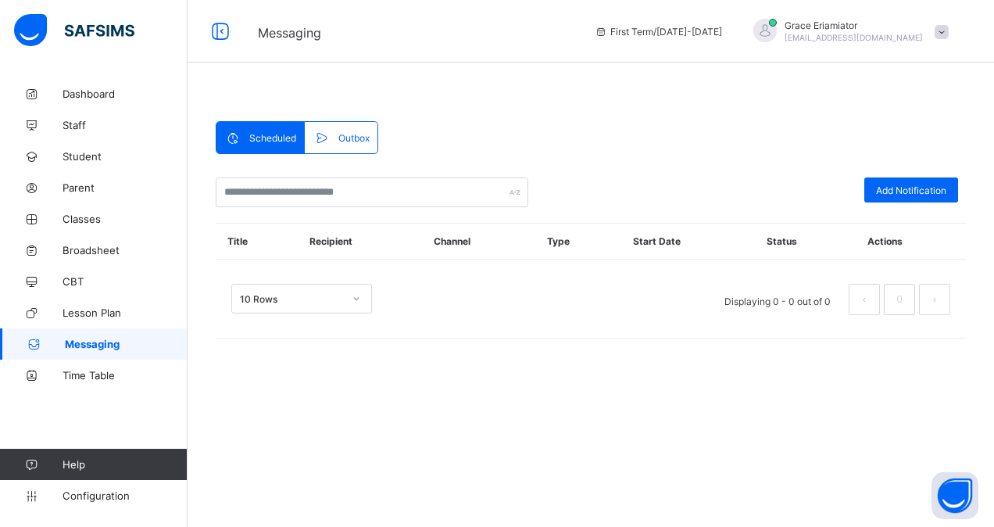
click at [352, 139] on span "Outbox" at bounding box center [353, 138] width 31 height 12
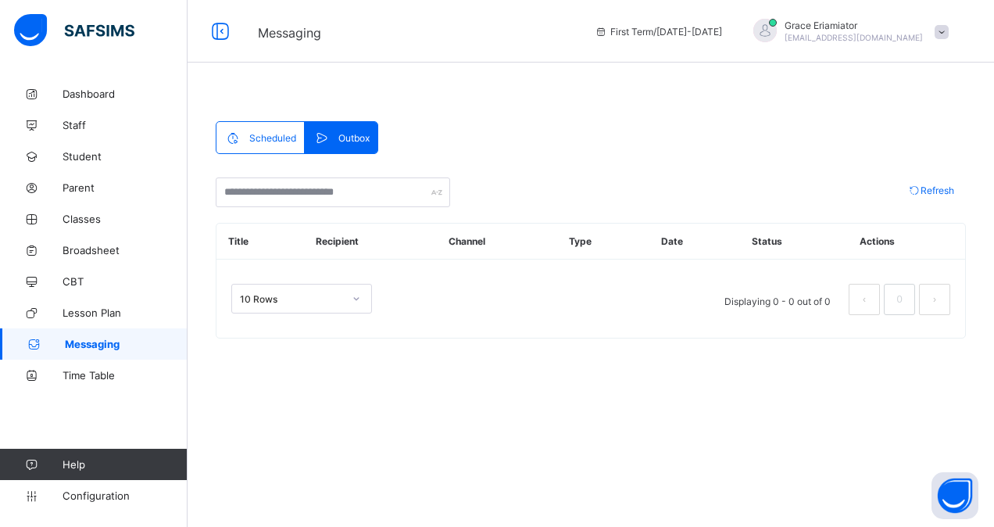
click at [277, 137] on span "Scheduled" at bounding box center [272, 138] width 47 height 12
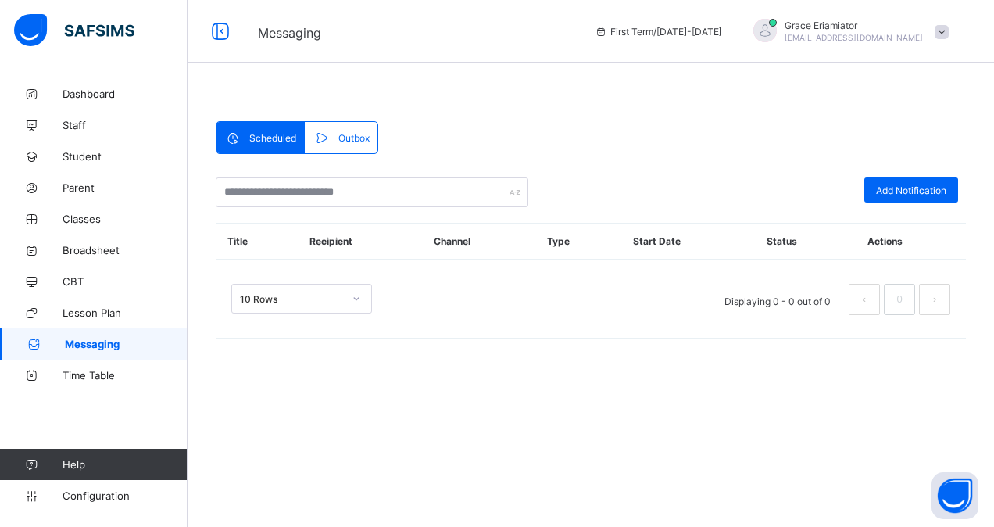
click at [275, 140] on span "Scheduled" at bounding box center [272, 138] width 47 height 12
click at [897, 189] on span "Add Notification" at bounding box center [911, 190] width 70 height 12
select select "*"
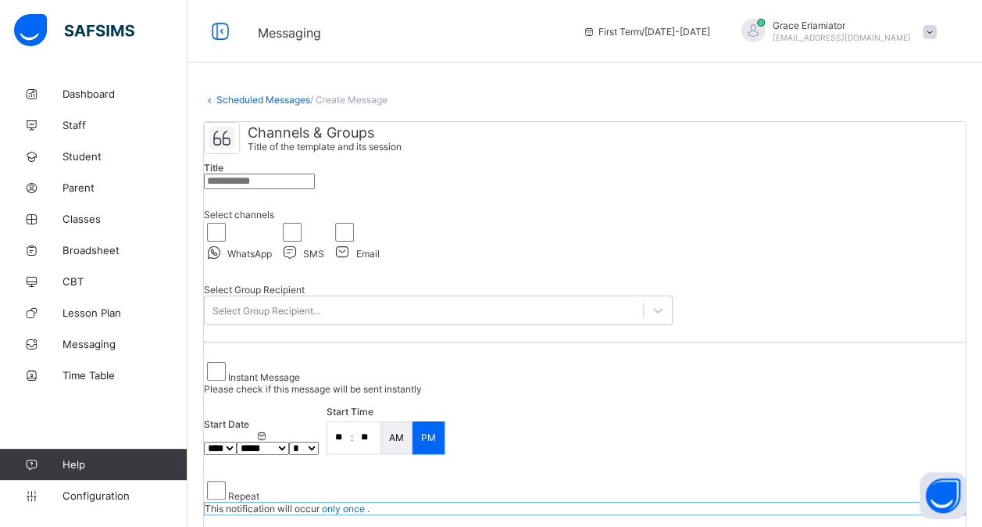
scroll to position [42, 0]
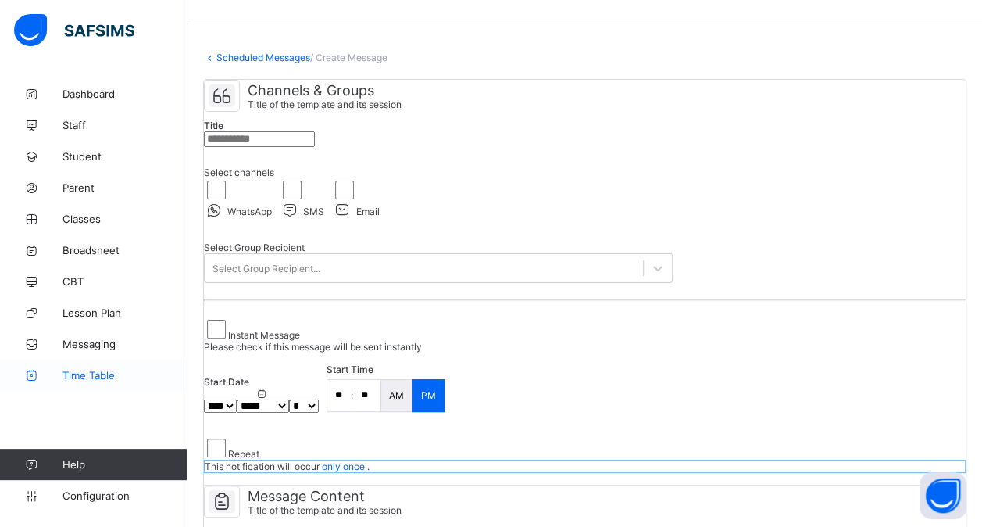
click at [92, 372] on span "Time Table" at bounding box center [125, 375] width 125 height 13
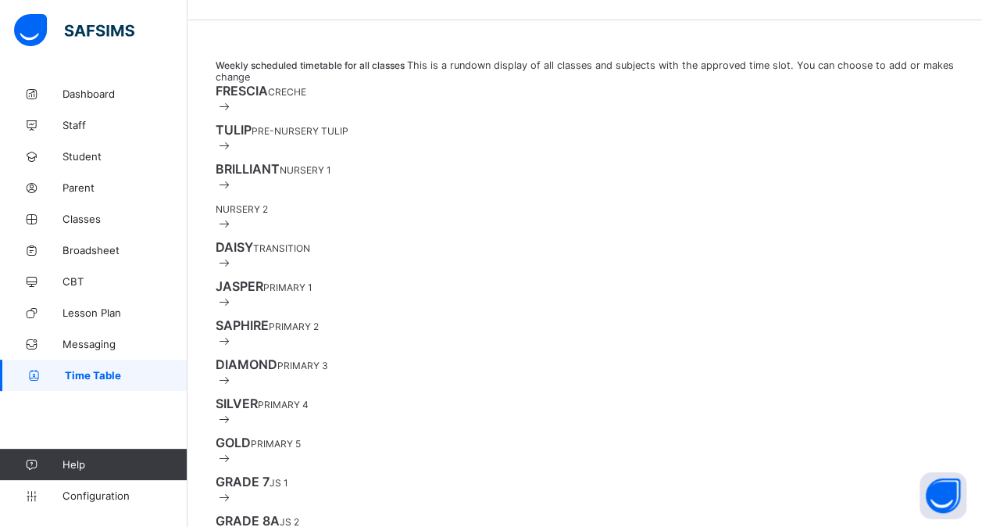
click at [860, 114] on div "FRESCIA CRECHE" at bounding box center [585, 98] width 739 height 31
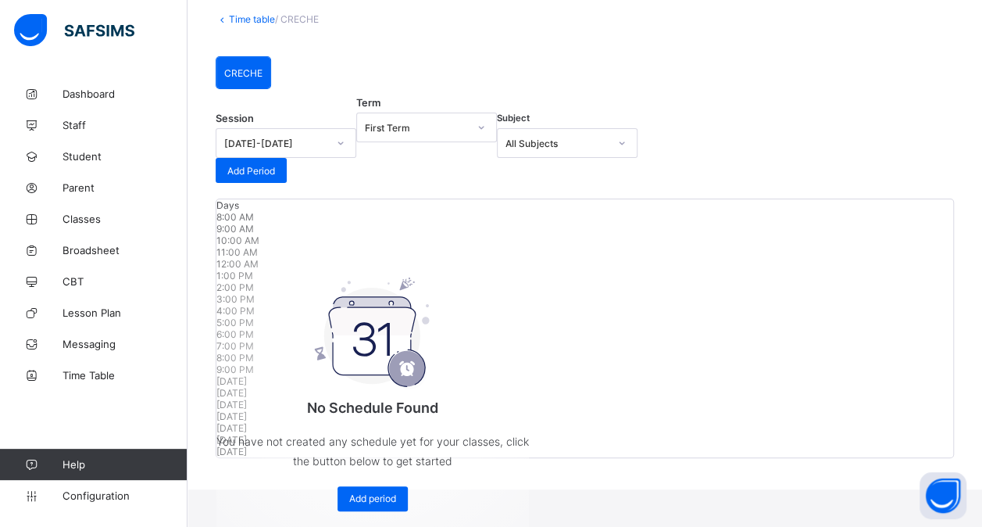
scroll to position [225, 0]
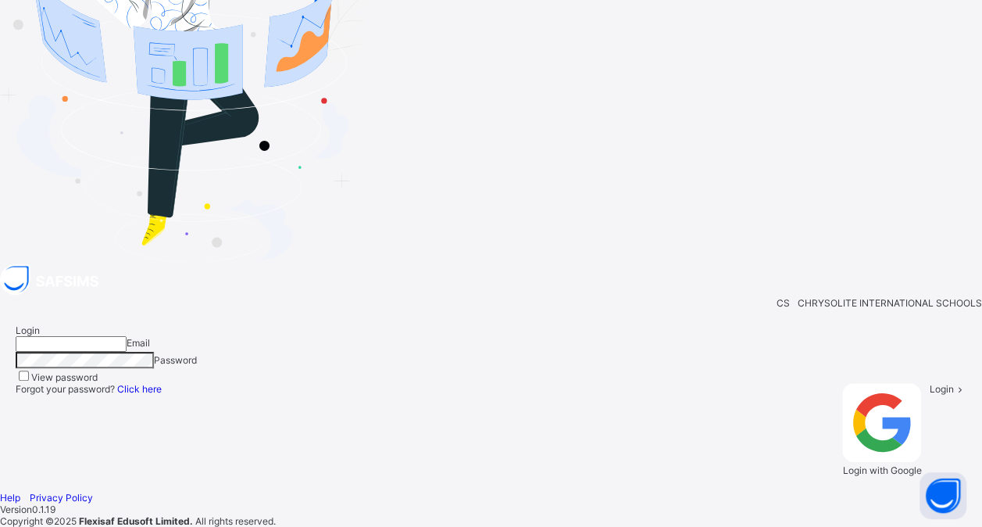
type input "**********"
